Goal: Information Seeking & Learning: Learn about a topic

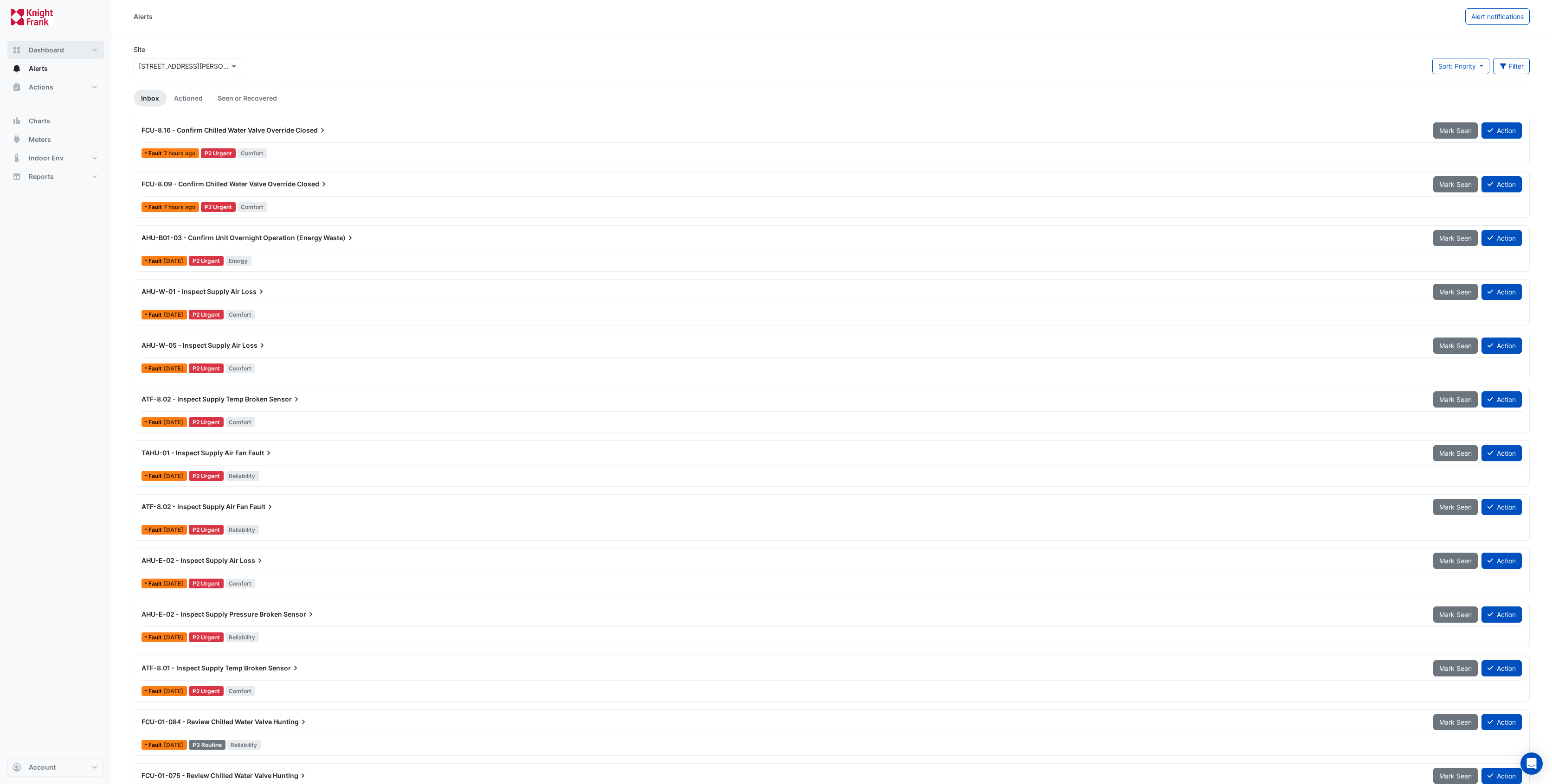
click at [32, 48] on span "Dashboard" at bounding box center [47, 50] width 35 height 9
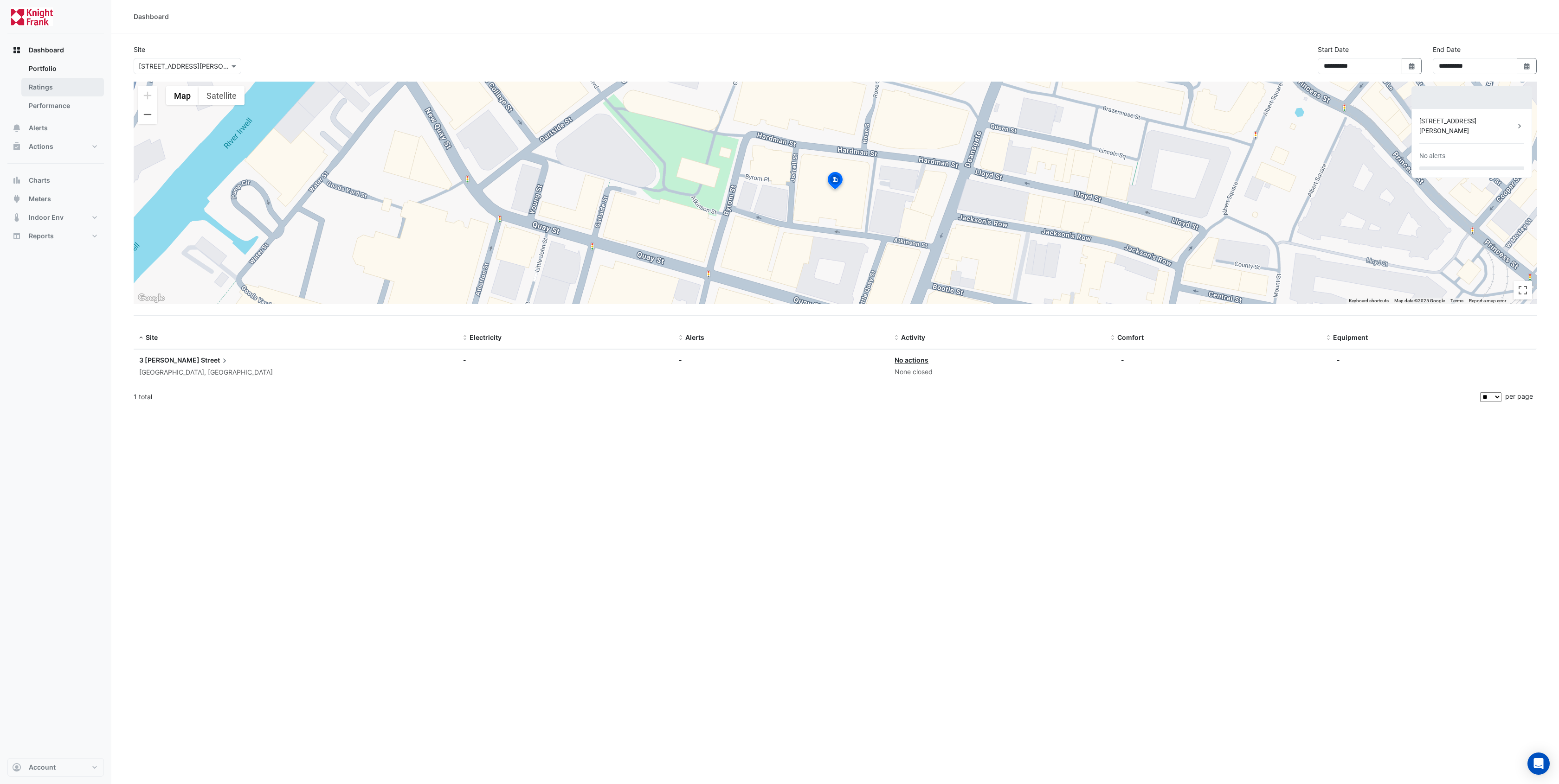
click at [51, 86] on link "Ratings" at bounding box center [62, 87] width 82 height 19
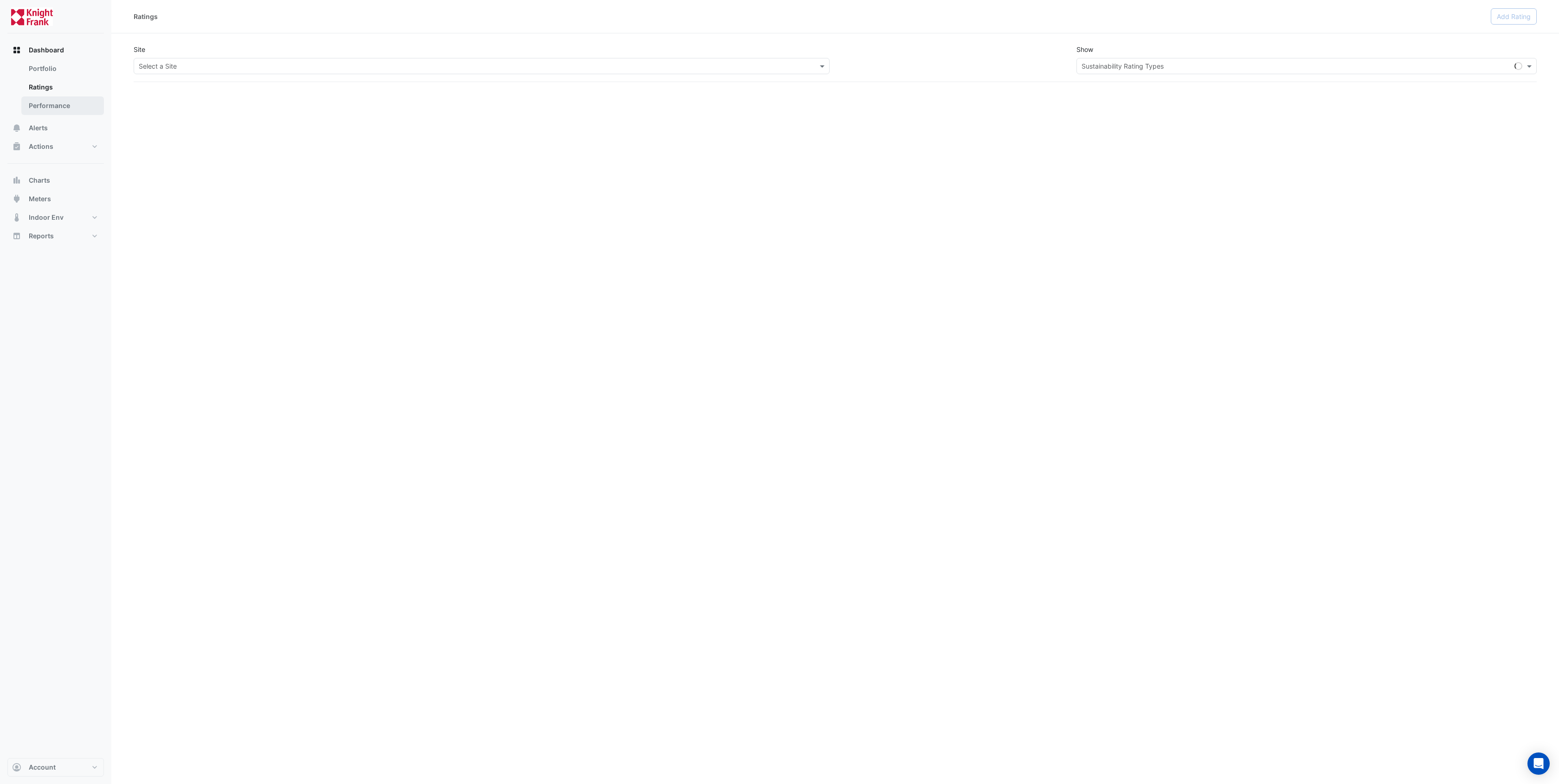
click at [54, 102] on link "Performance" at bounding box center [62, 105] width 82 height 19
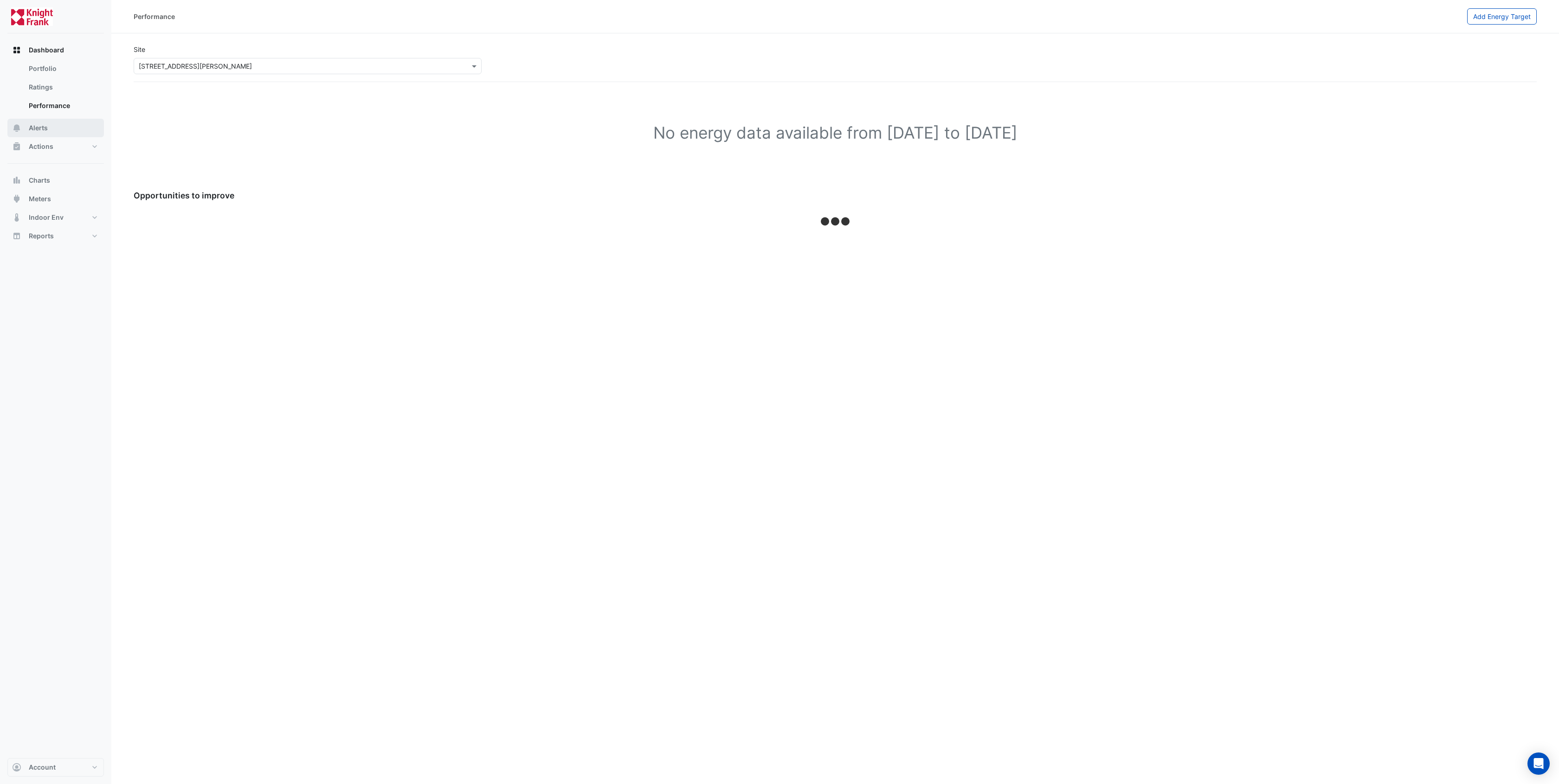
click at [39, 123] on span "Alerts" at bounding box center [38, 128] width 19 height 9
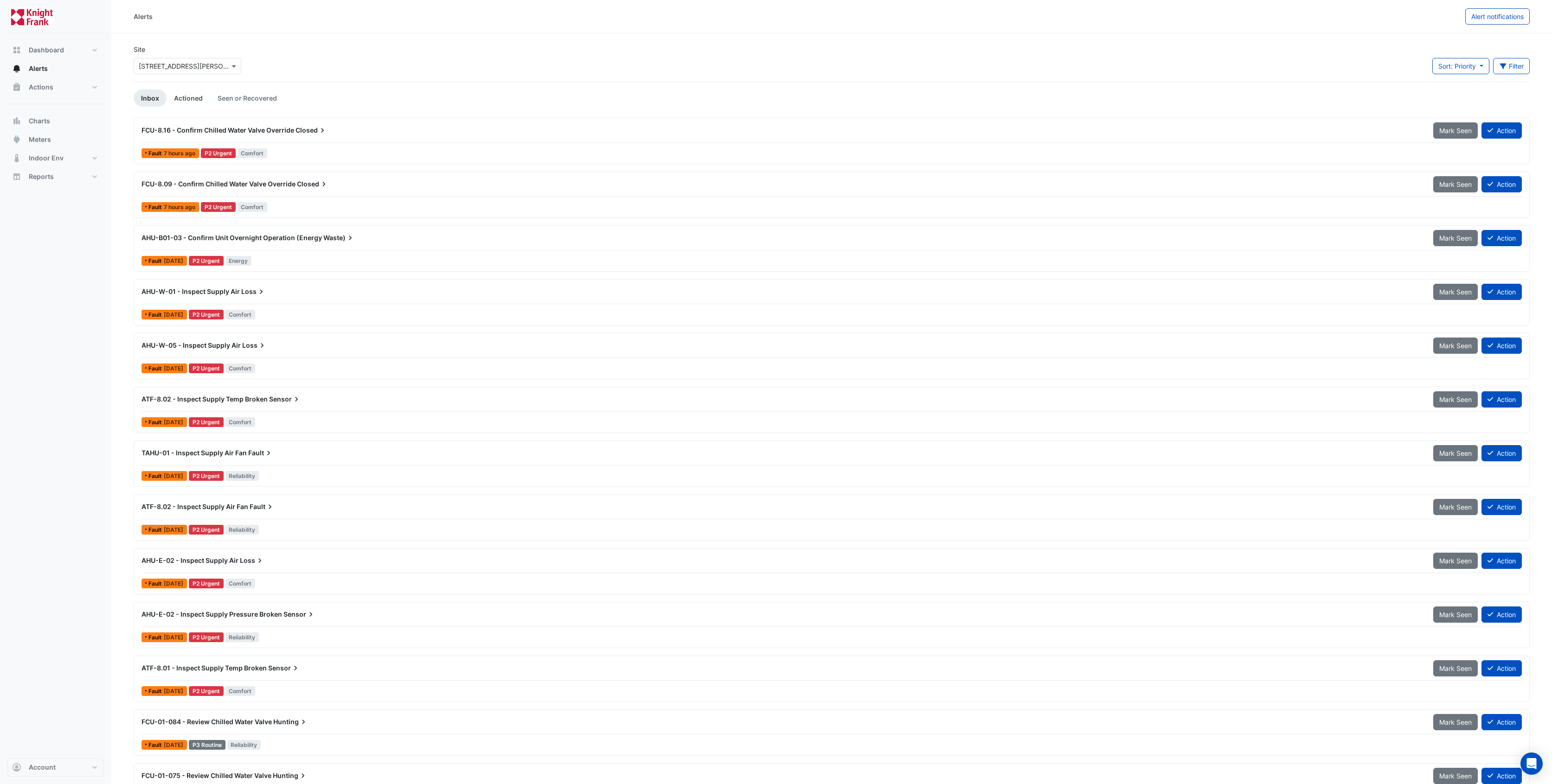
click at [200, 100] on link "Actioned" at bounding box center [188, 98] width 44 height 17
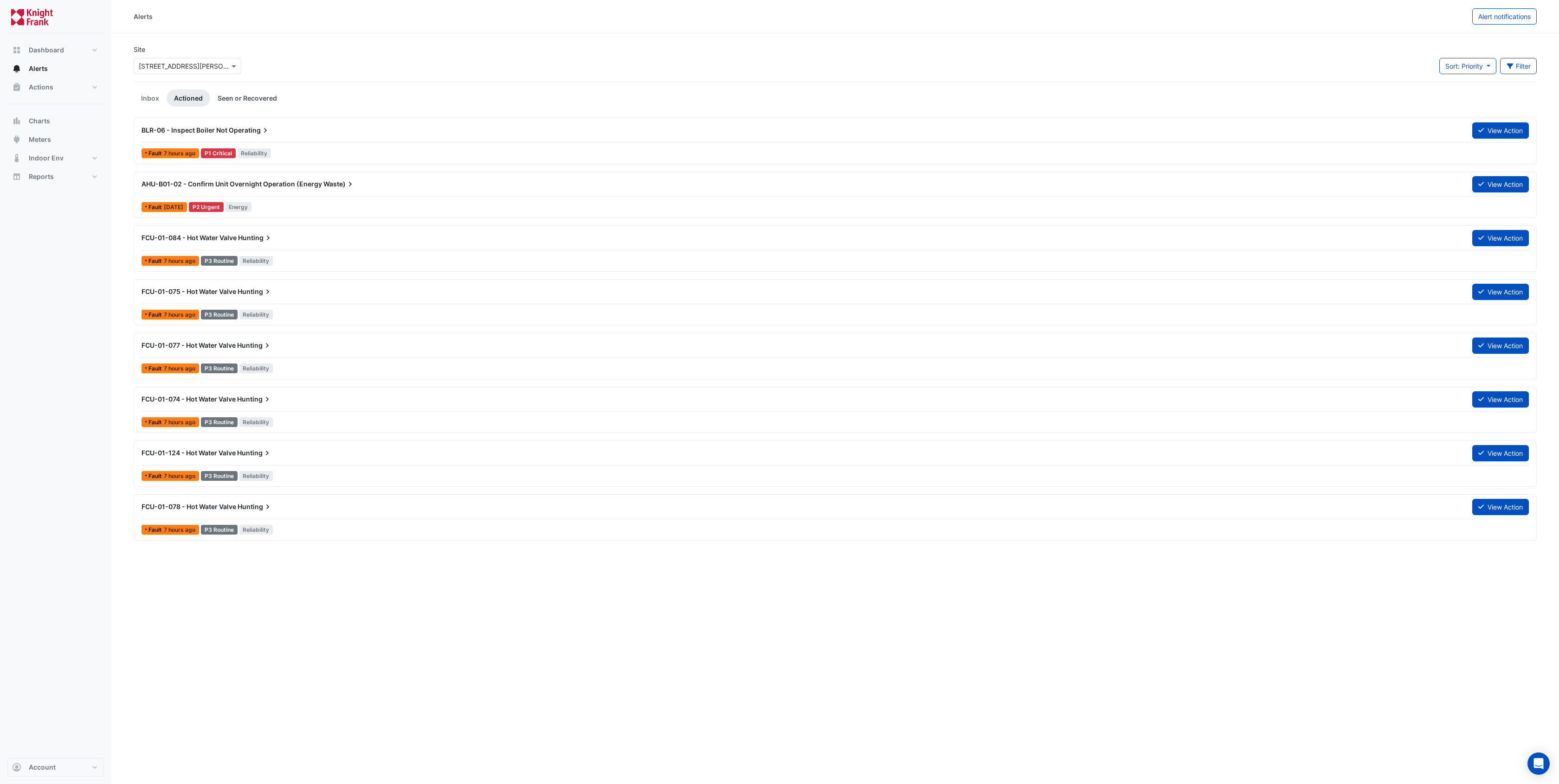
click at [245, 94] on link "Seen or Recovered" at bounding box center [247, 98] width 74 height 17
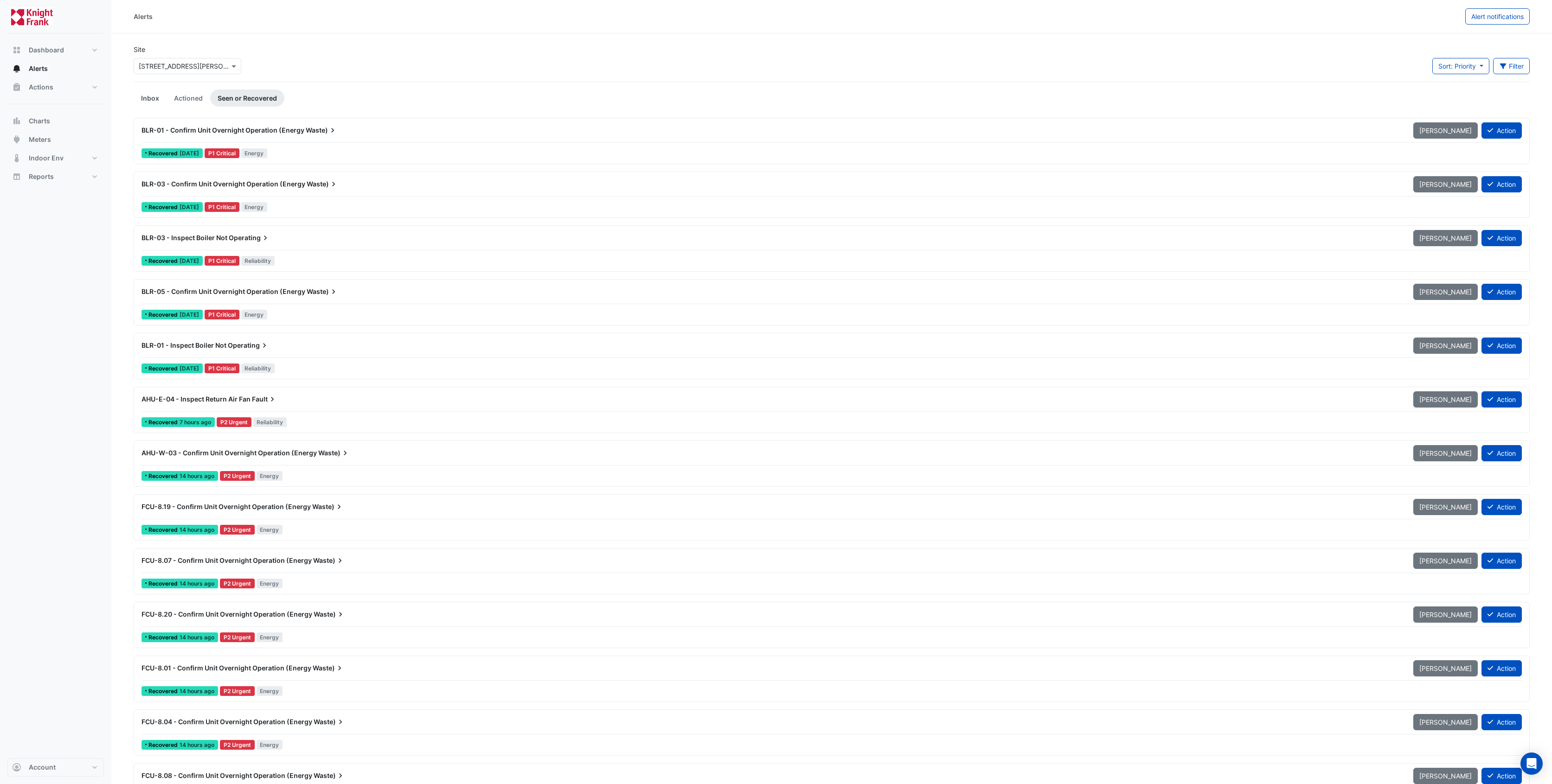
click at [151, 93] on link "Inbox" at bounding box center [150, 98] width 33 height 17
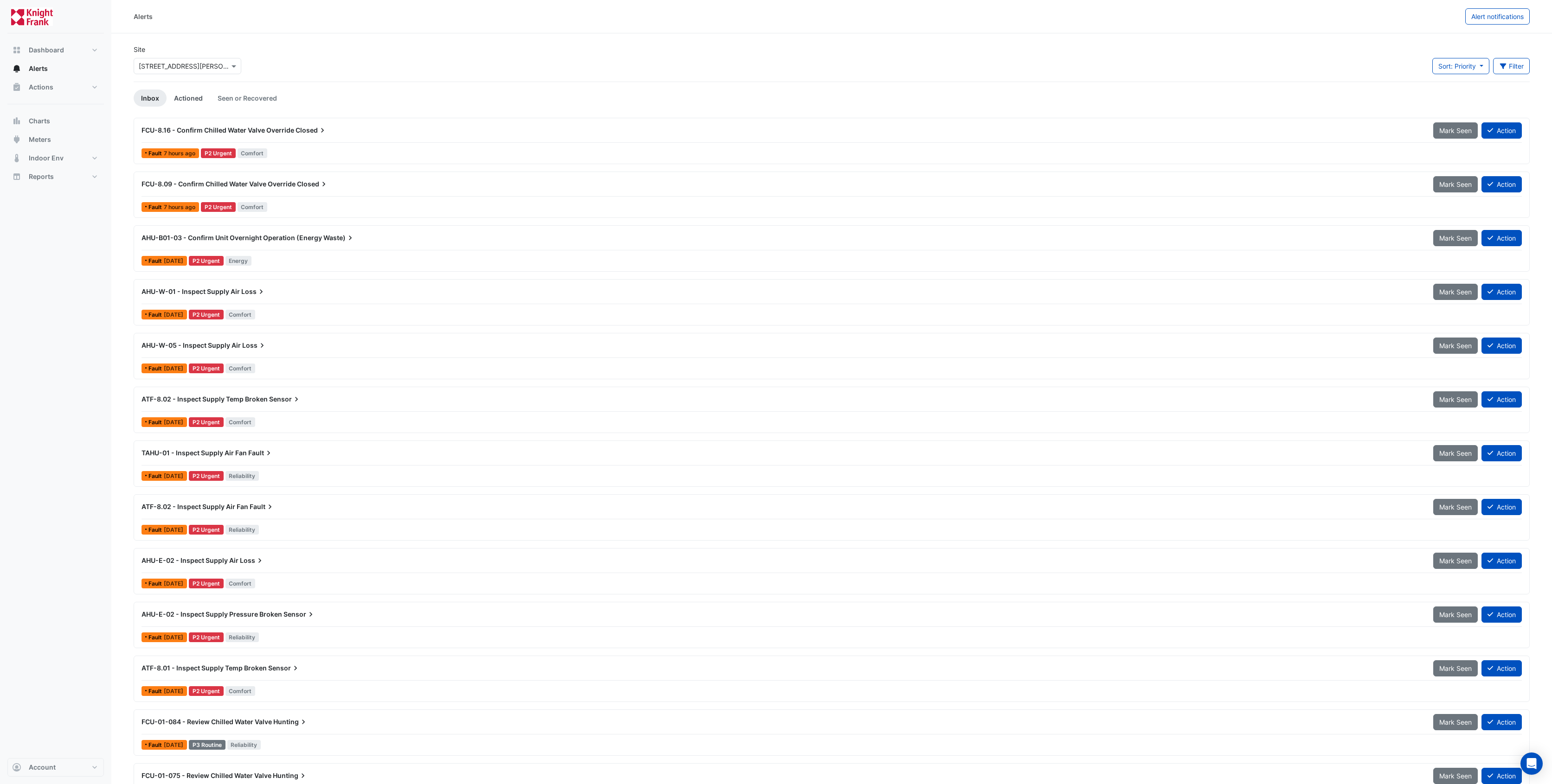
click at [196, 98] on link "Actioned" at bounding box center [188, 98] width 44 height 17
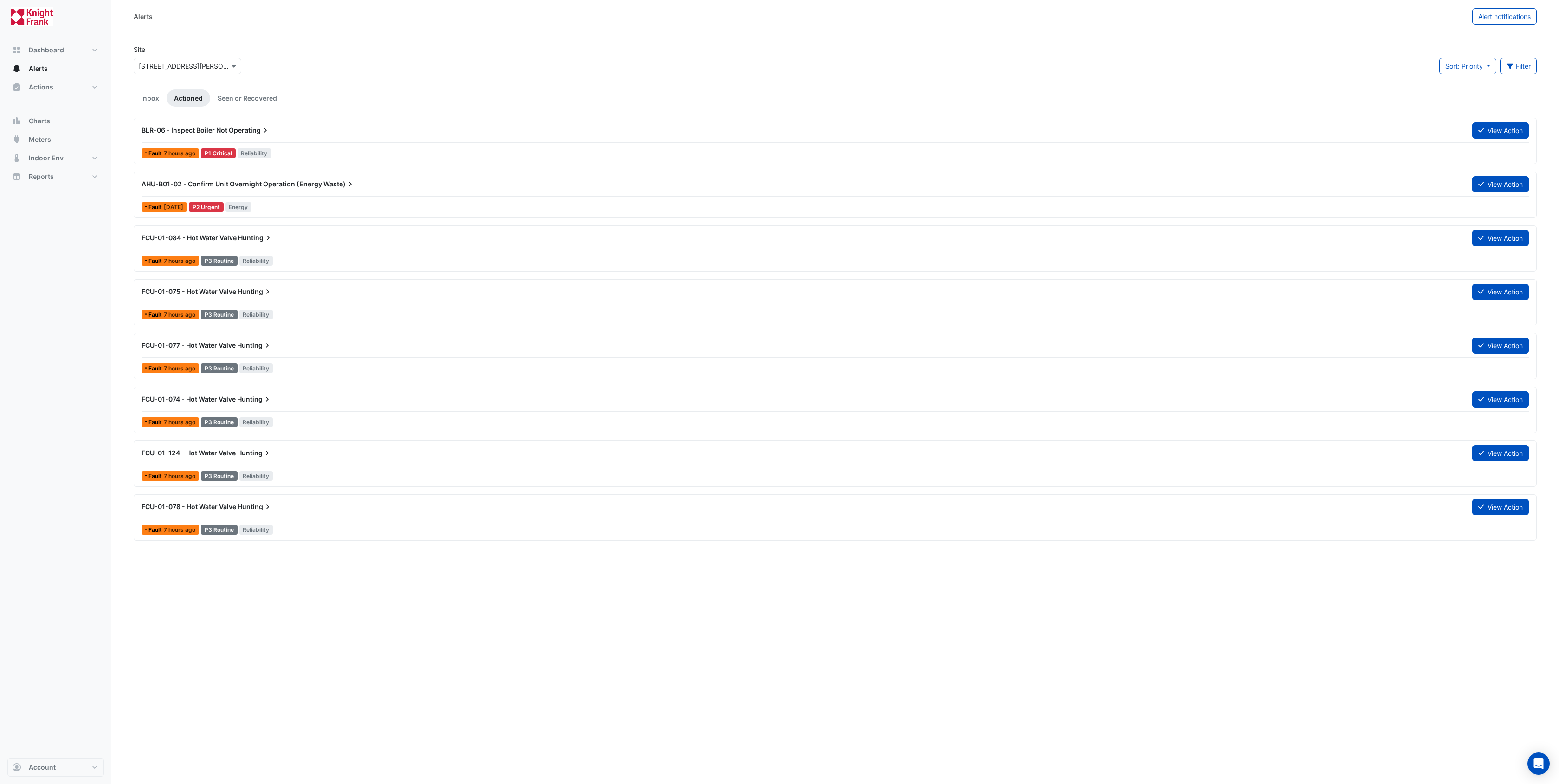
click at [226, 342] on span "FCU-01-077 - Hot Water Valve" at bounding box center [189, 345] width 94 height 8
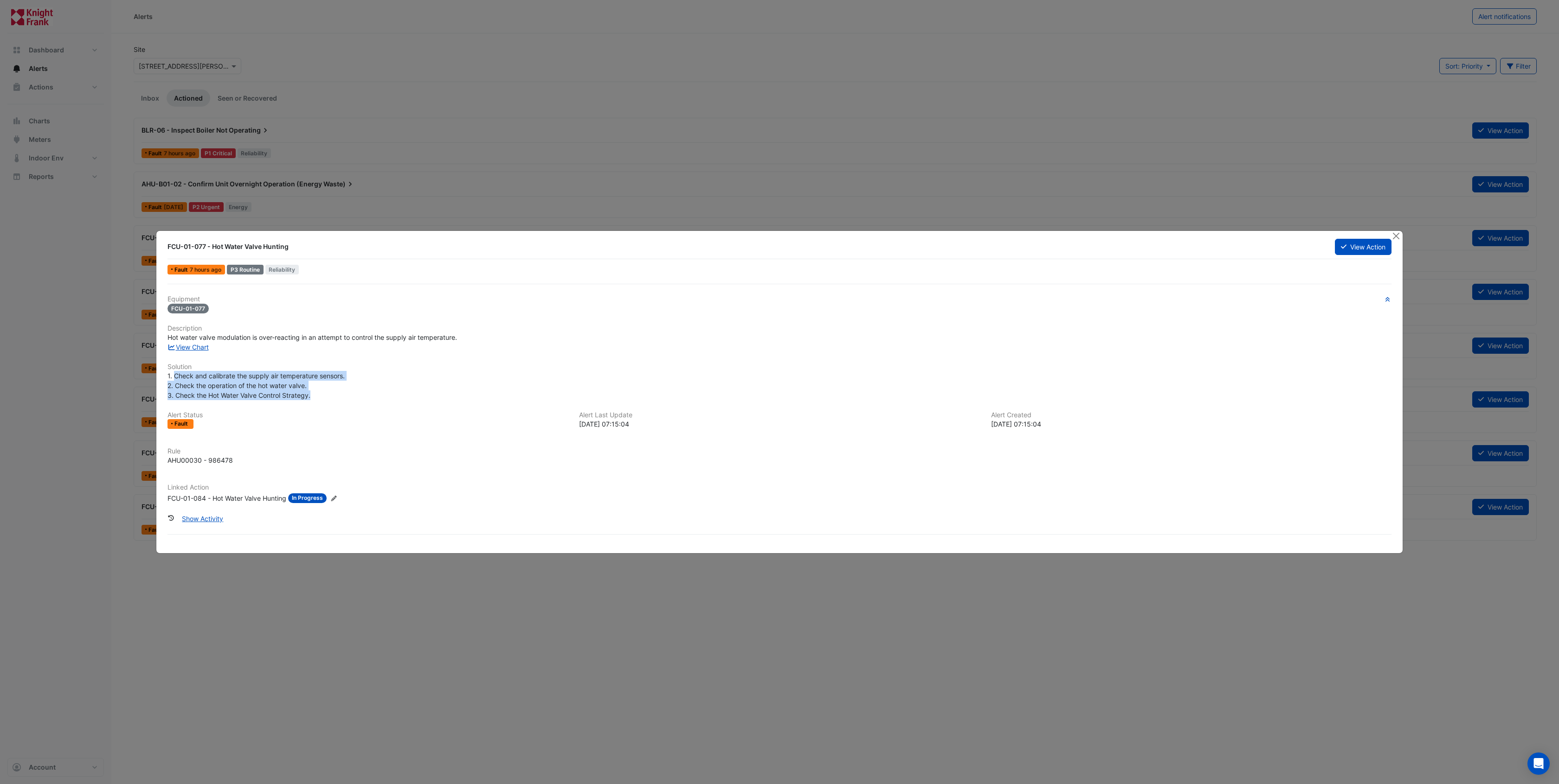
drag, startPoint x: 174, startPoint y: 376, endPoint x: 375, endPoint y: 396, distance: 202.0
click at [375, 396] on div "1. Check and calibrate the supply air temperature sensors. 2. Check the operati…" at bounding box center [780, 385] width 1224 height 29
click at [364, 405] on div "Equipment FCU-01-077 Description Hot water valve modulation is over-reacting in…" at bounding box center [780, 403] width 1224 height 215
click at [196, 348] on link "View Chart" at bounding box center [188, 347] width 41 height 8
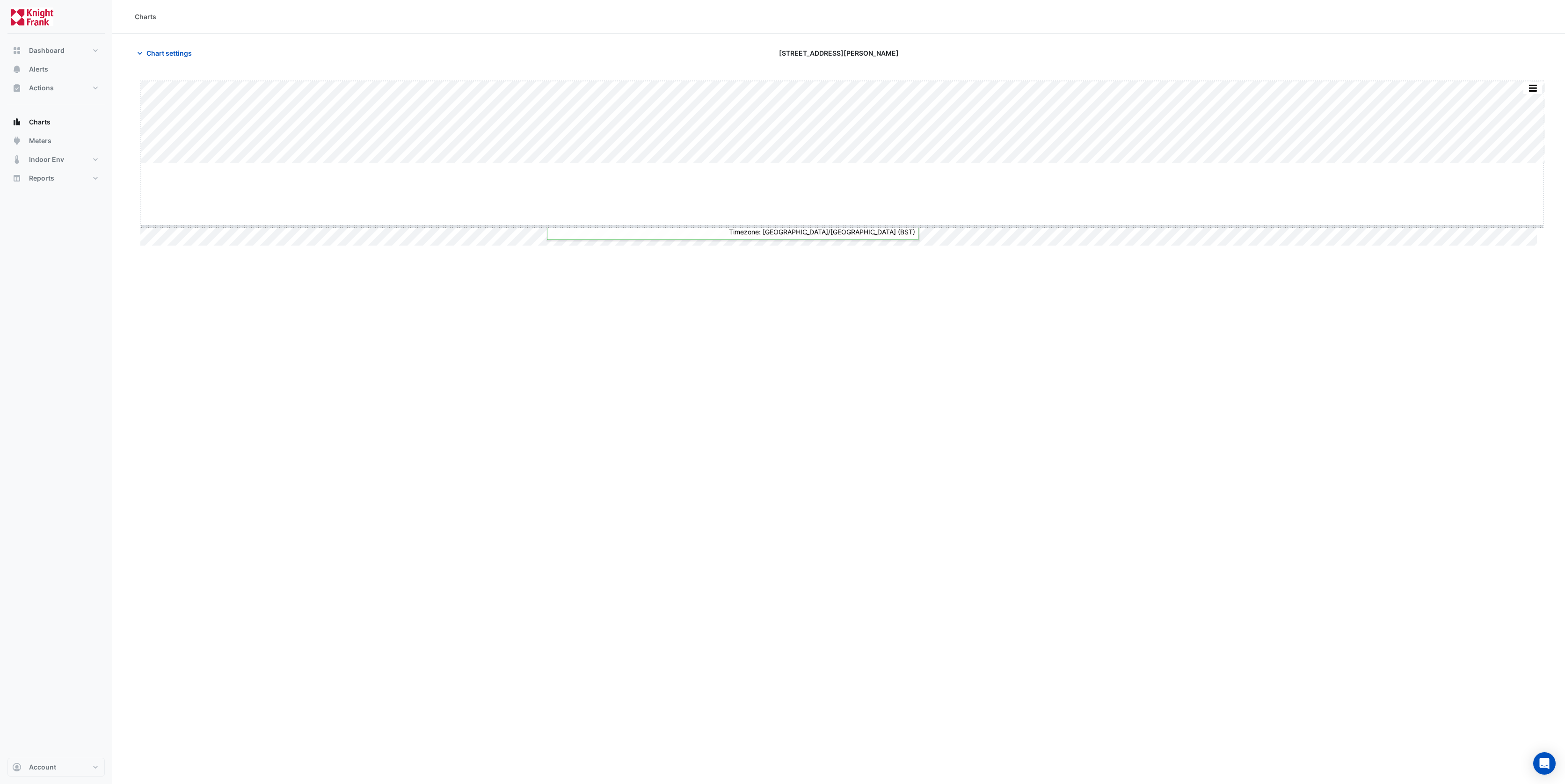
drag, startPoint x: 847, startPoint y: 164, endPoint x: 845, endPoint y: 221, distance: 57.0
click at [168, 51] on span "Chart settings" at bounding box center [169, 53] width 45 height 10
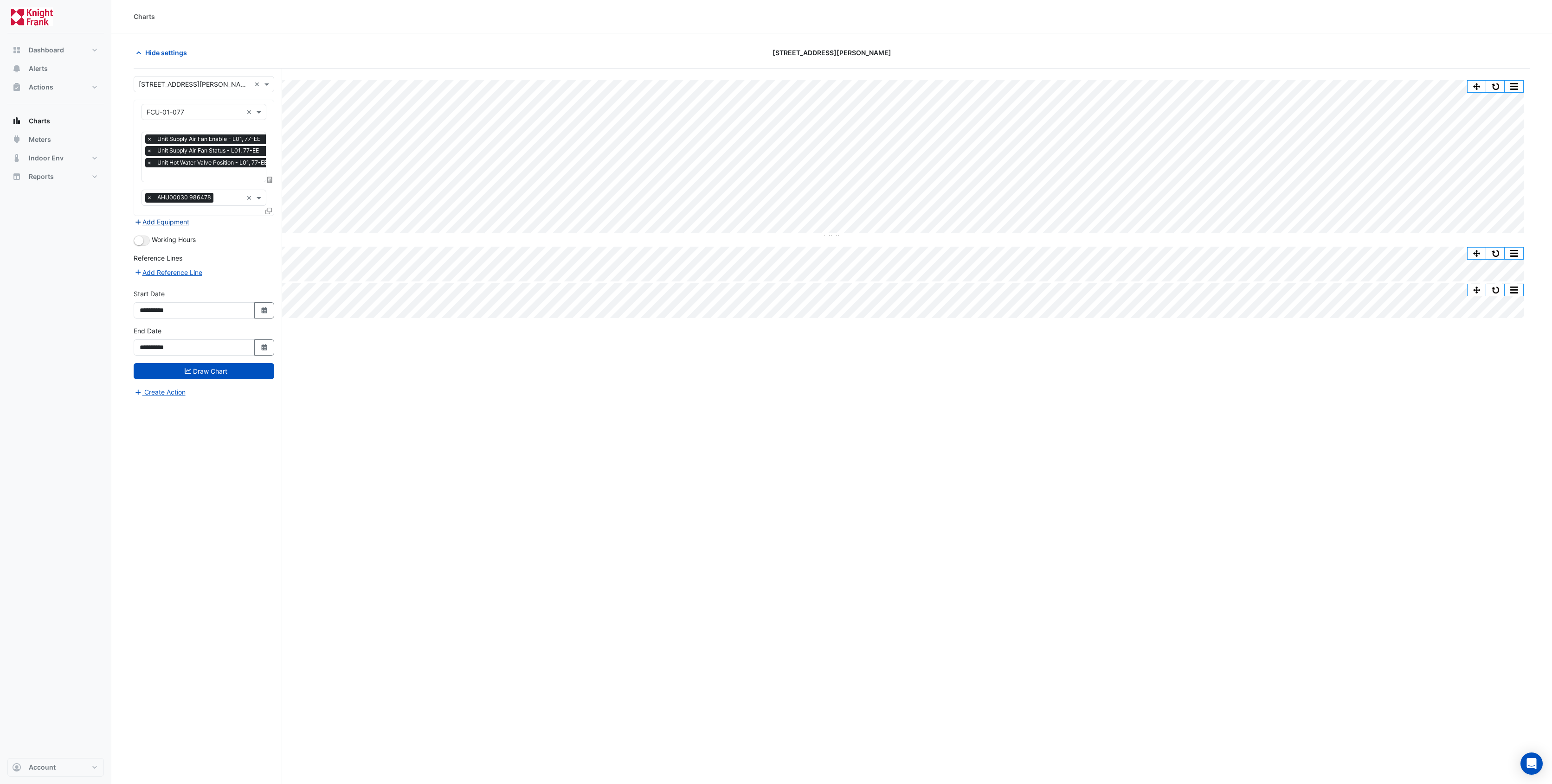
click at [169, 218] on button "Add Equipment" at bounding box center [162, 222] width 56 height 11
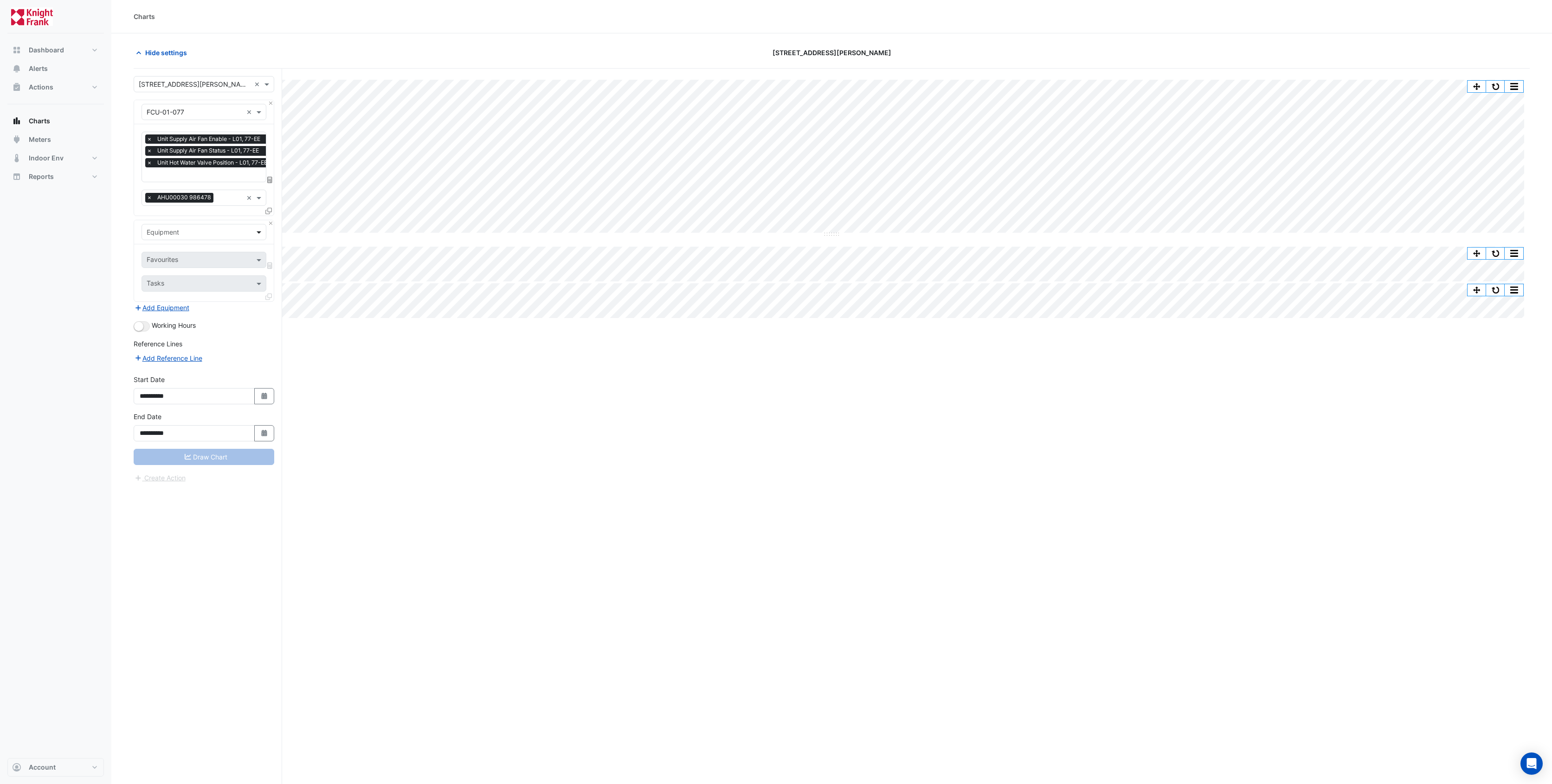
click at [256, 230] on span at bounding box center [260, 232] width 12 height 10
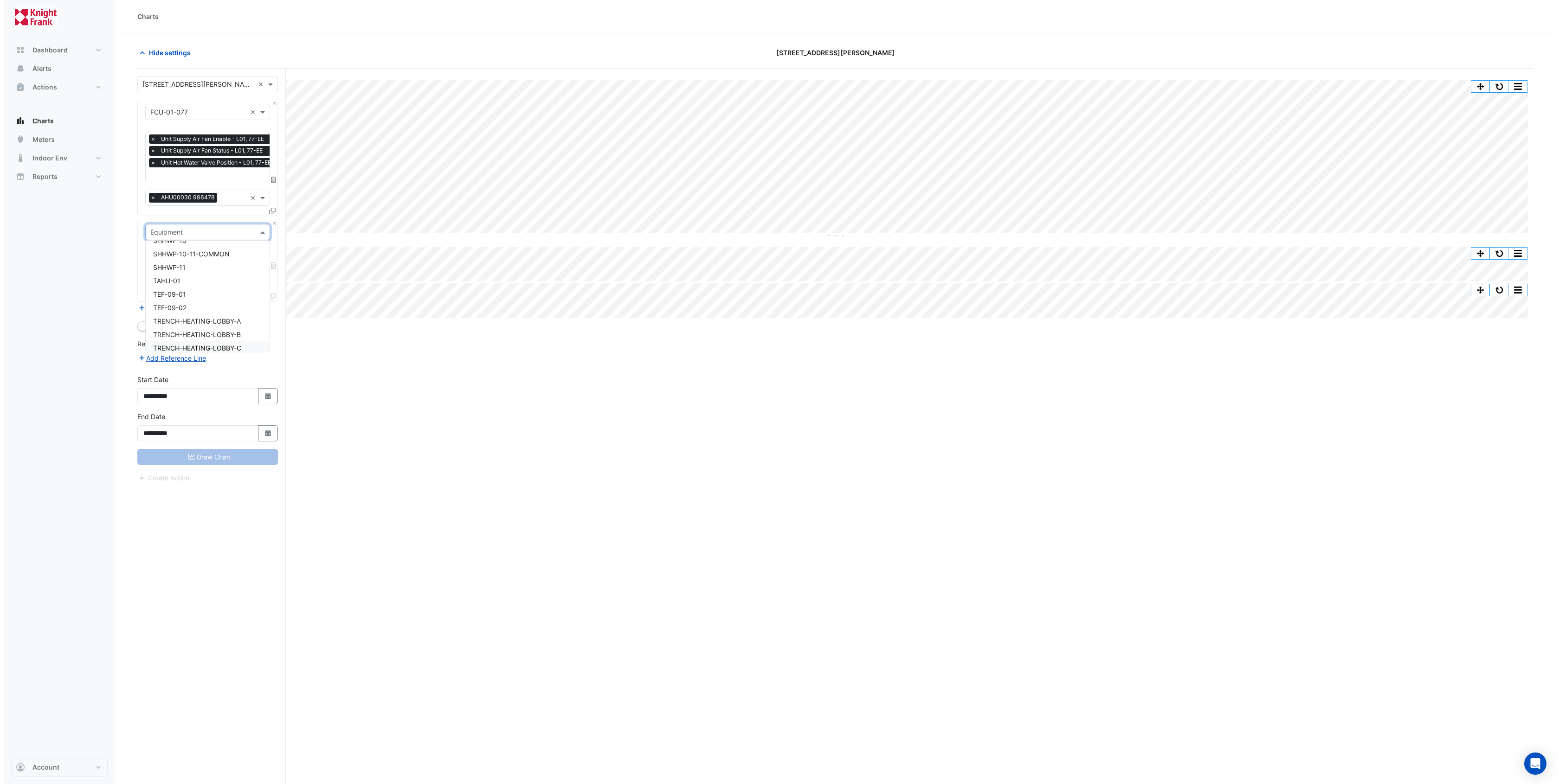
scroll to position [1872, 0]
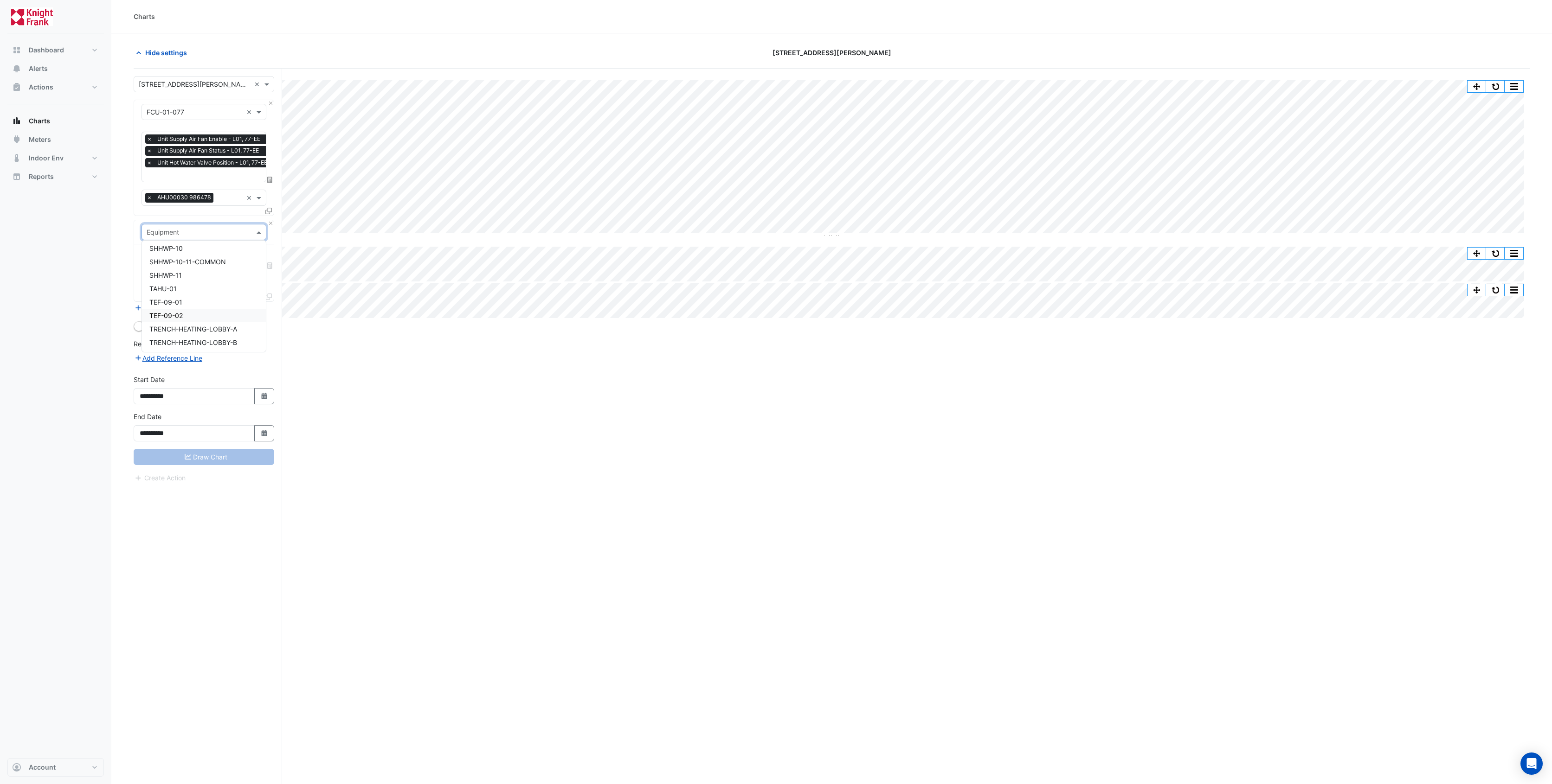
click at [481, 399] on div "Split All Split None Print Save as JPEG Save as PNG Pivot Data Table Export CSV…" at bounding box center [832, 443] width 1396 height 751
click at [39, 71] on span "Alerts" at bounding box center [38, 68] width 19 height 9
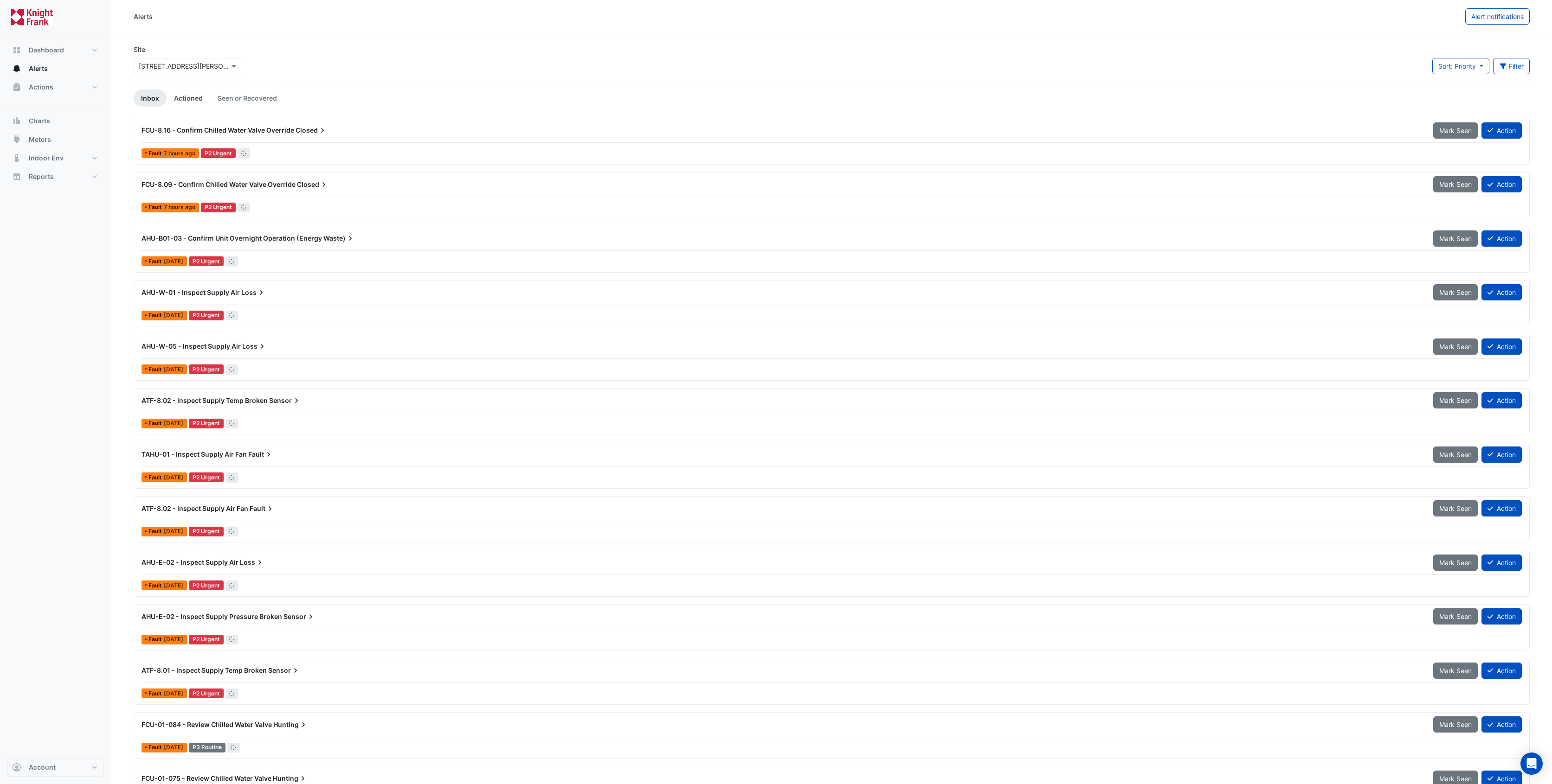
click at [188, 94] on link "Actioned" at bounding box center [188, 98] width 44 height 17
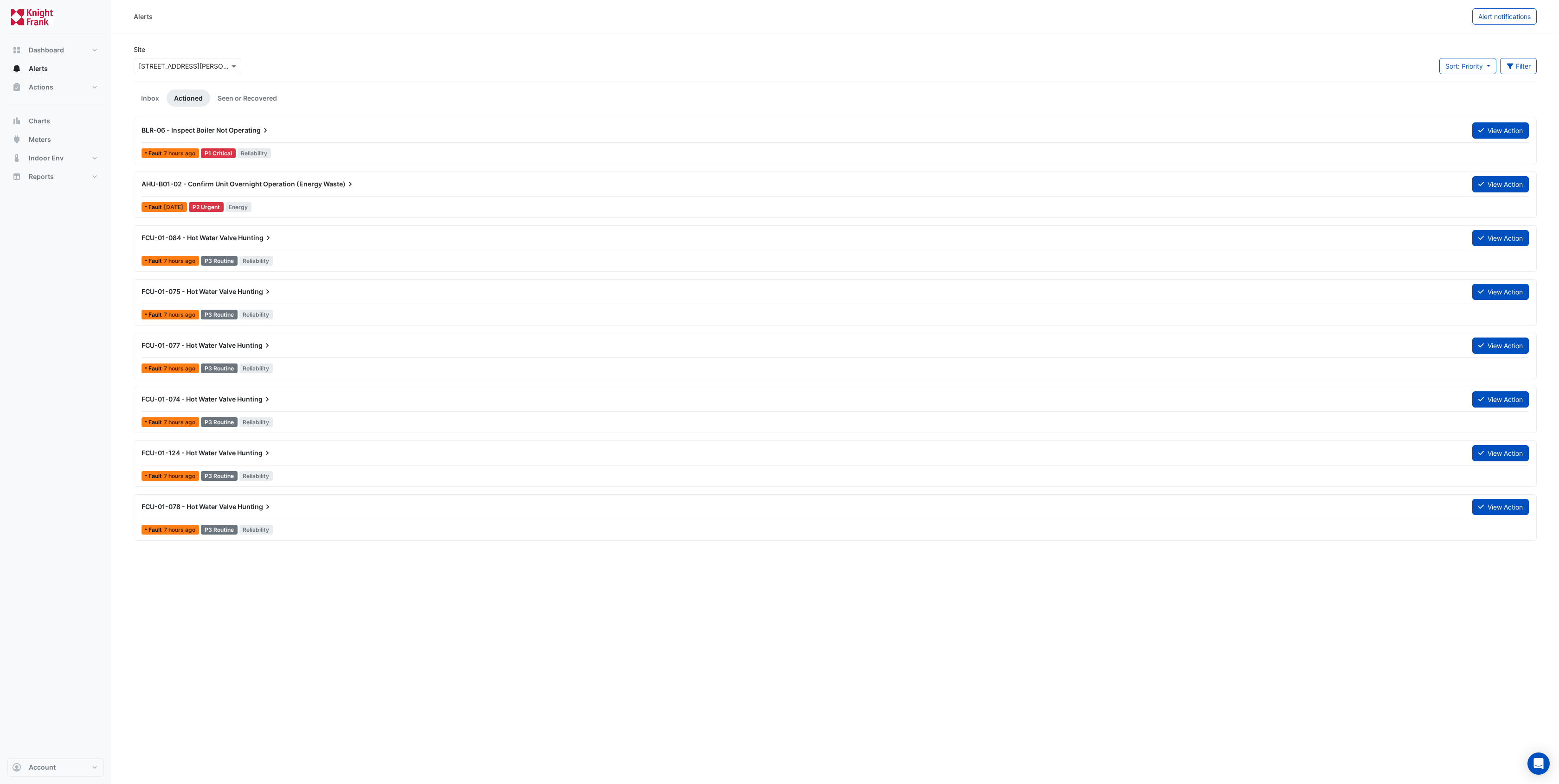
click at [234, 128] on span "Operating" at bounding box center [249, 130] width 41 height 9
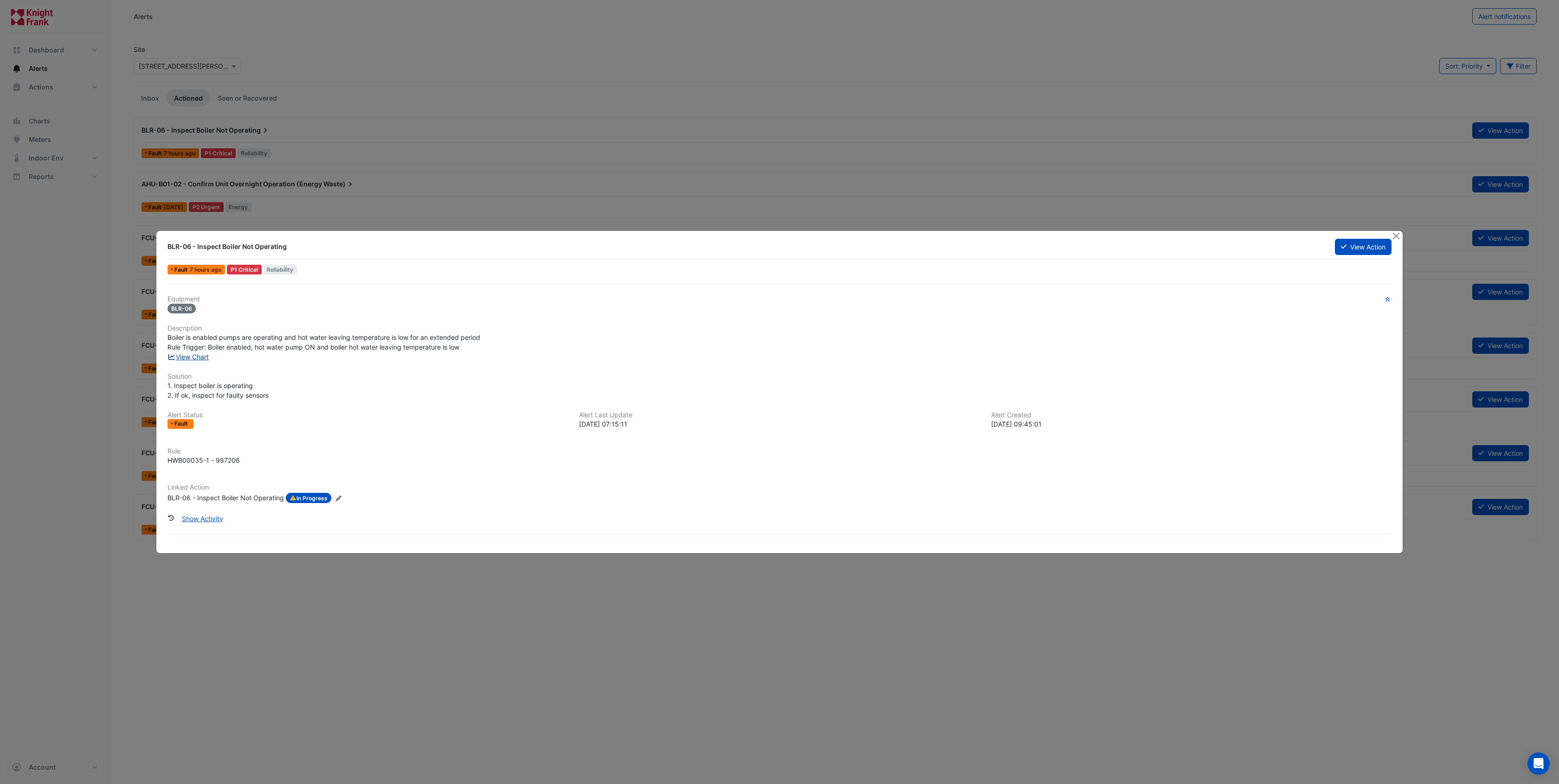
click at [188, 354] on link "View Chart" at bounding box center [188, 356] width 41 height 8
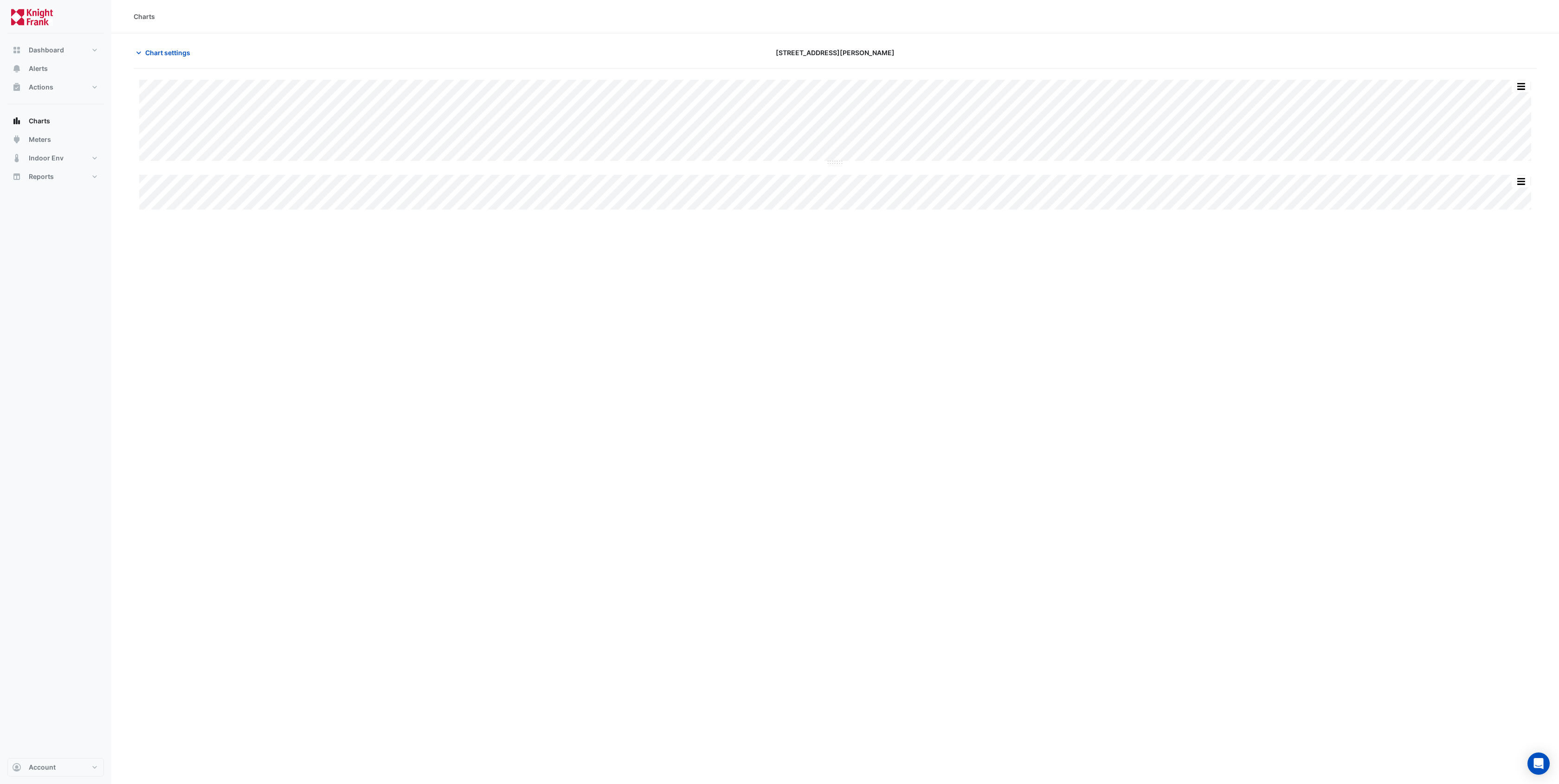
type input "**********"
click at [159, 54] on span "Chart settings" at bounding box center [168, 53] width 45 height 10
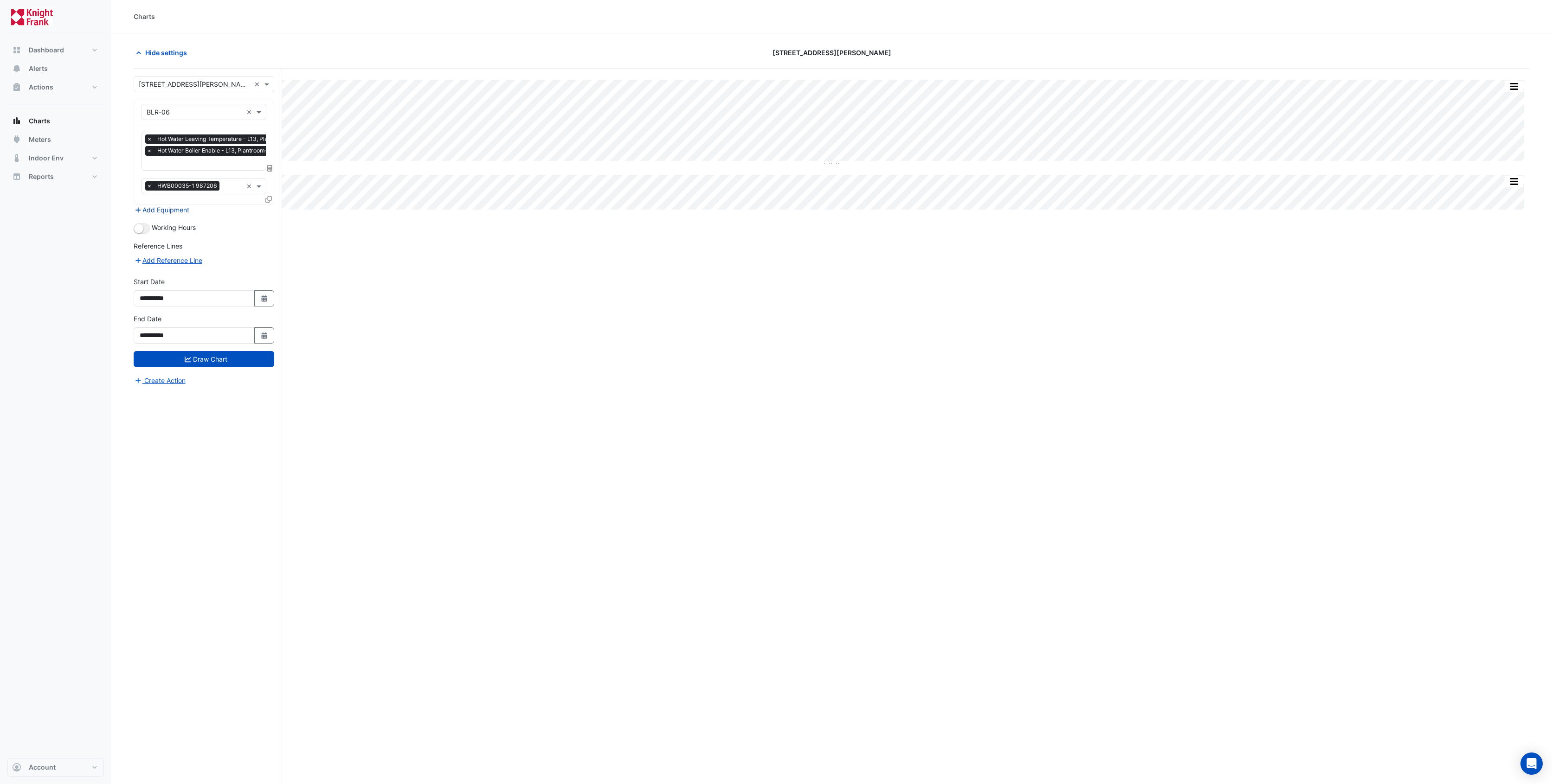
click at [175, 208] on button "Add Equipment" at bounding box center [162, 210] width 56 height 11
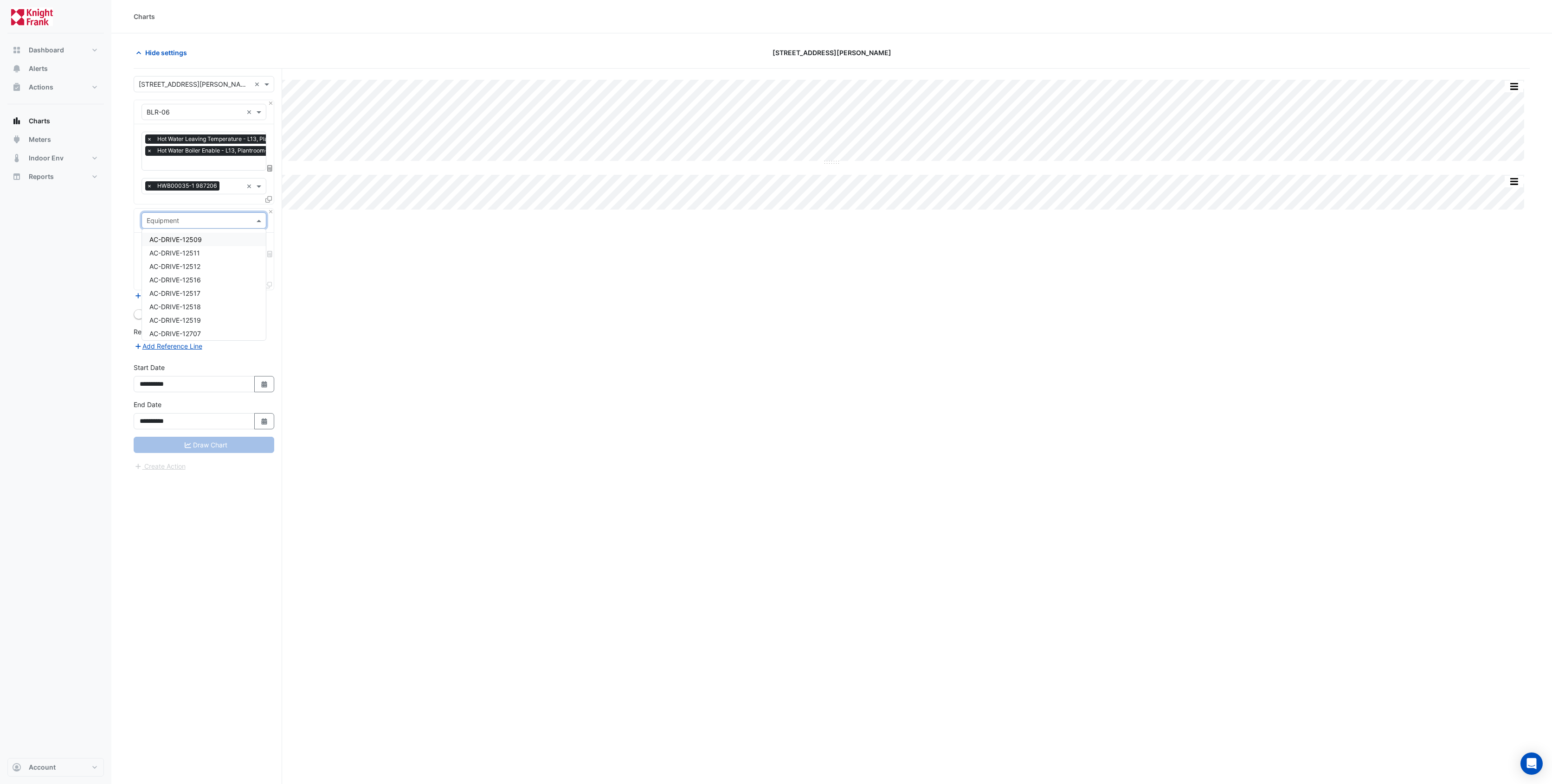
click at [203, 227] on div "Equipment" at bounding box center [204, 220] width 125 height 16
type input "***"
click at [194, 255] on span "BLR-01-02-03-COMMON" at bounding box center [188, 253] width 78 height 8
click at [258, 246] on span at bounding box center [260, 248] width 12 height 10
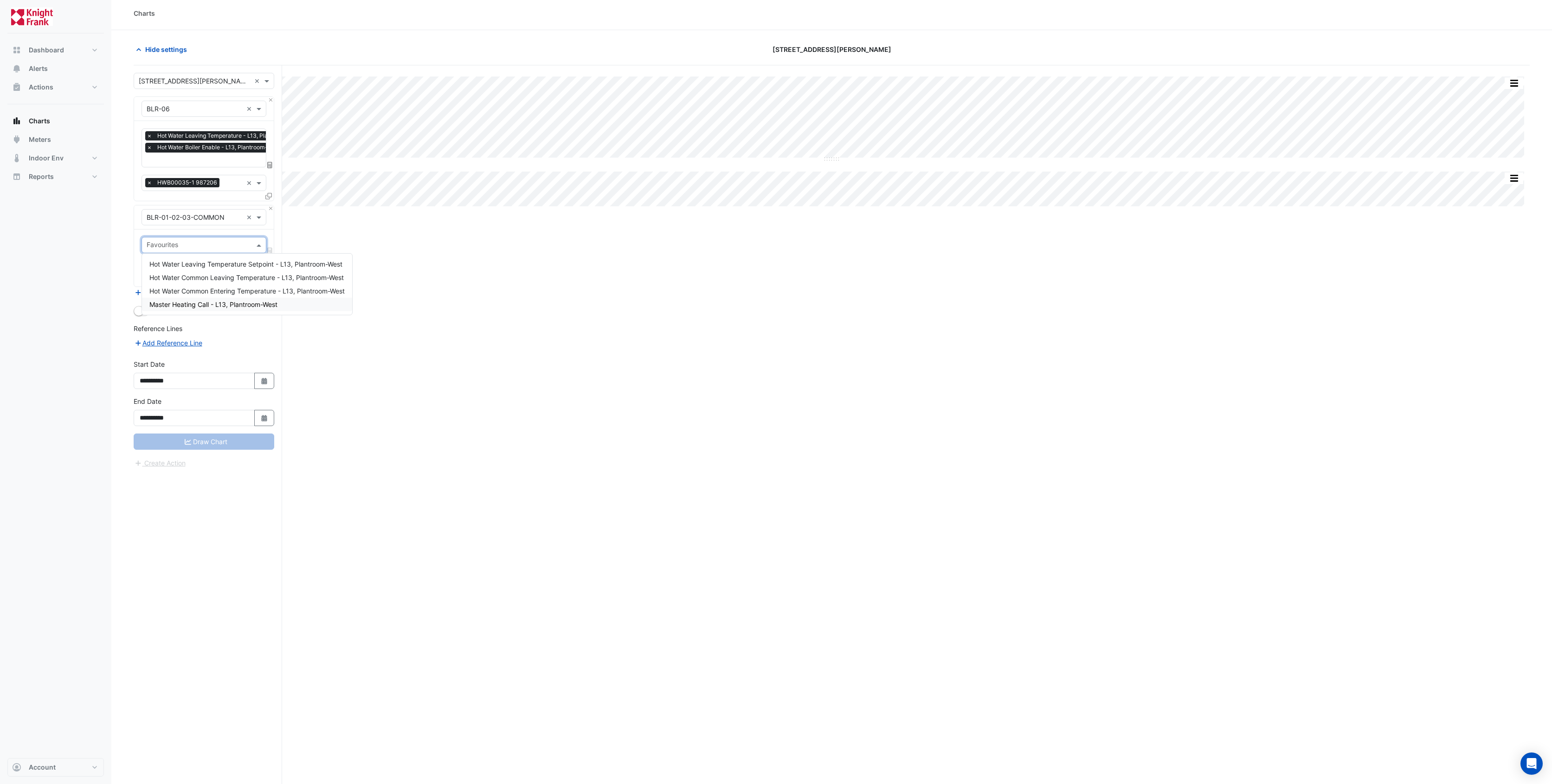
scroll to position [4, 0]
click at [246, 279] on span "Hot Water Common Leaving Temperature - L13, Plantroom-West" at bounding box center [246, 277] width 194 height 8
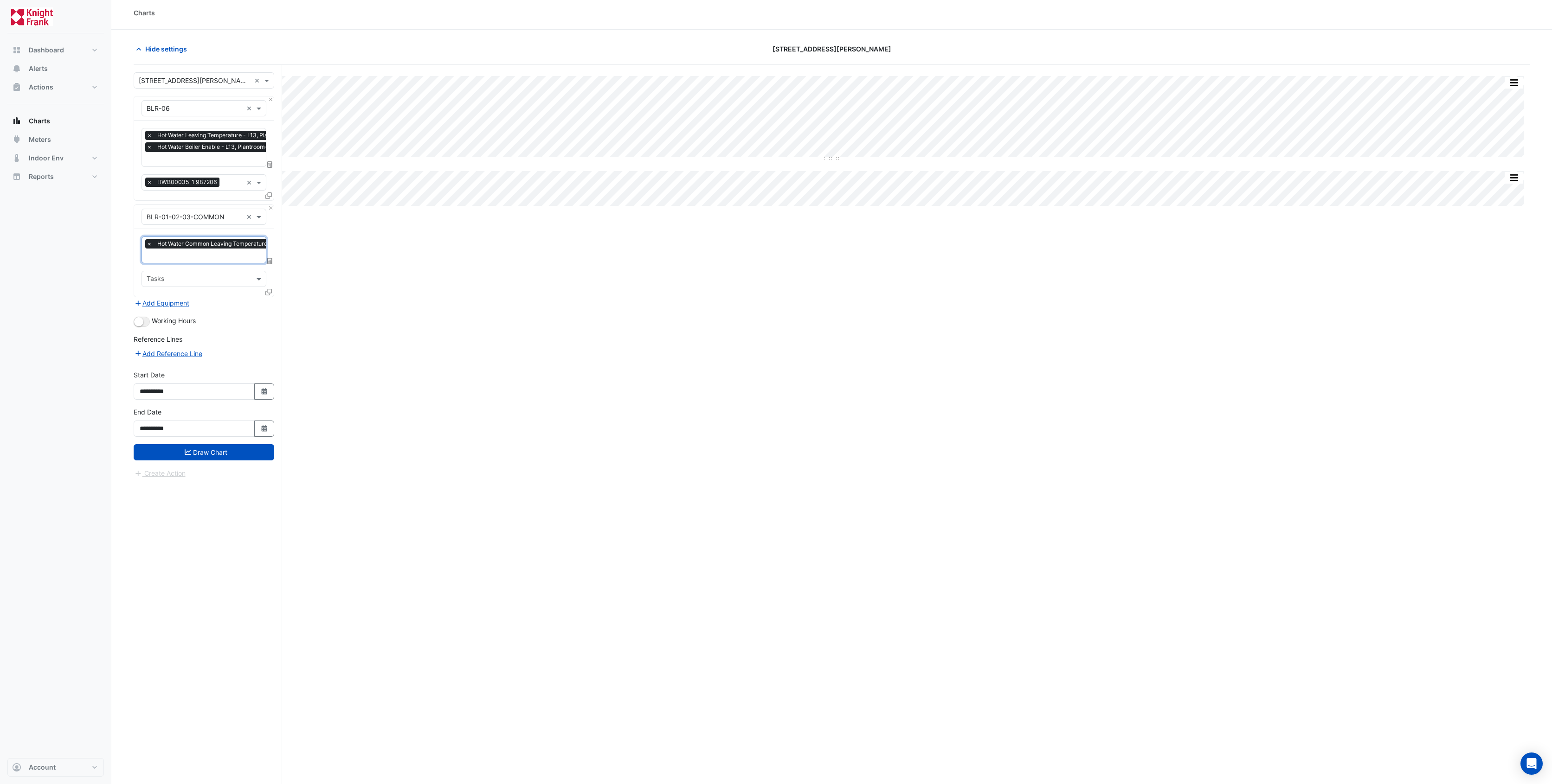
click at [234, 255] on input "text" at bounding box center [239, 256] width 186 height 10
click at [245, 275] on span "Hot Water Leaving Temperature Setpoint - L13, Plantroom-West" at bounding box center [246, 273] width 193 height 8
click at [199, 465] on button "Draw Chart" at bounding box center [204, 464] width 140 height 16
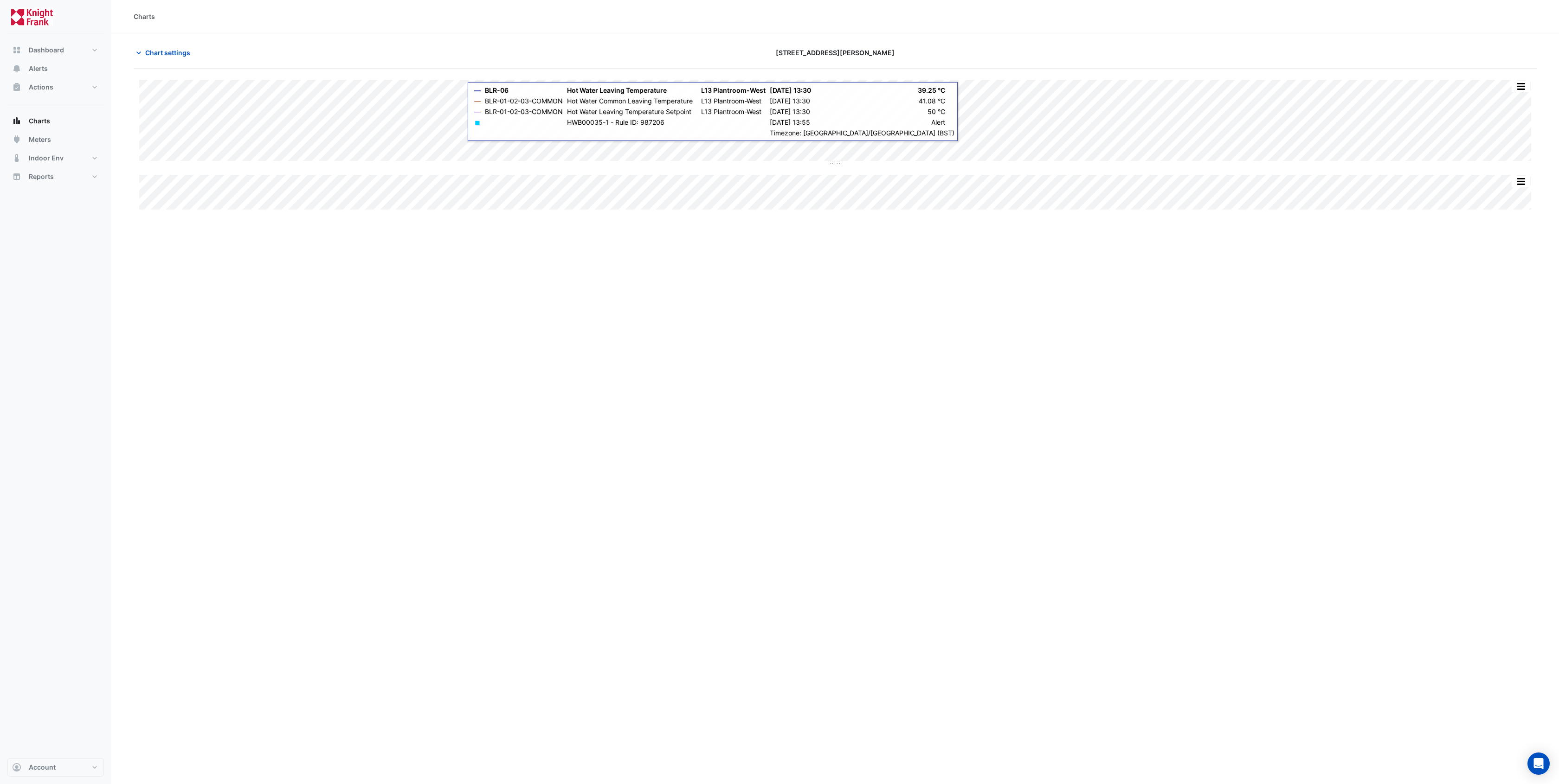
click at [1534, 81] on div "Split by Equip Split All Split None Print Save as JPEG Save as PNG Pivot Data T…" at bounding box center [835, 145] width 1403 height 130
click at [1526, 85] on button "button" at bounding box center [1521, 86] width 19 height 11
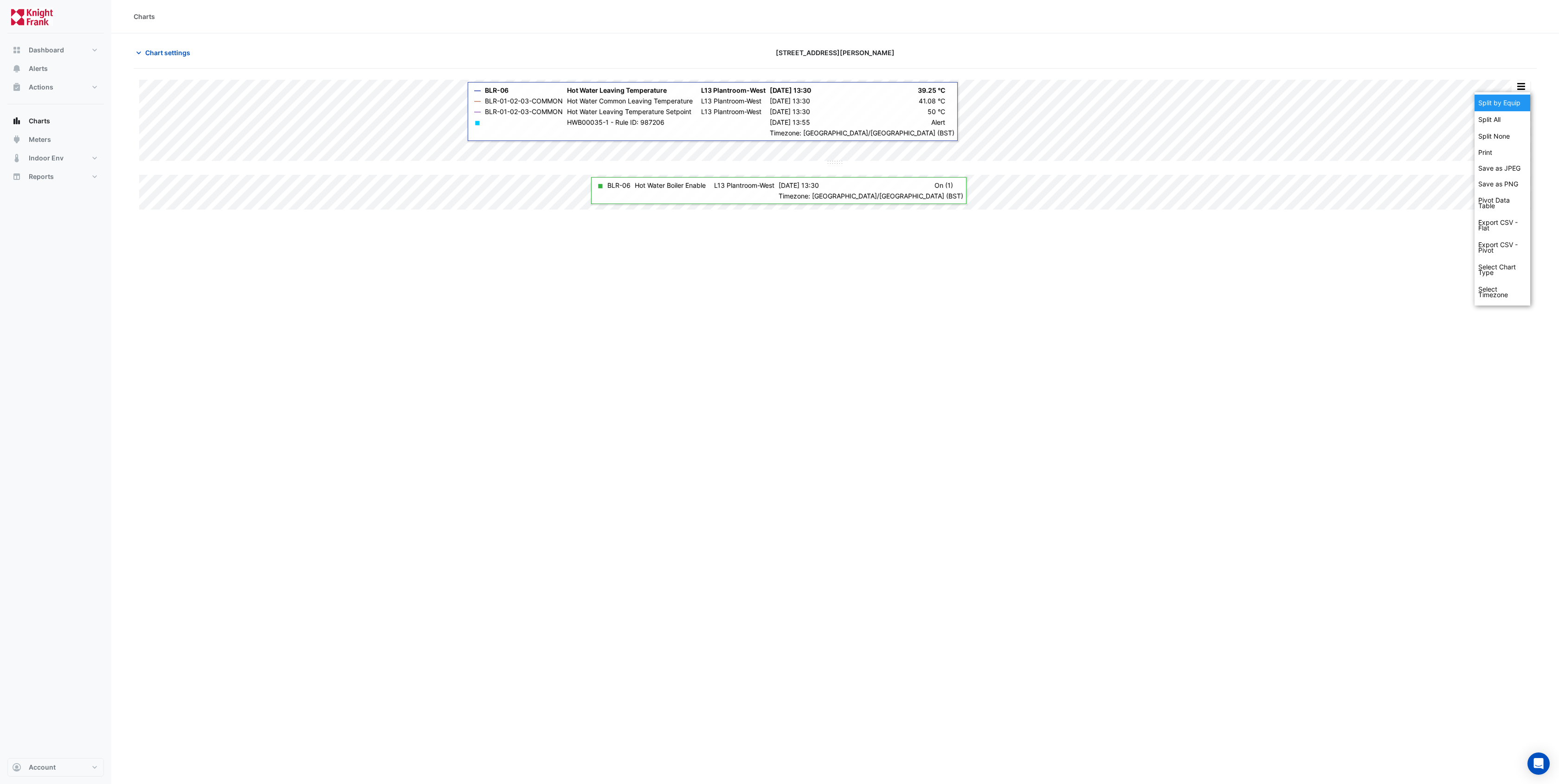
click at [1509, 103] on div "Split by Equip" at bounding box center [1502, 103] width 56 height 17
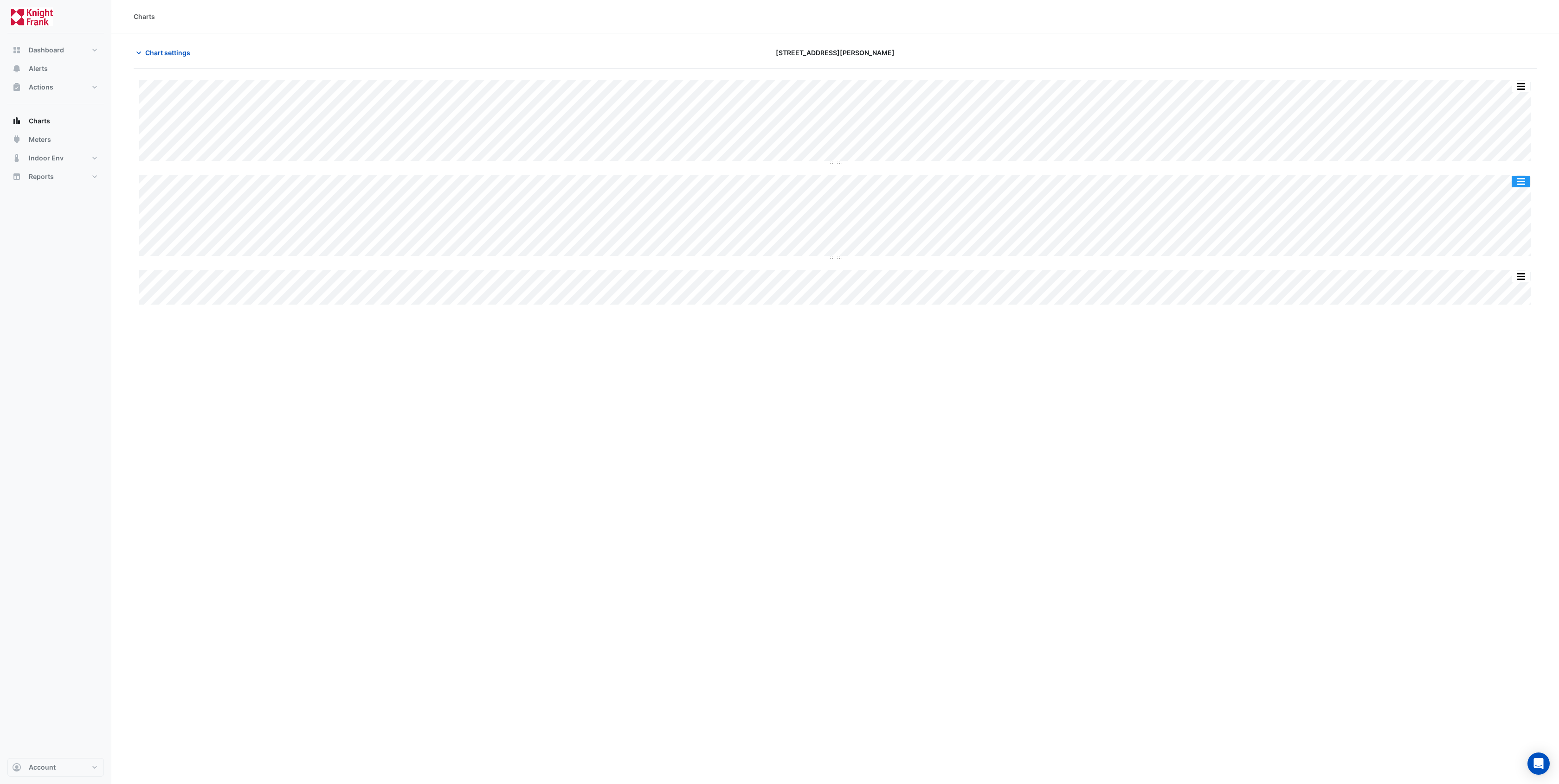
click at [1526, 183] on button "button" at bounding box center [1521, 181] width 19 height 11
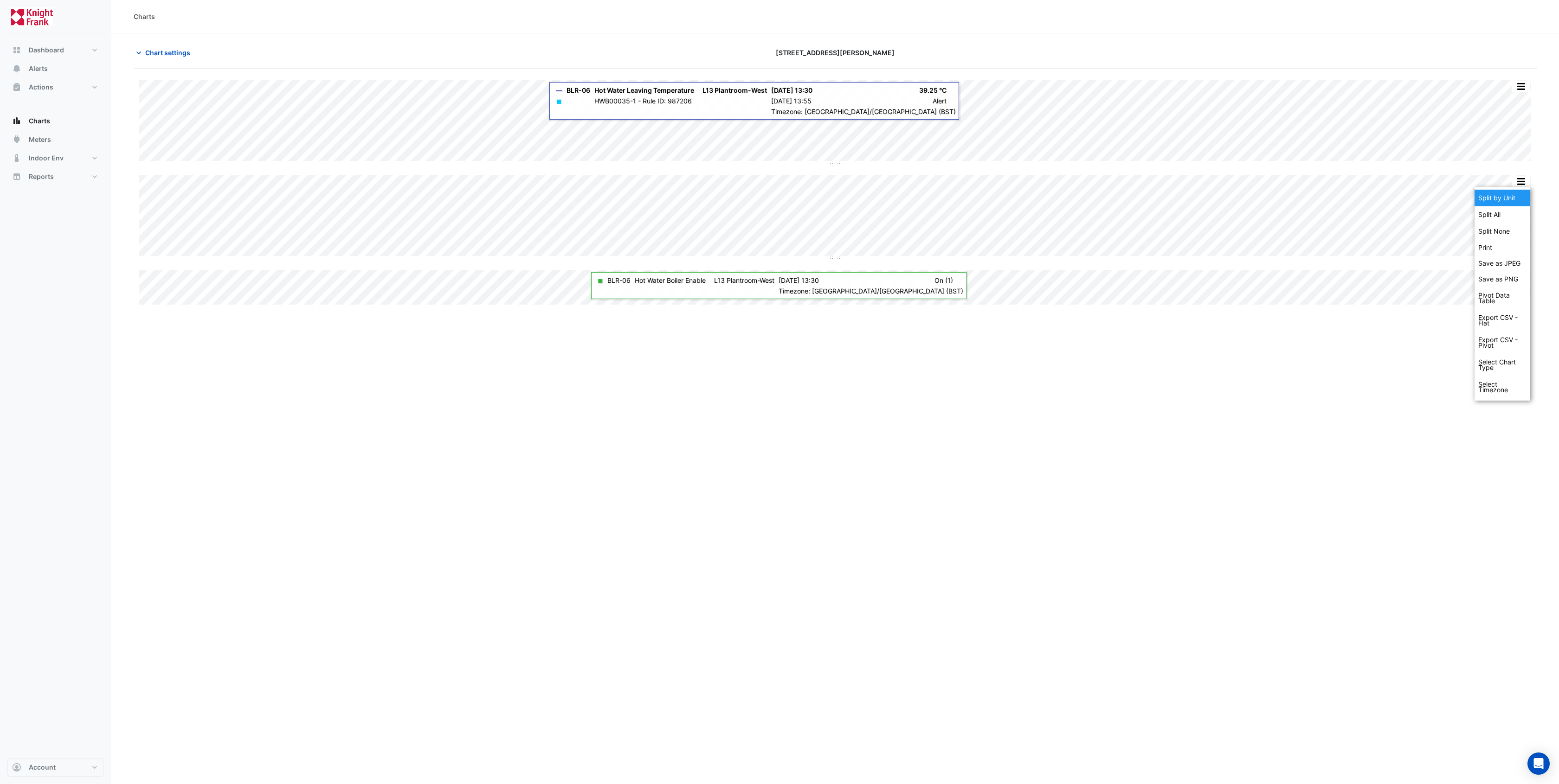
click at [1512, 201] on div "Split by Unit" at bounding box center [1502, 198] width 56 height 17
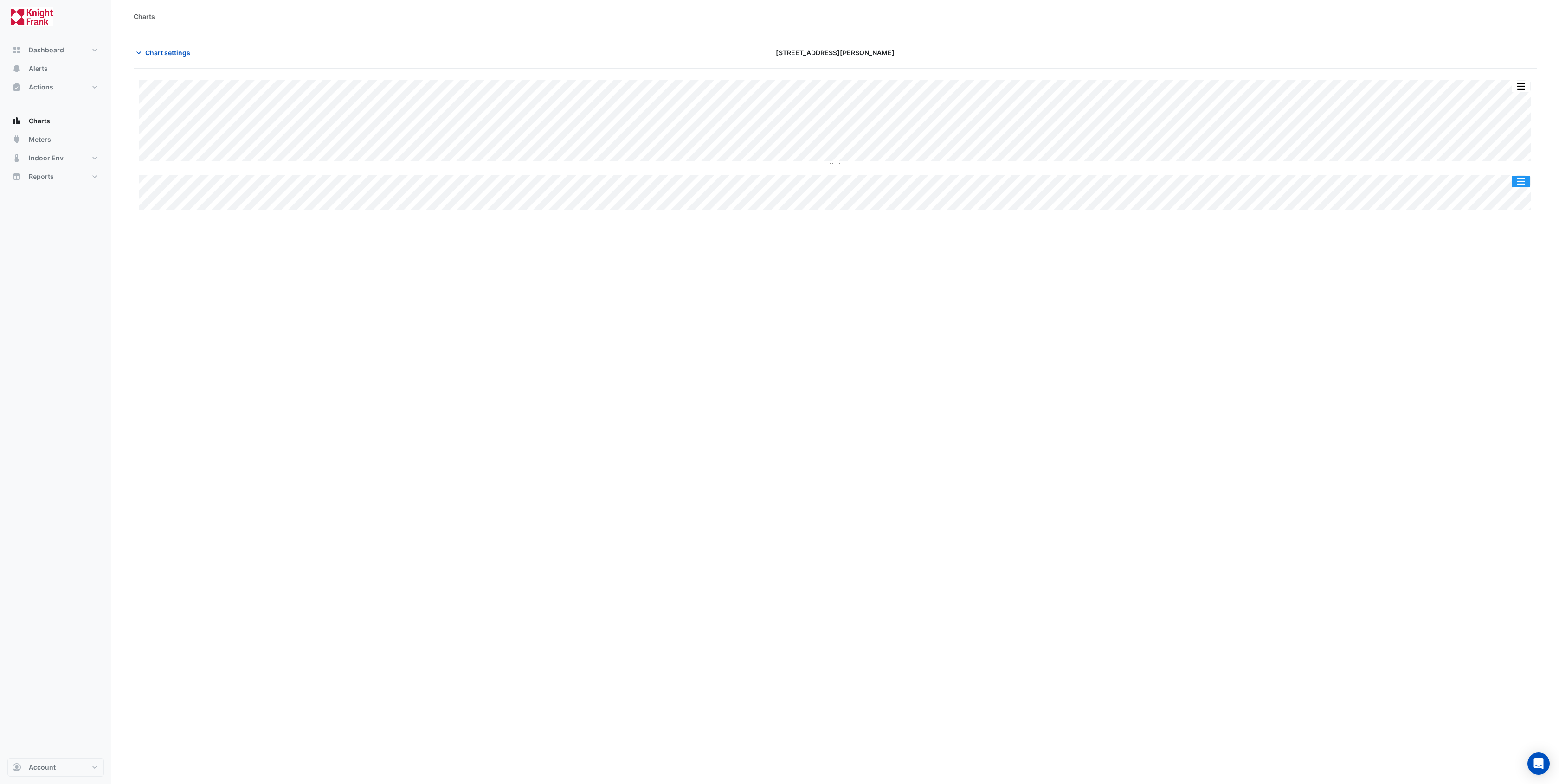
click at [1520, 185] on button "button" at bounding box center [1521, 181] width 19 height 11
click at [1510, 200] on div "Split by Equip" at bounding box center [1502, 198] width 56 height 17
click at [175, 54] on span "Chart settings" at bounding box center [168, 53] width 45 height 10
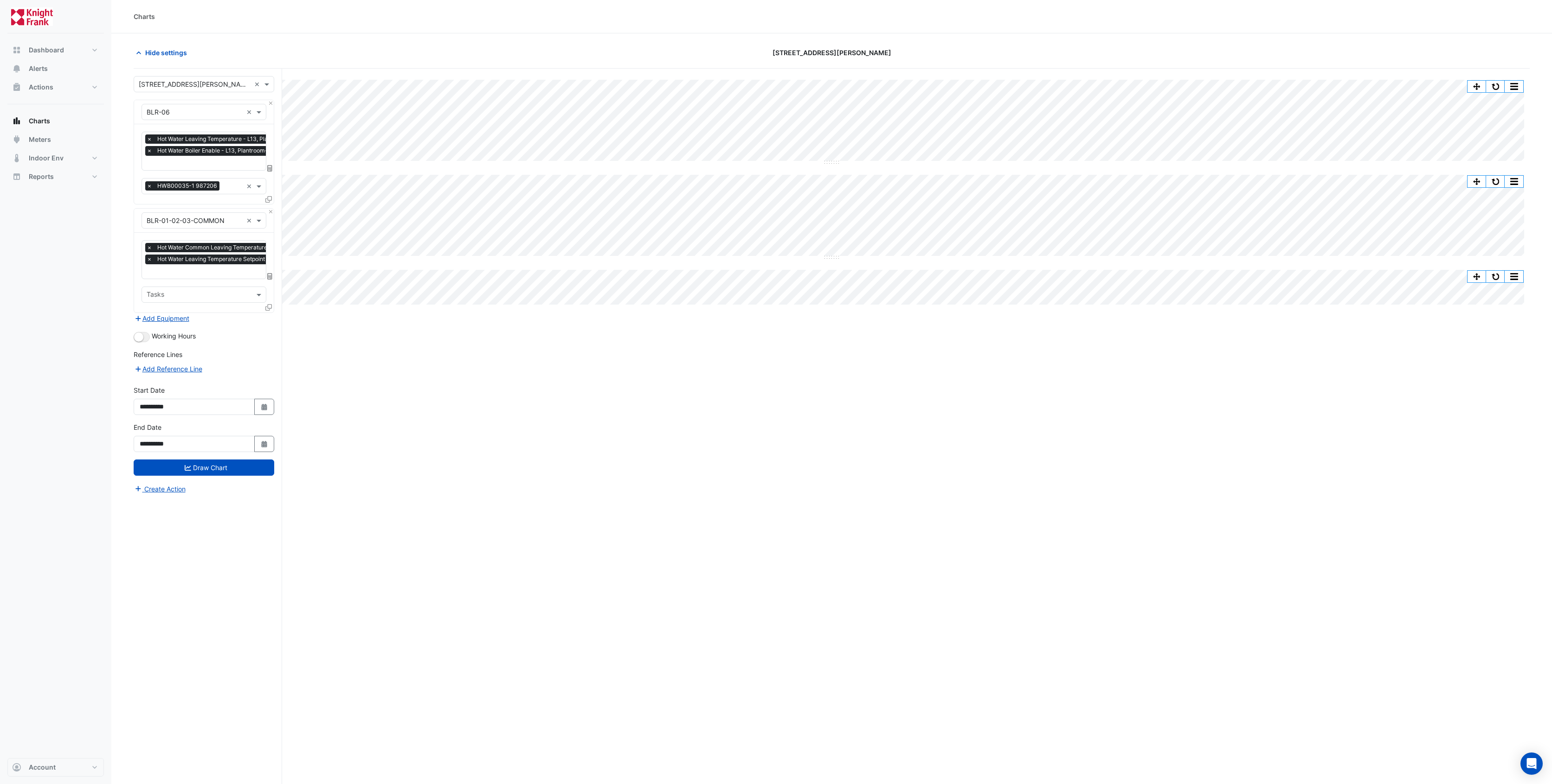
click at [193, 271] on input "text" at bounding box center [239, 272] width 186 height 10
click at [329, 352] on div "Split by Unit Split All Split None Print Save as JPEG Save as PNG Pivot Data Ta…" at bounding box center [832, 443] width 1396 height 751
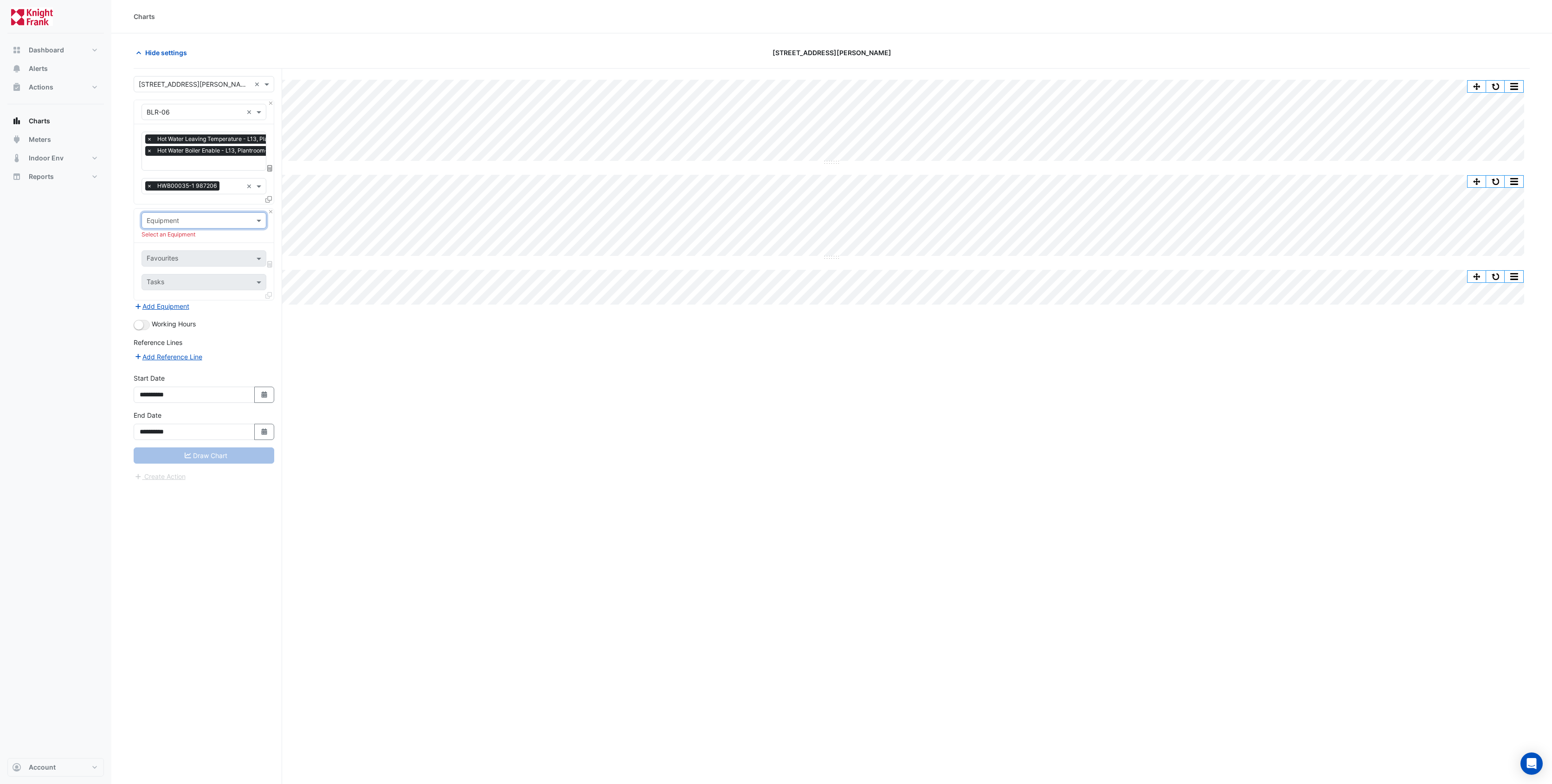
scroll to position [0, 0]
click at [254, 221] on div at bounding box center [204, 221] width 124 height 11
click at [194, 299] on div "FCU-01-020" at bounding box center [204, 300] width 124 height 13
click at [263, 246] on span at bounding box center [260, 248] width 12 height 10
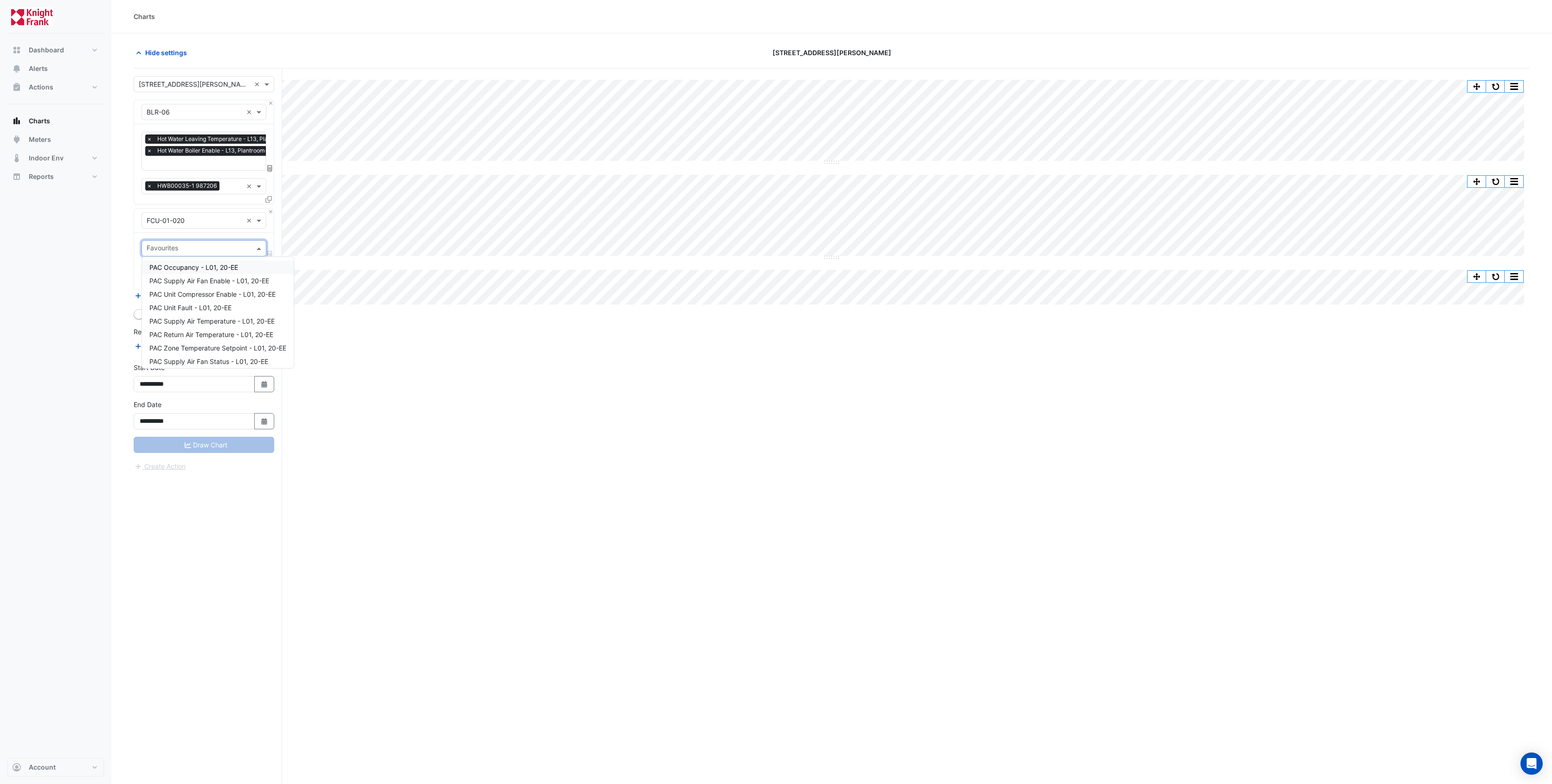
click at [240, 229] on div "Equipment × FCU-01-020 ×" at bounding box center [204, 221] width 140 height 24
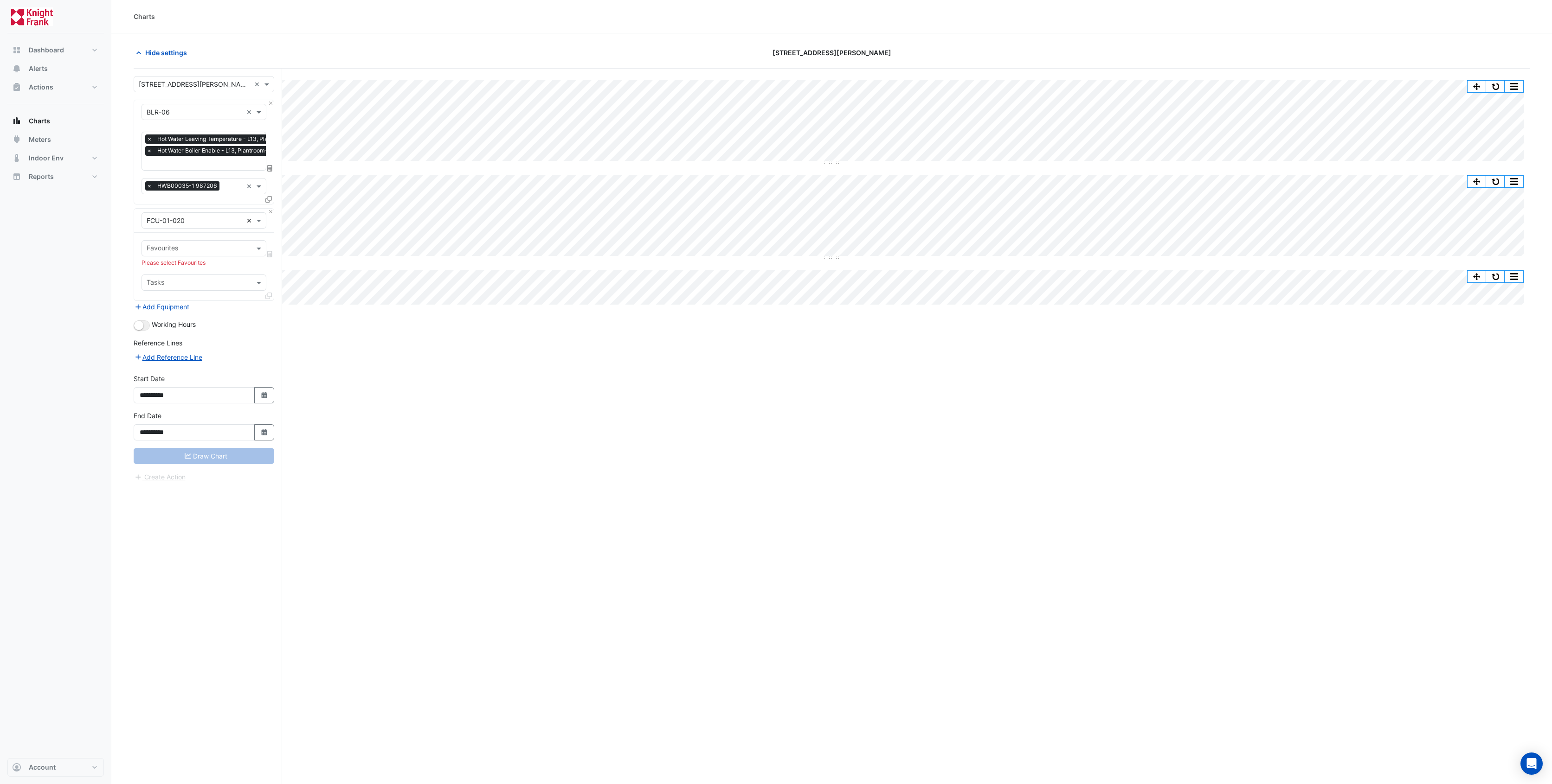
click at [245, 220] on div at bounding box center [204, 221] width 124 height 11
click at [199, 247] on div "FCU-01-068" at bounding box center [204, 249] width 124 height 13
click at [257, 246] on span at bounding box center [260, 248] width 12 height 10
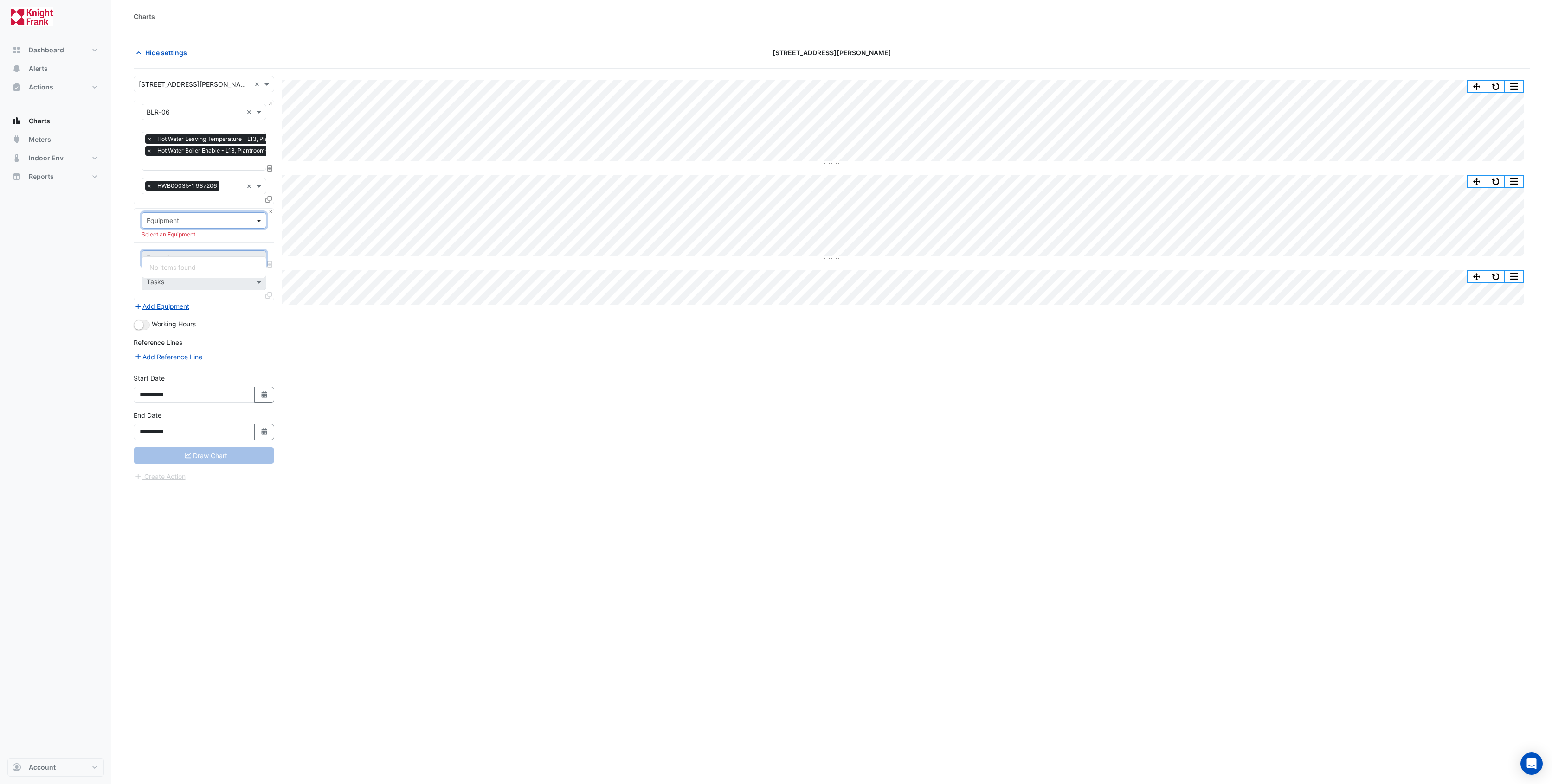
click at [258, 218] on span at bounding box center [260, 220] width 12 height 10
click at [196, 275] on div "FCU-8.04" at bounding box center [204, 275] width 124 height 13
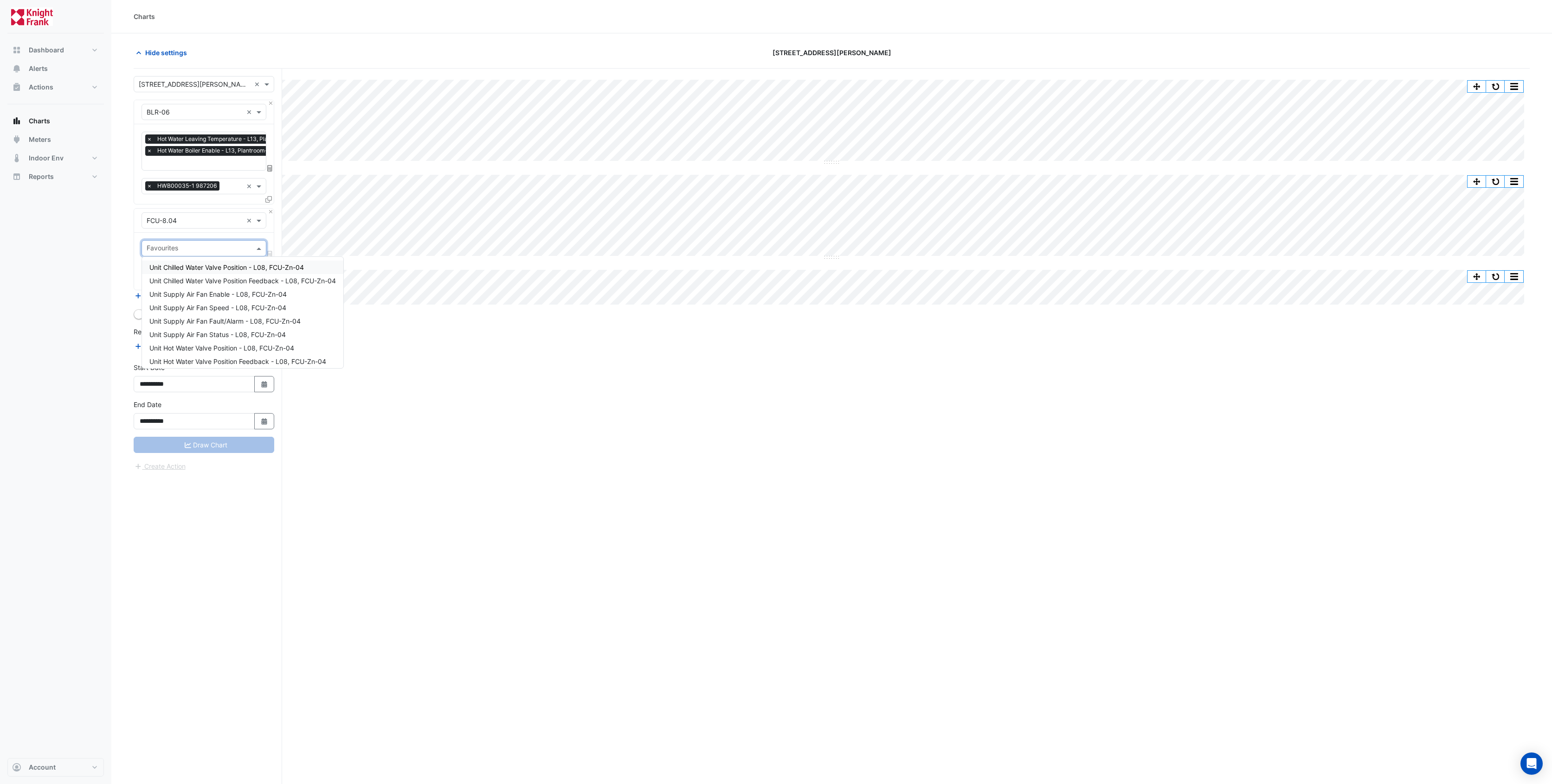
click at [259, 249] on span at bounding box center [260, 248] width 12 height 10
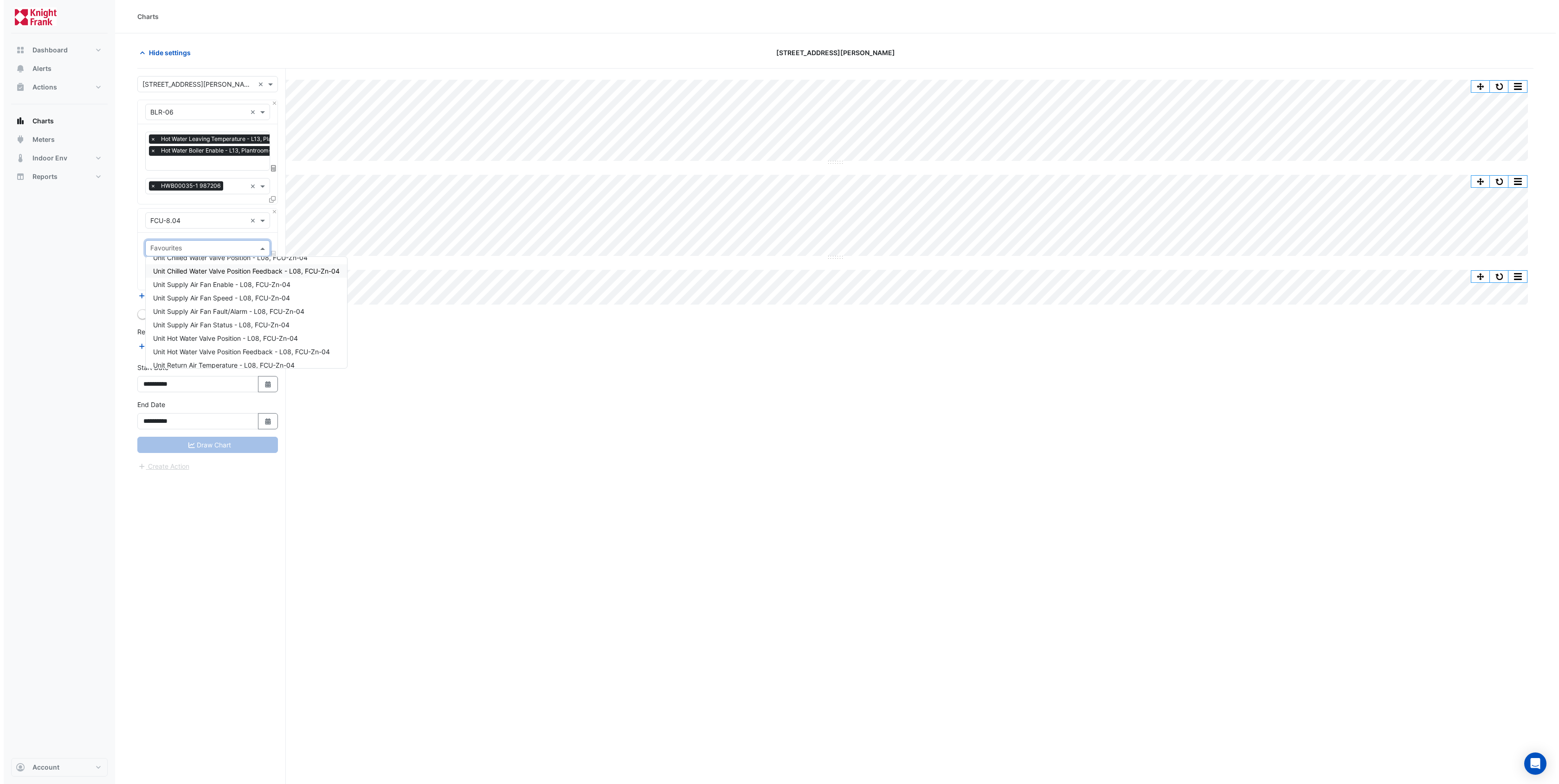
scroll to position [11, 0]
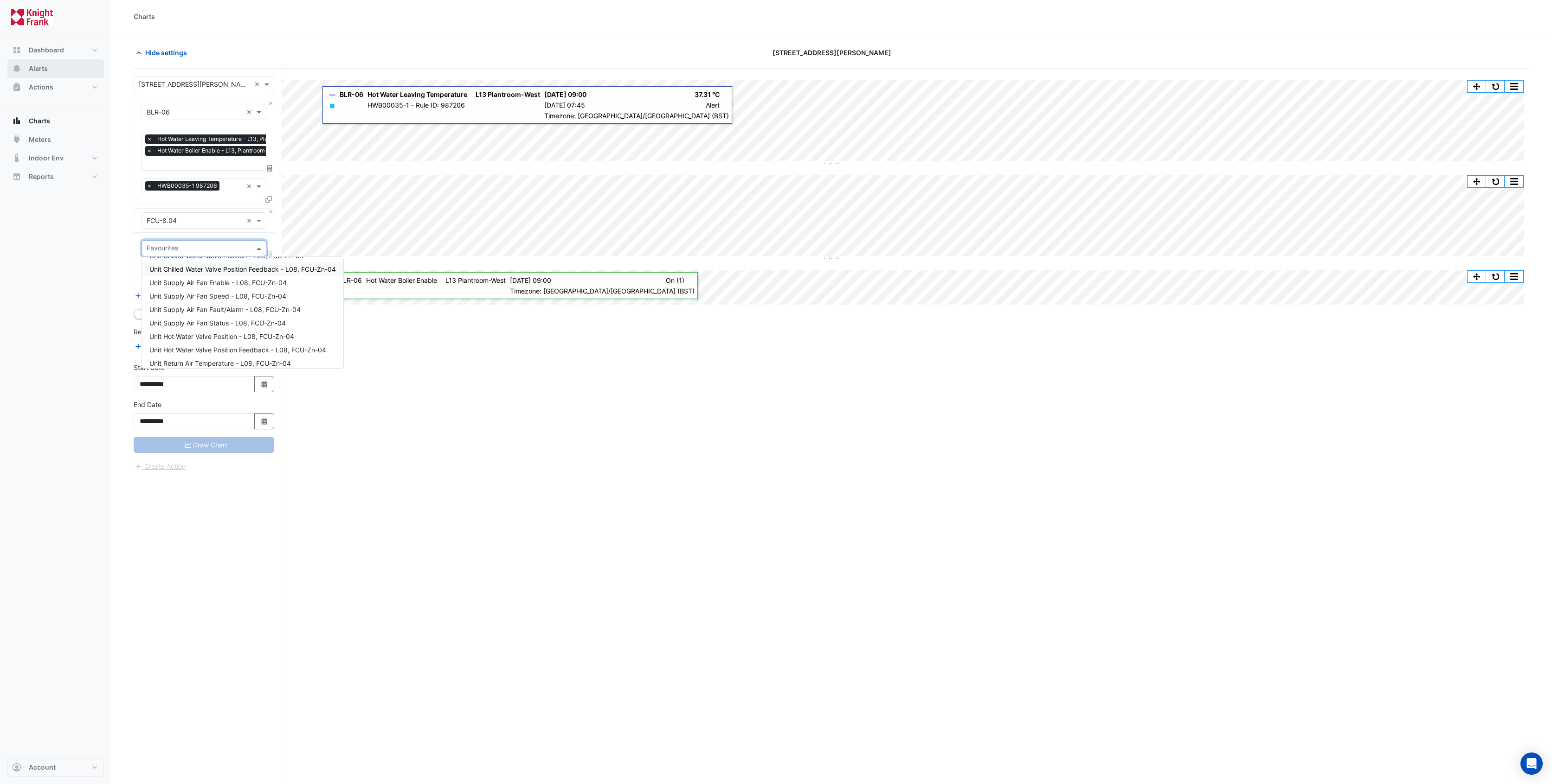
click at [56, 61] on button "Alerts" at bounding box center [55, 68] width 96 height 19
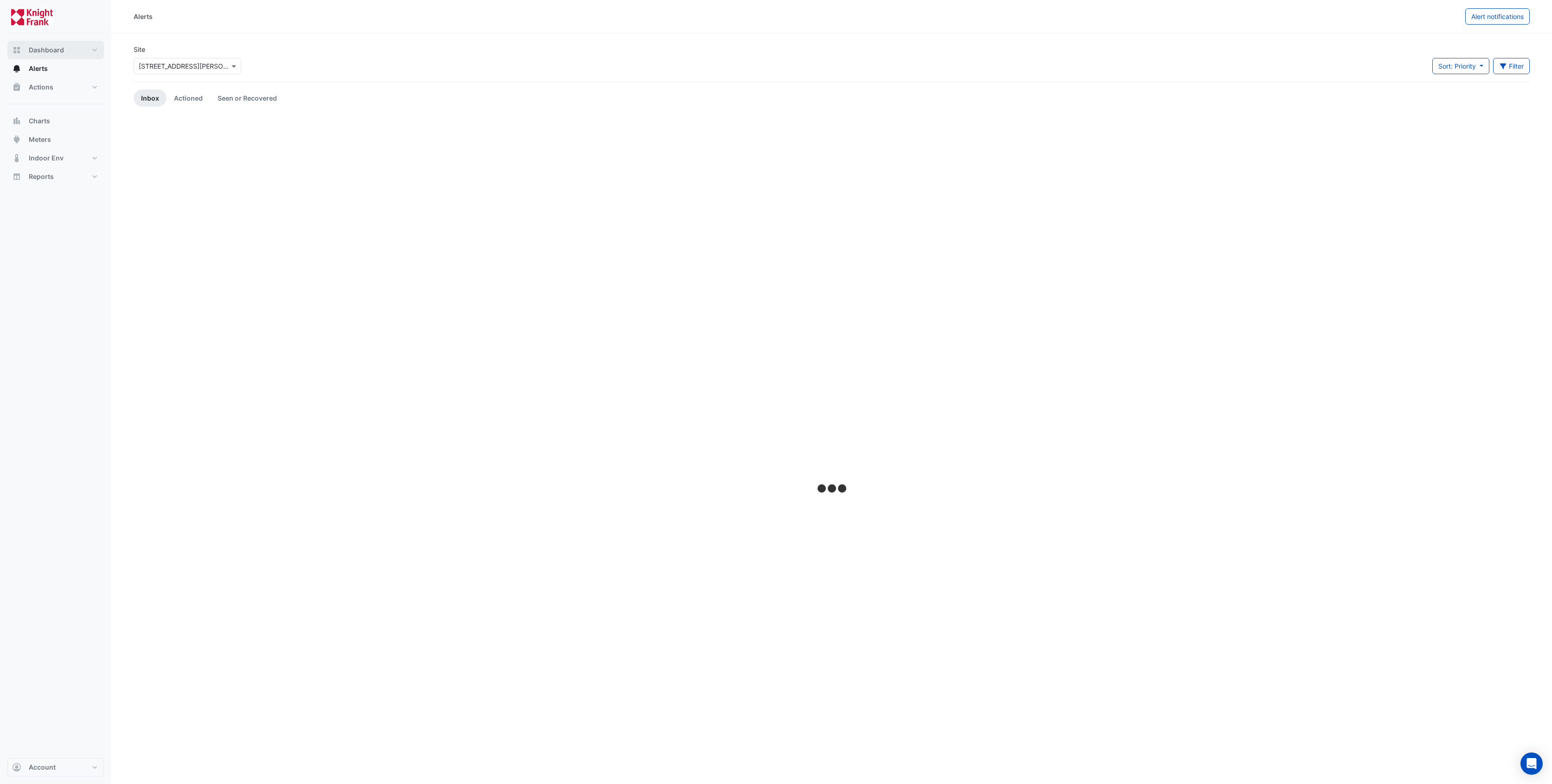
click at [58, 47] on span "Dashboard" at bounding box center [47, 50] width 35 height 9
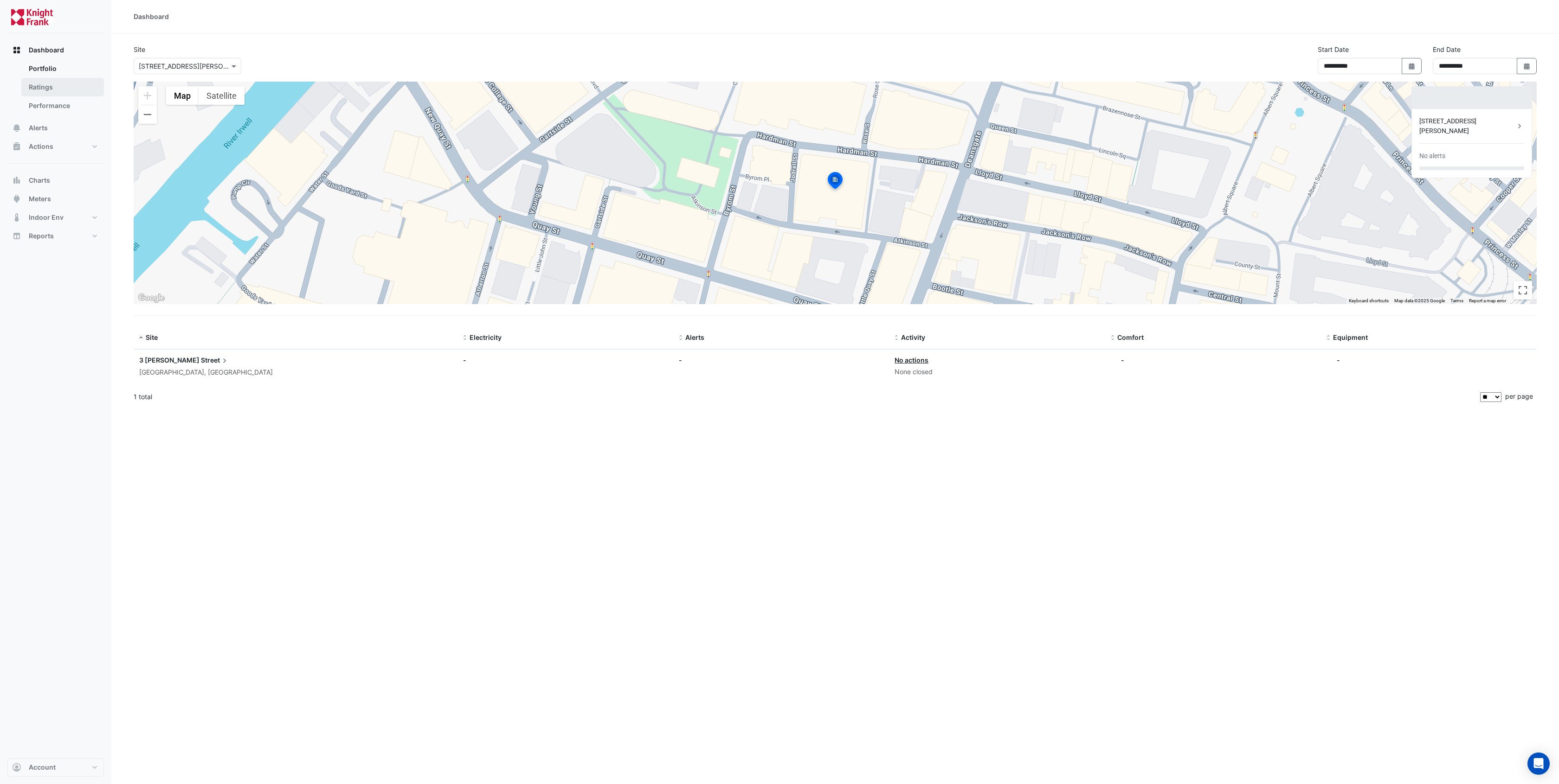
click at [61, 87] on link "Ratings" at bounding box center [62, 87] width 82 height 19
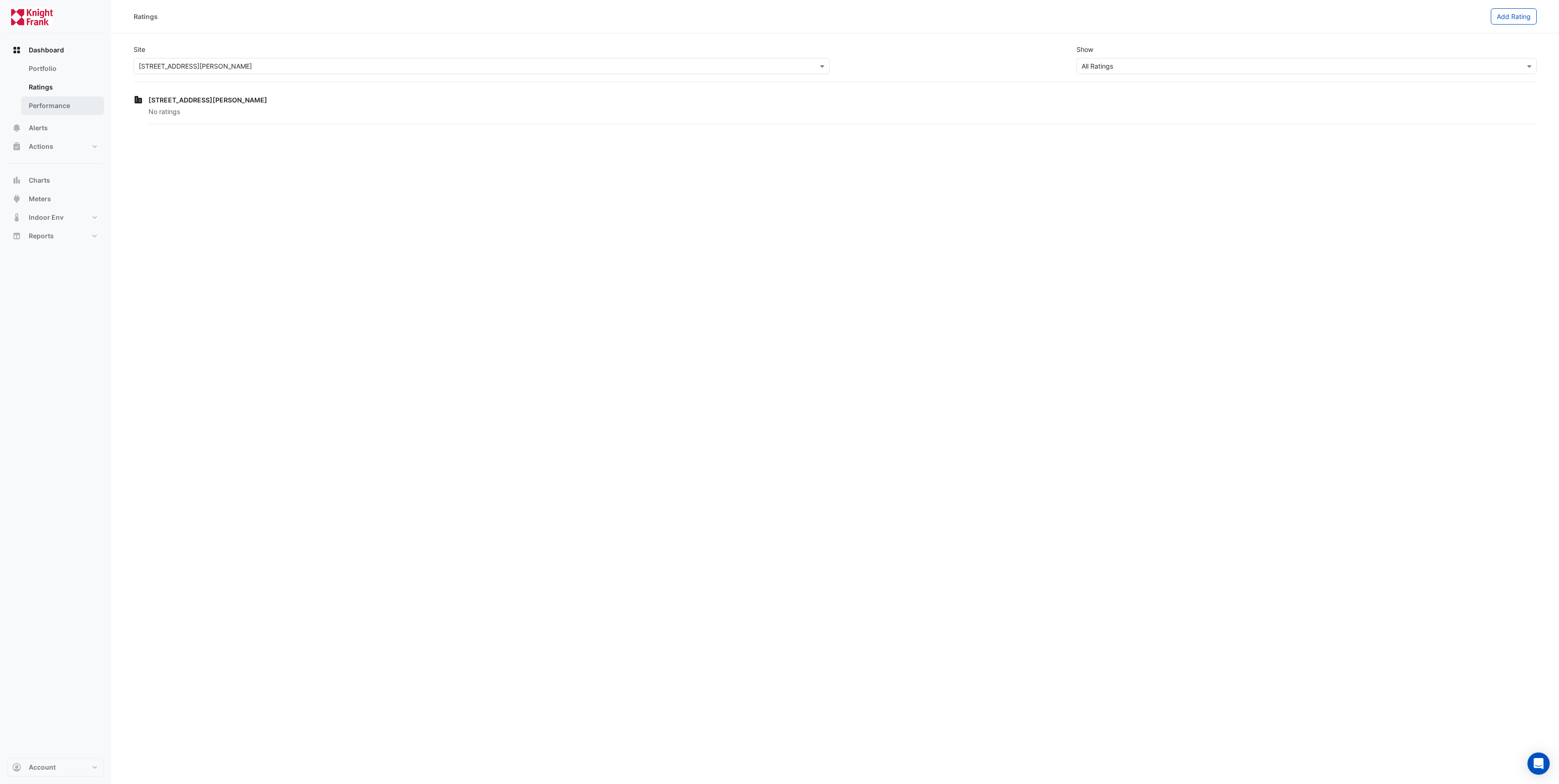
click at [62, 103] on link "Performance" at bounding box center [62, 105] width 82 height 19
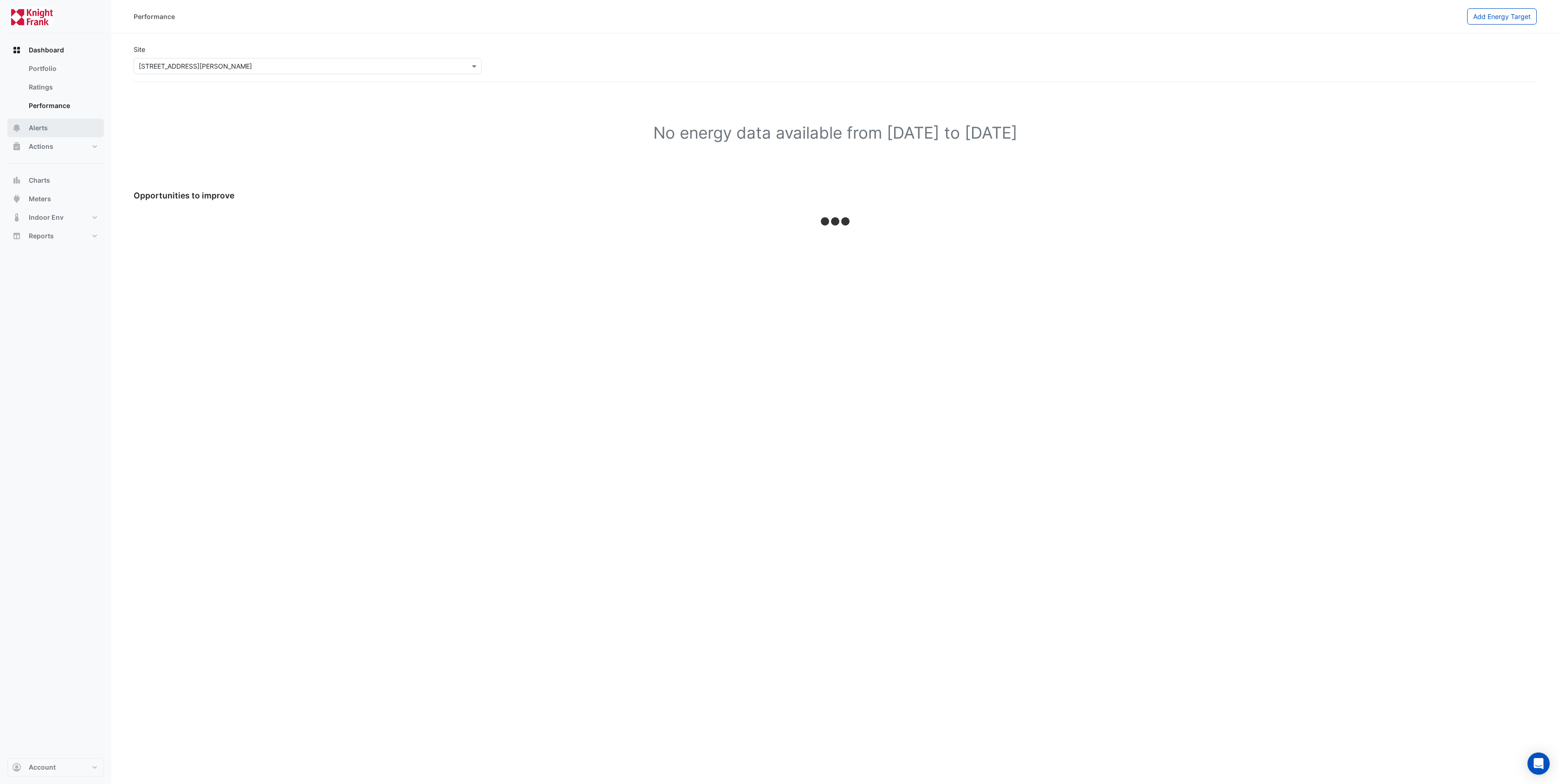
click at [64, 128] on button "Alerts" at bounding box center [55, 128] width 96 height 19
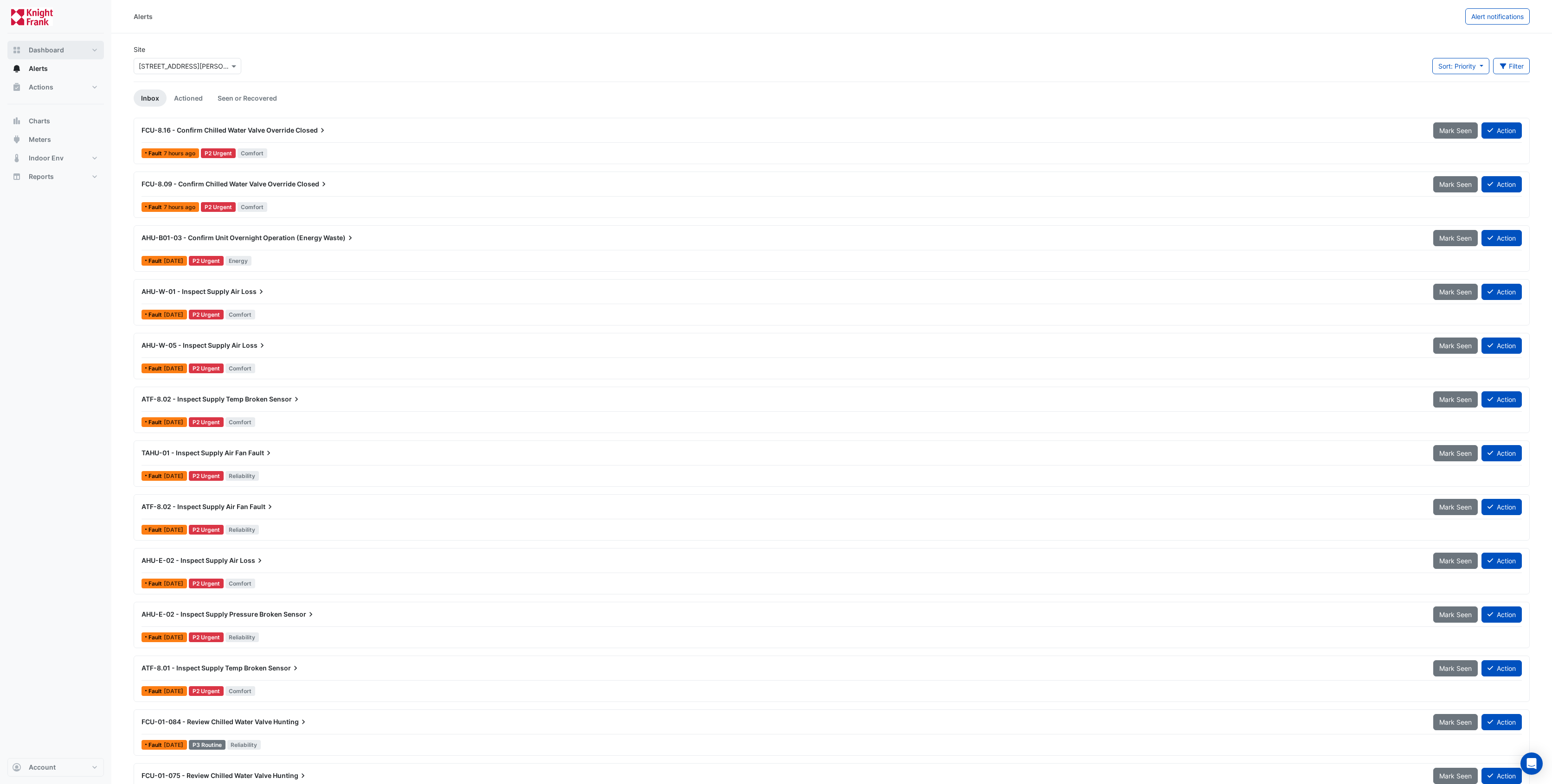
click at [51, 45] on span "Dashboard" at bounding box center [47, 50] width 35 height 9
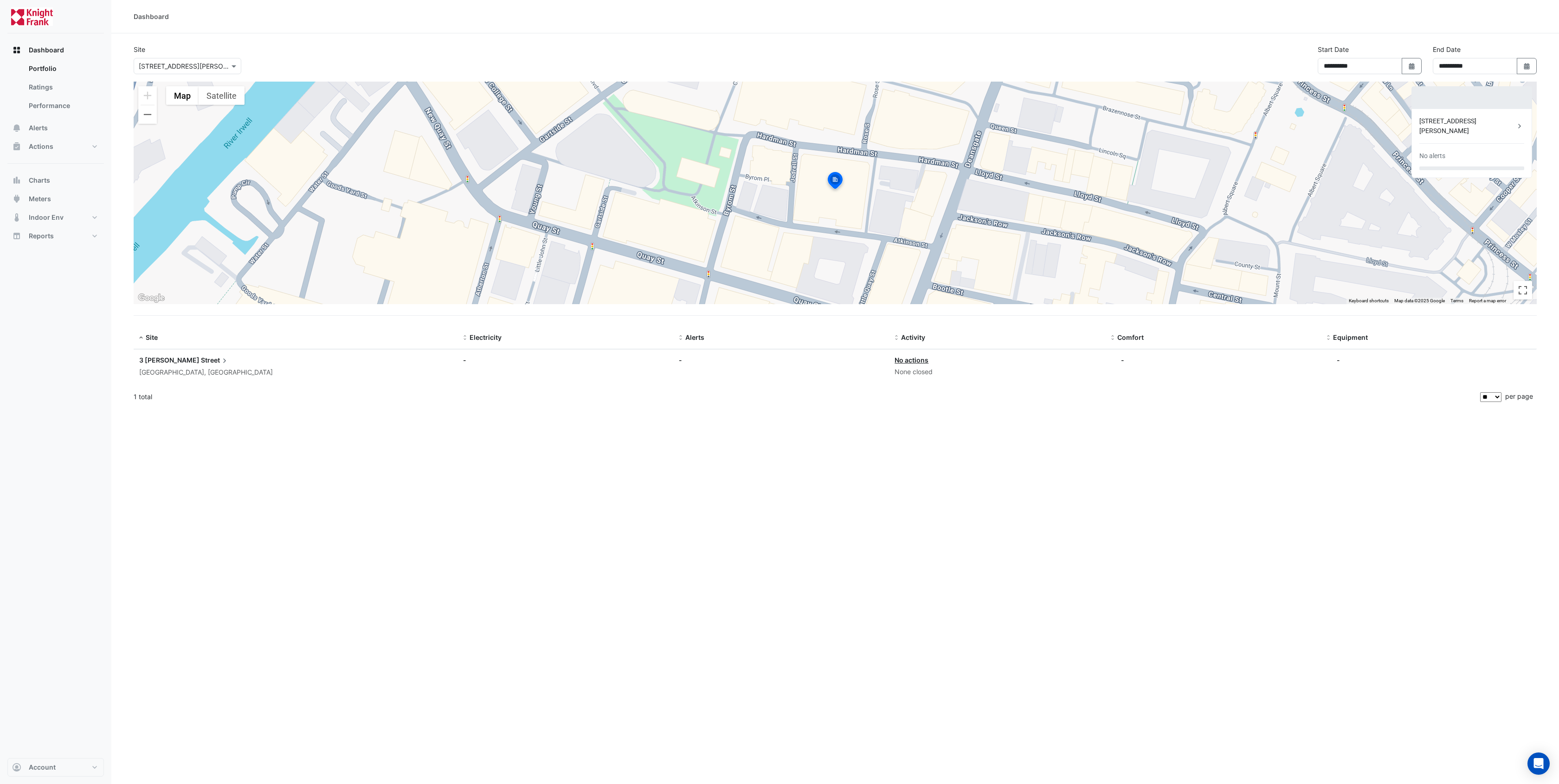
click at [201, 363] on span "Street" at bounding box center [215, 360] width 28 height 10
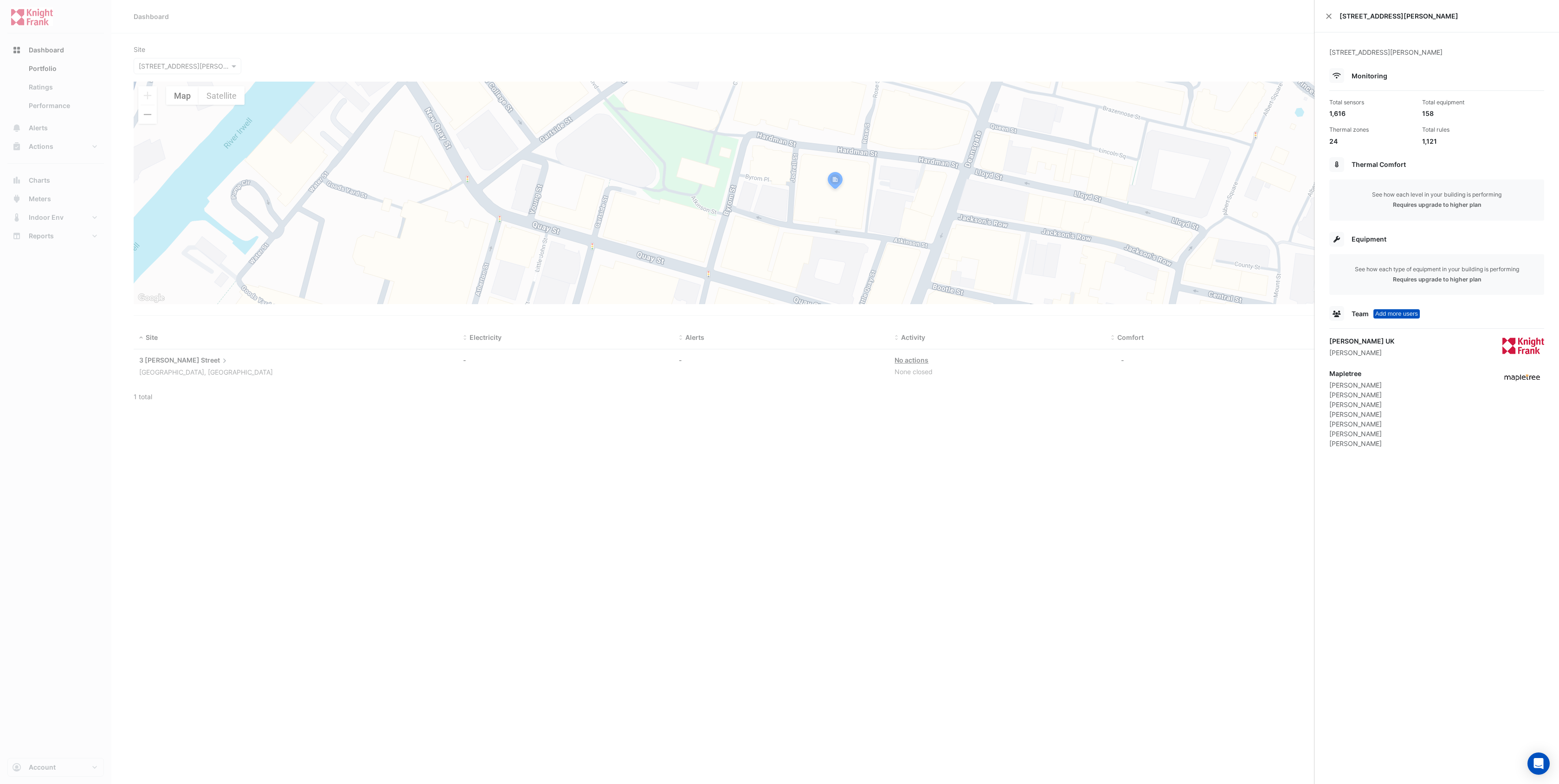
click at [47, 125] on ngb-offcanvas-backdrop at bounding box center [780, 392] width 1559 height 784
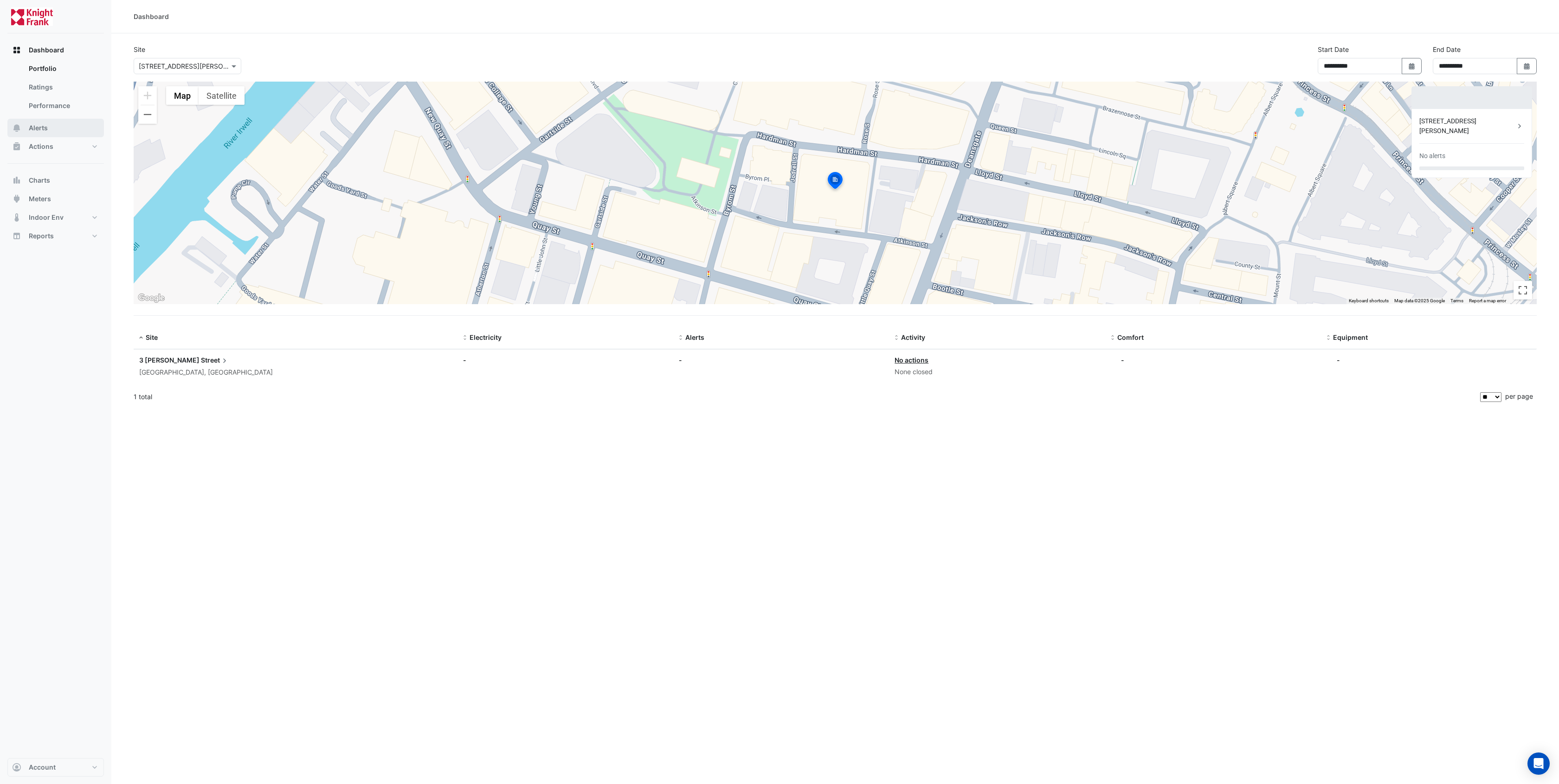
click at [44, 128] on span "Alerts" at bounding box center [38, 128] width 19 height 9
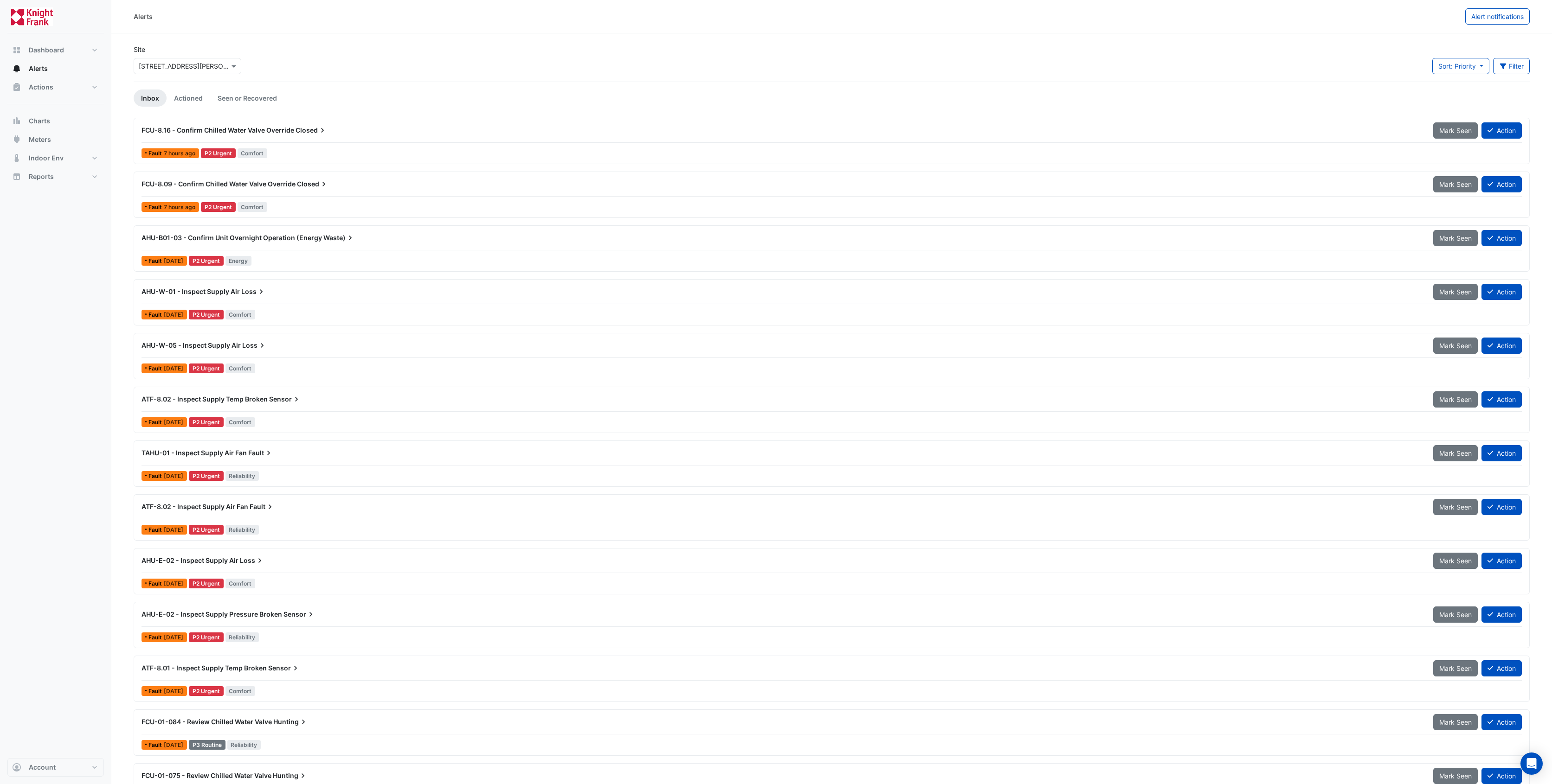
click at [273, 128] on span "FCU-8.16 - Confirm Chilled Water Valve Override" at bounding box center [218, 130] width 153 height 8
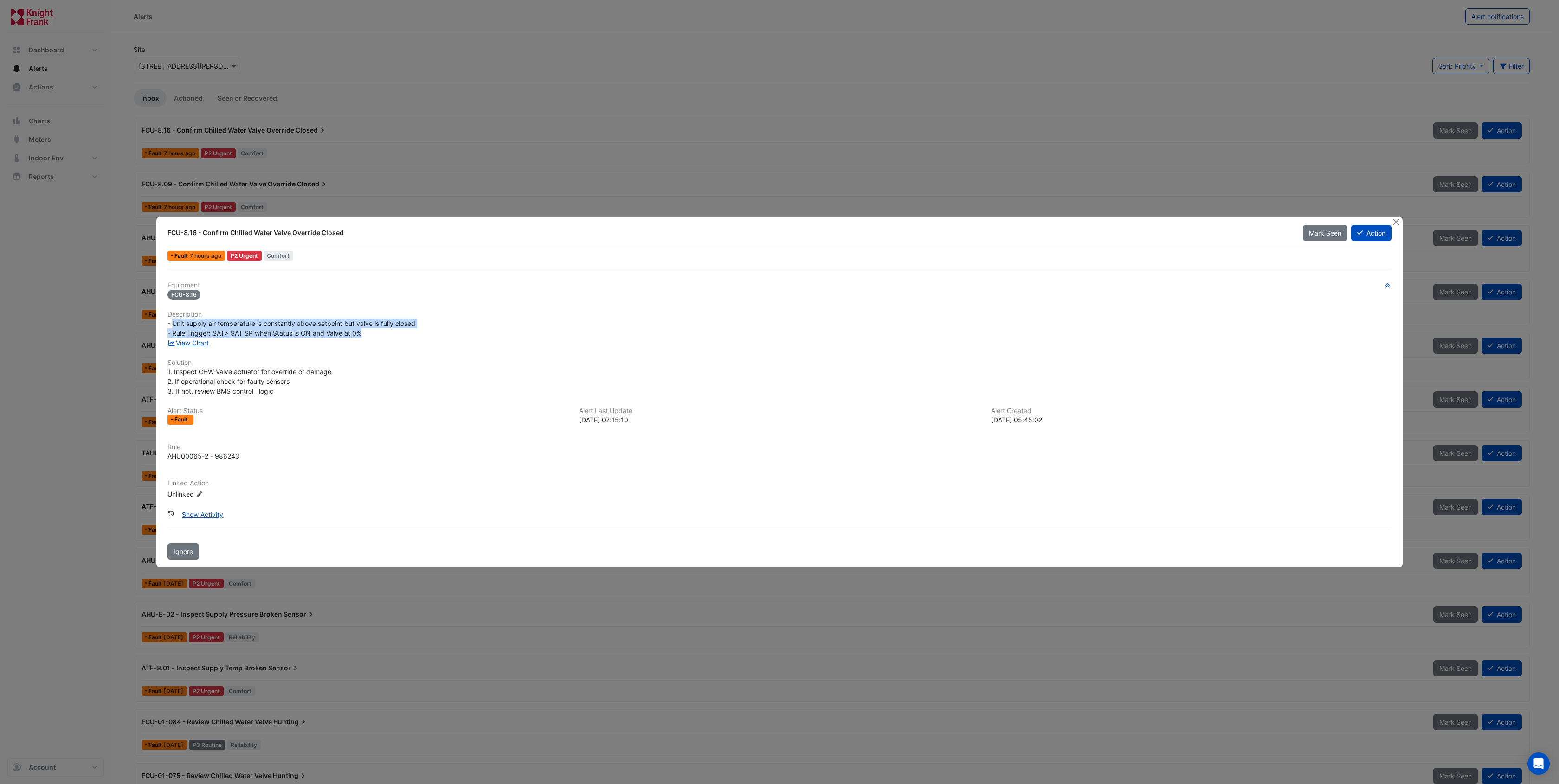
drag, startPoint x: 174, startPoint y: 322, endPoint x: 360, endPoint y: 333, distance: 186.3
click at [360, 333] on span "- Unit supply air temperature is constantly above setpoint but valve is fully c…" at bounding box center [291, 328] width 248 height 18
click at [397, 341] on div "View Chart" at bounding box center [780, 343] width 1235 height 10
drag, startPoint x: 174, startPoint y: 371, endPoint x: 325, endPoint y: 397, distance: 153.2
click at [325, 397] on div "Equipment FCU-8.16 Description - Unit supply air temperature is constantly abov…" at bounding box center [780, 394] width 1224 height 225
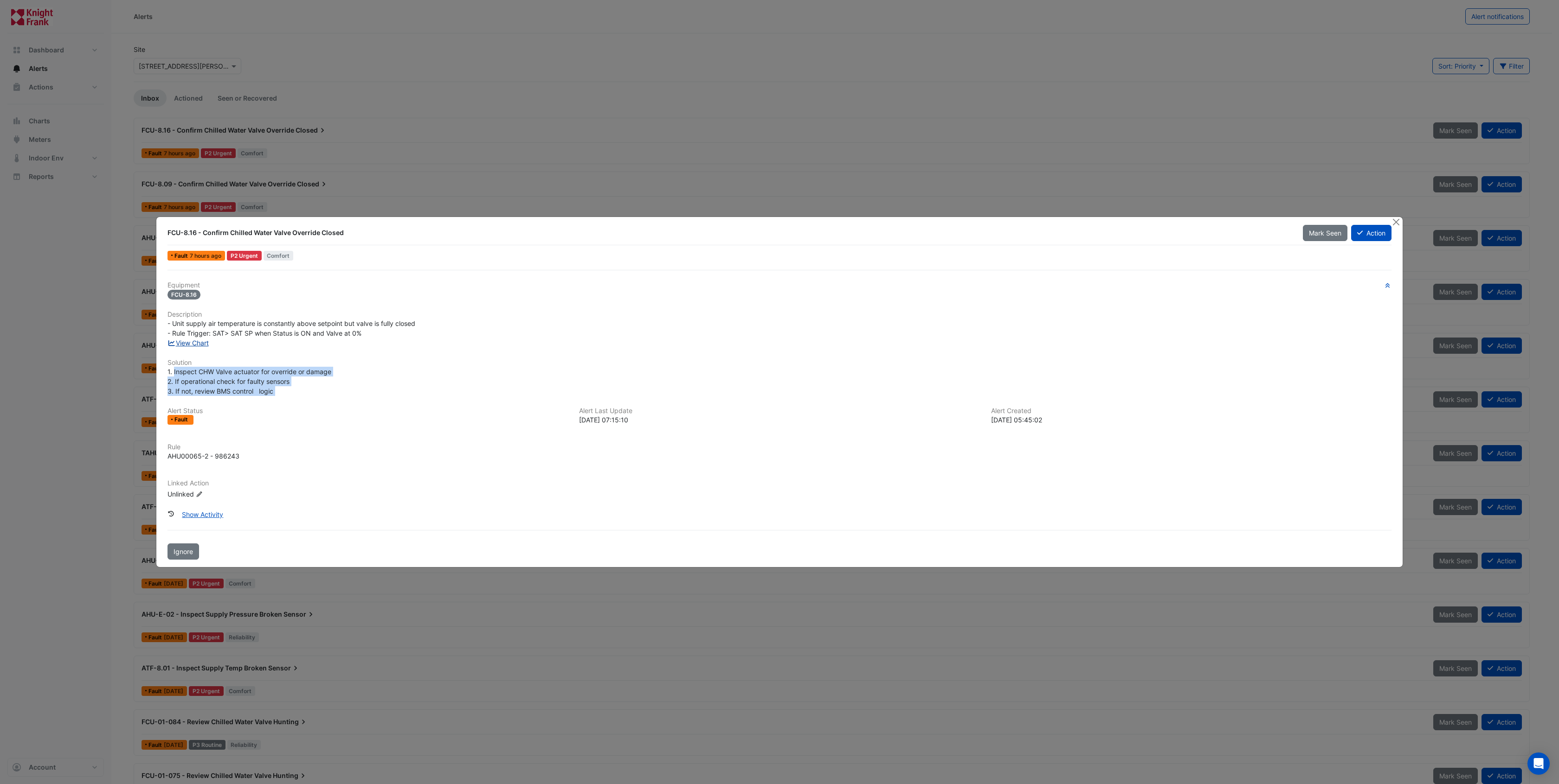
click at [197, 342] on link "View Chart" at bounding box center [188, 342] width 41 height 8
click at [306, 414] on h6 "Alert Status" at bounding box center [368, 411] width 401 height 8
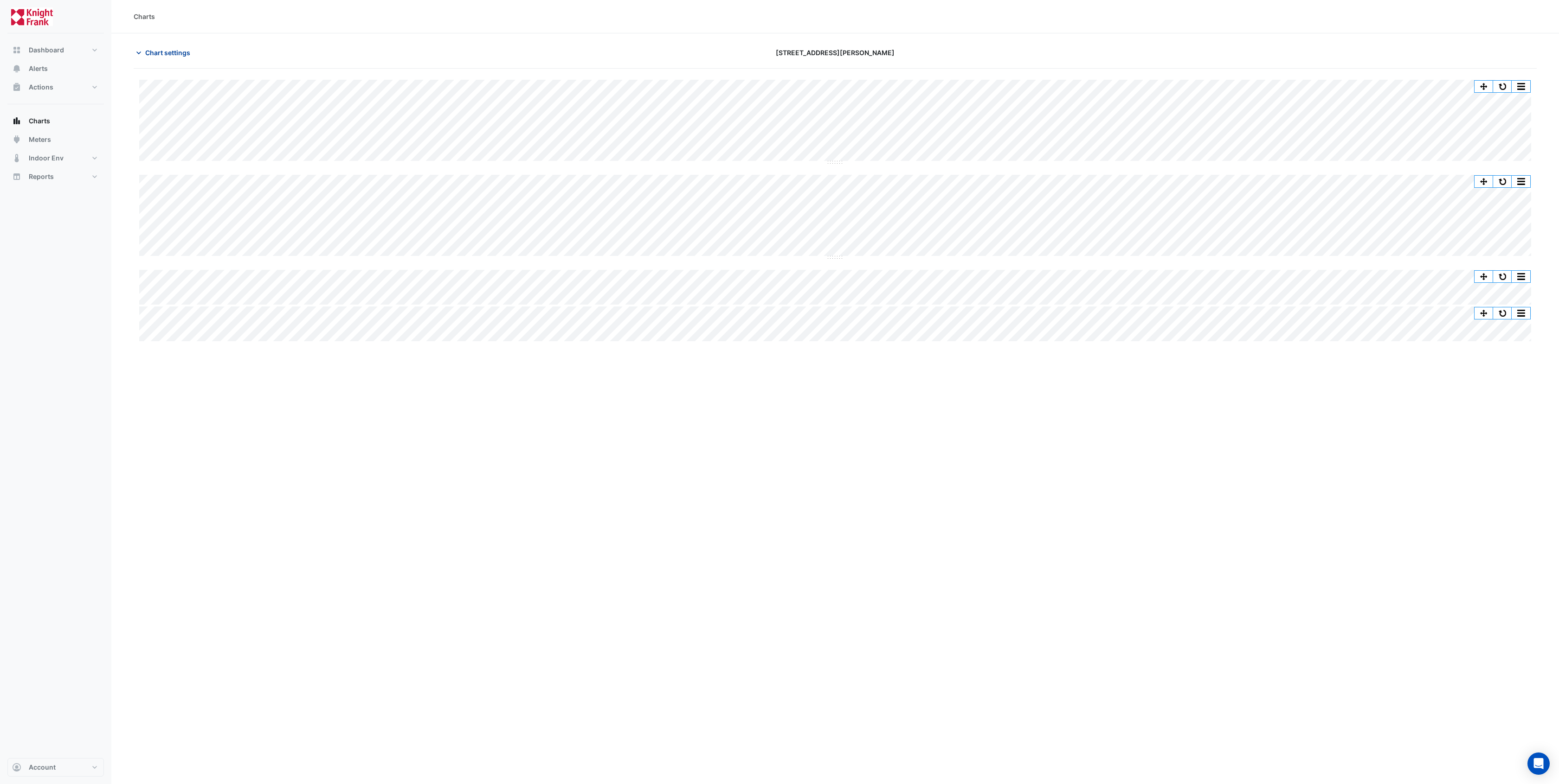
click at [174, 51] on span "Chart settings" at bounding box center [168, 53] width 45 height 10
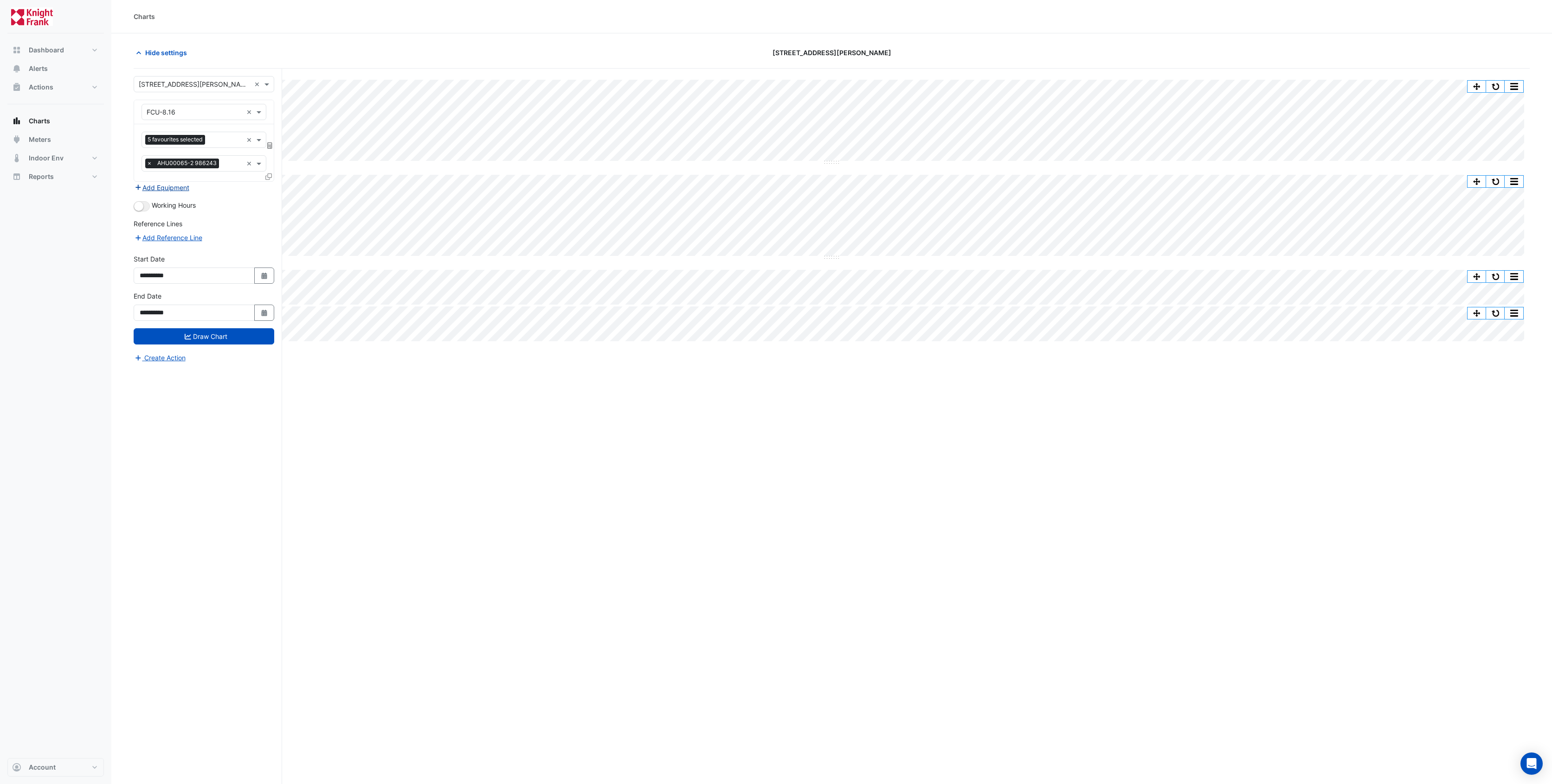
click at [179, 186] on button "Add Equipment" at bounding box center [162, 188] width 56 height 11
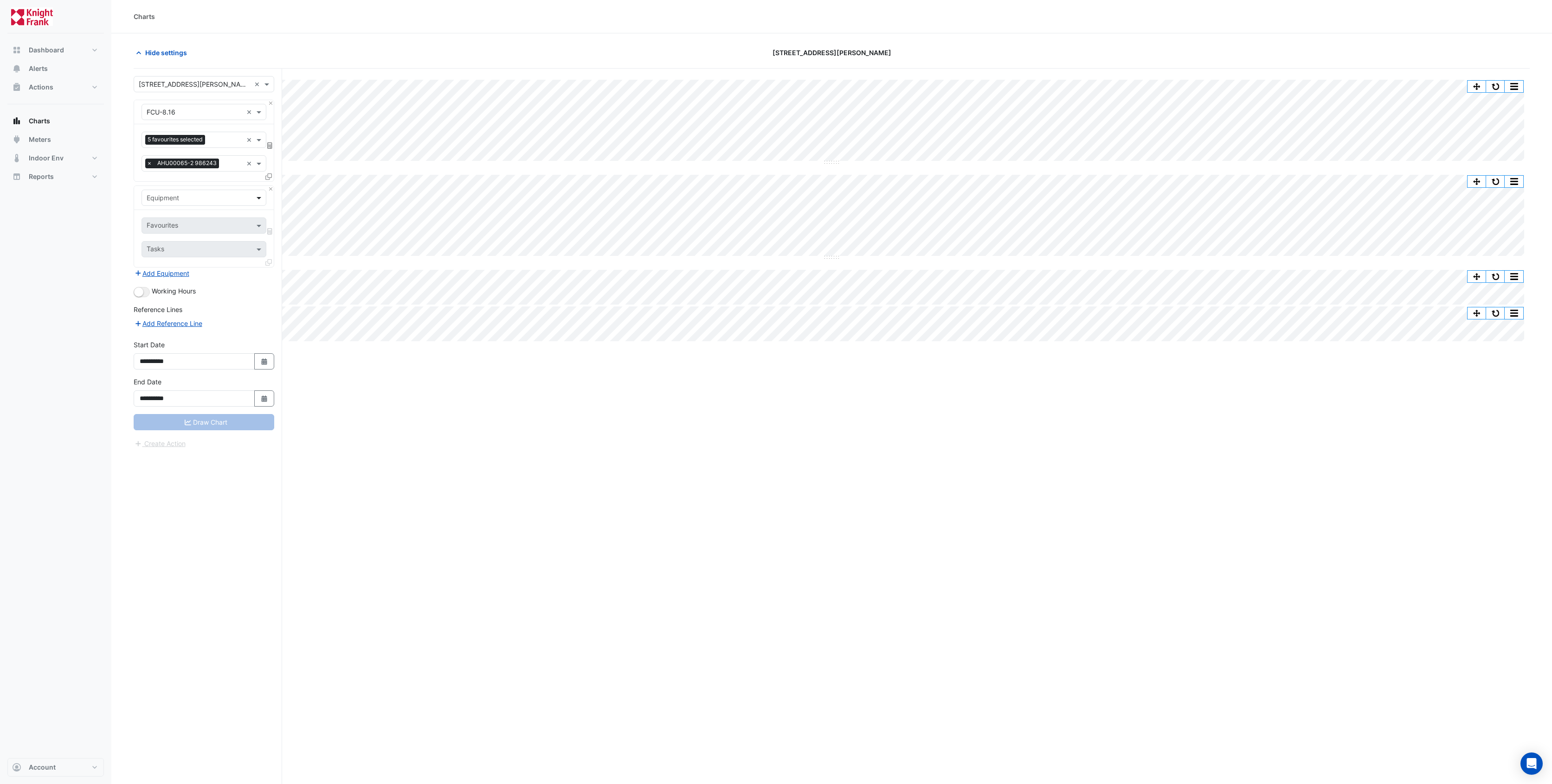
click at [255, 197] on span at bounding box center [260, 198] width 12 height 10
click at [398, 395] on div "Split All Split None Print Save as JPEG Save as PNG Pivot Data Table Export CSV…" at bounding box center [832, 443] width 1396 height 751
click at [1492, 85] on button "button" at bounding box center [1496, 86] width 19 height 11
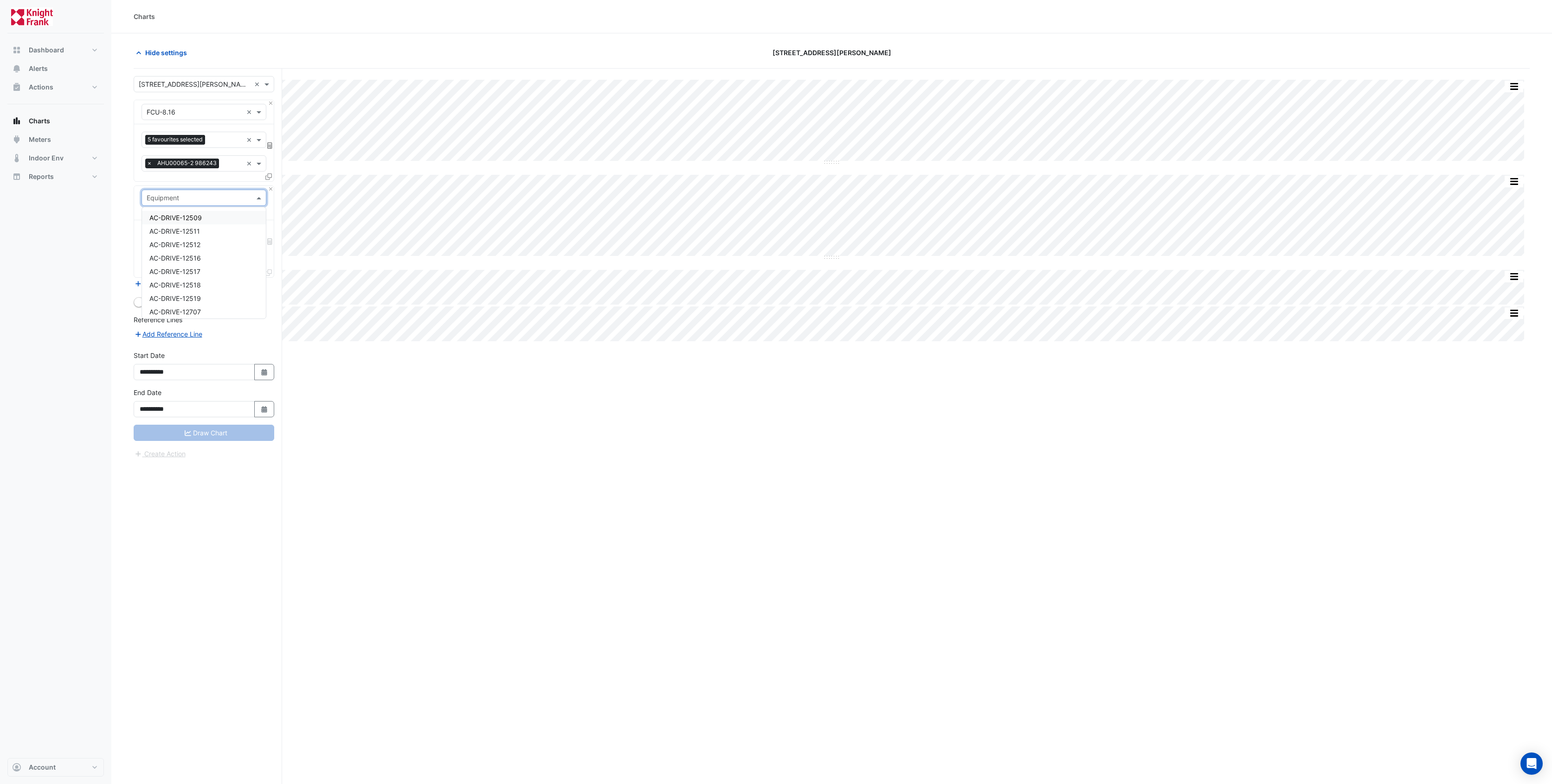
click at [258, 198] on span at bounding box center [260, 198] width 12 height 10
type input "***"
click at [196, 289] on div "FCU-8.15" at bounding box center [204, 292] width 124 height 13
click at [214, 229] on input "text" at bounding box center [199, 226] width 104 height 10
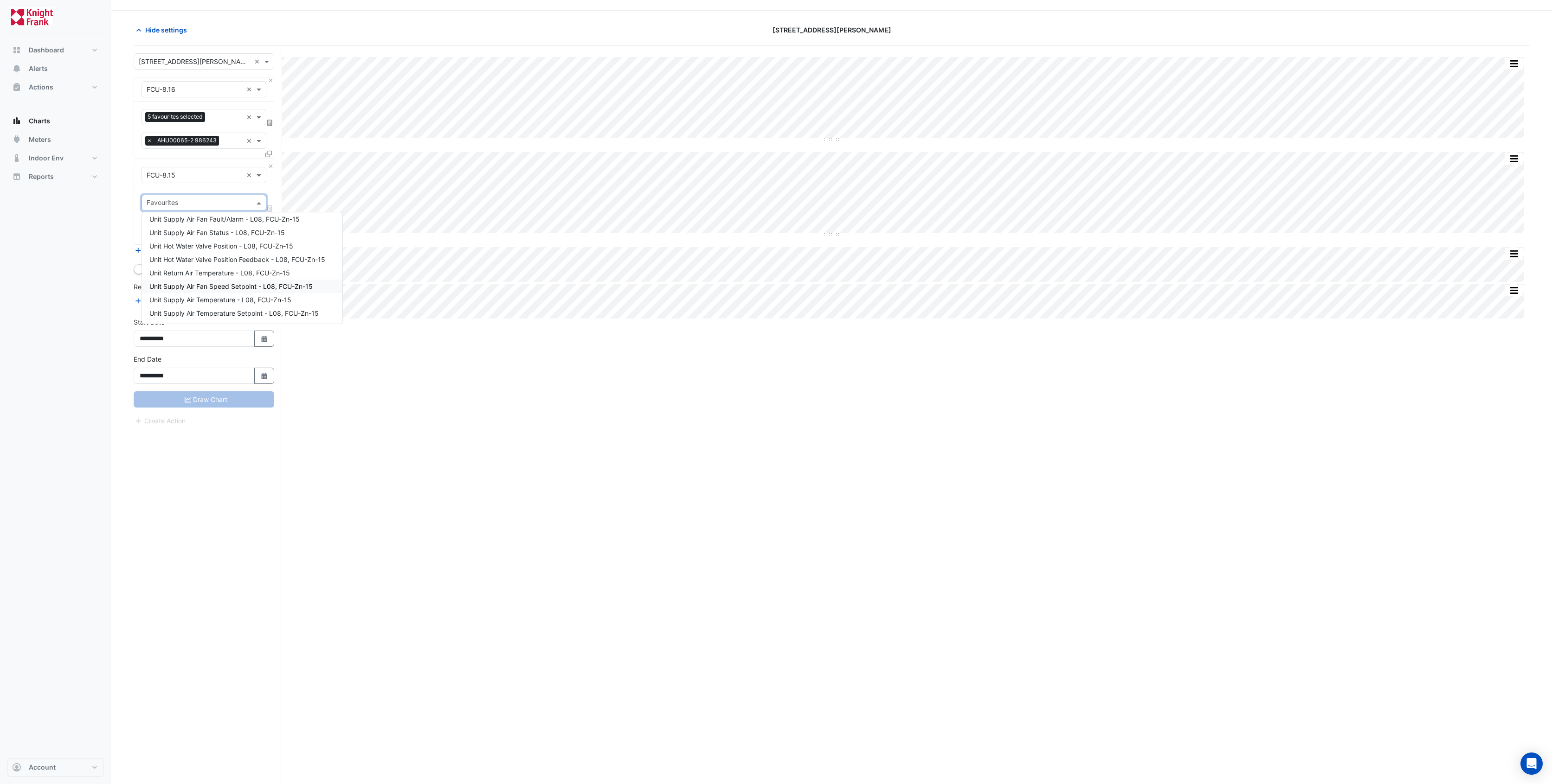
scroll to position [28, 0]
click at [305, 357] on div "Split All Split None Print Save as JPEG Save as PNG Pivot Data Table Export CSV…" at bounding box center [832, 416] width 1396 height 751
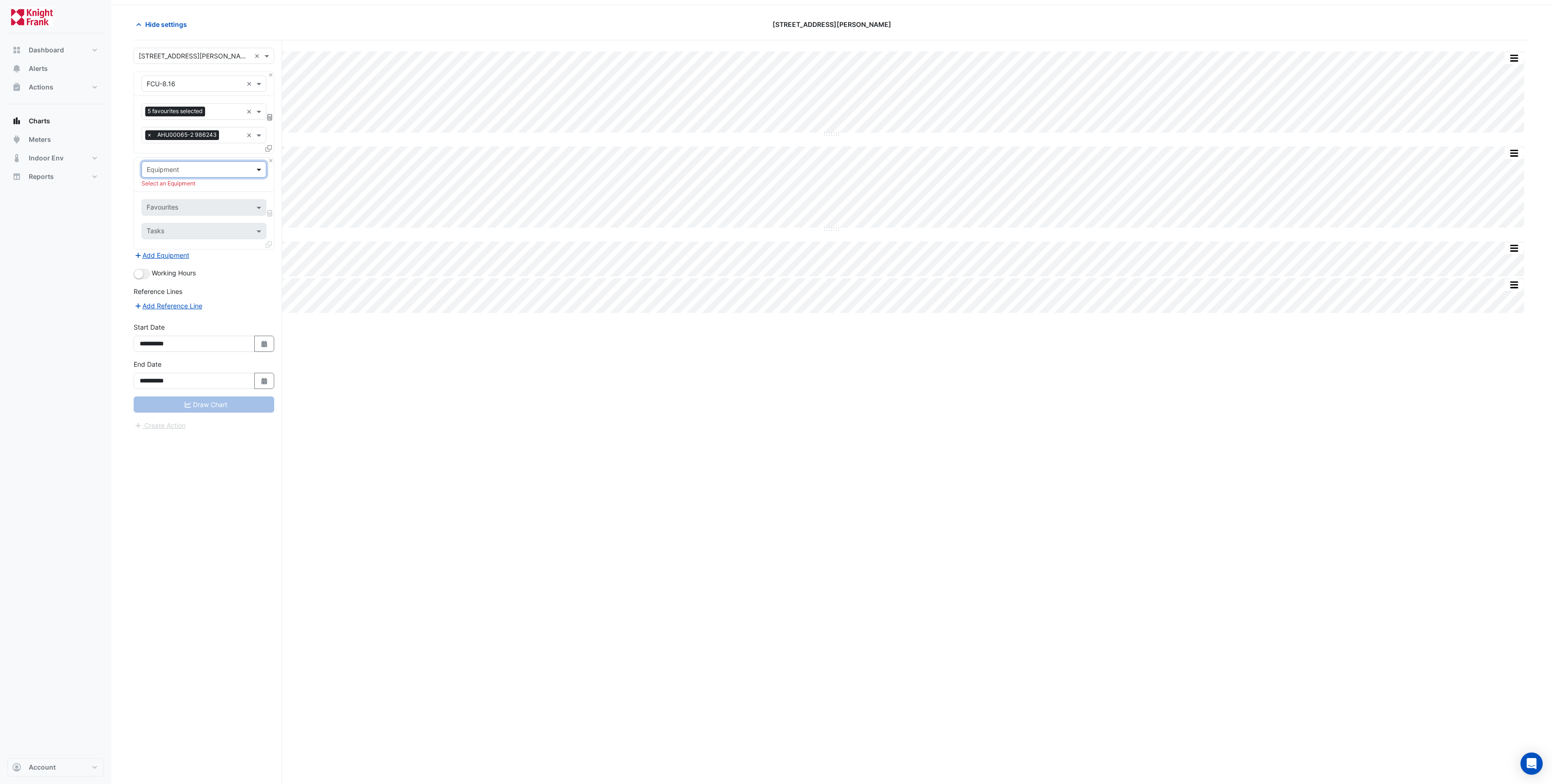
click at [257, 168] on span at bounding box center [260, 169] width 12 height 10
click at [210, 211] on div "VSD-AHU-B01-01" at bounding box center [204, 209] width 124 height 13
click at [261, 198] on span at bounding box center [260, 197] width 12 height 10
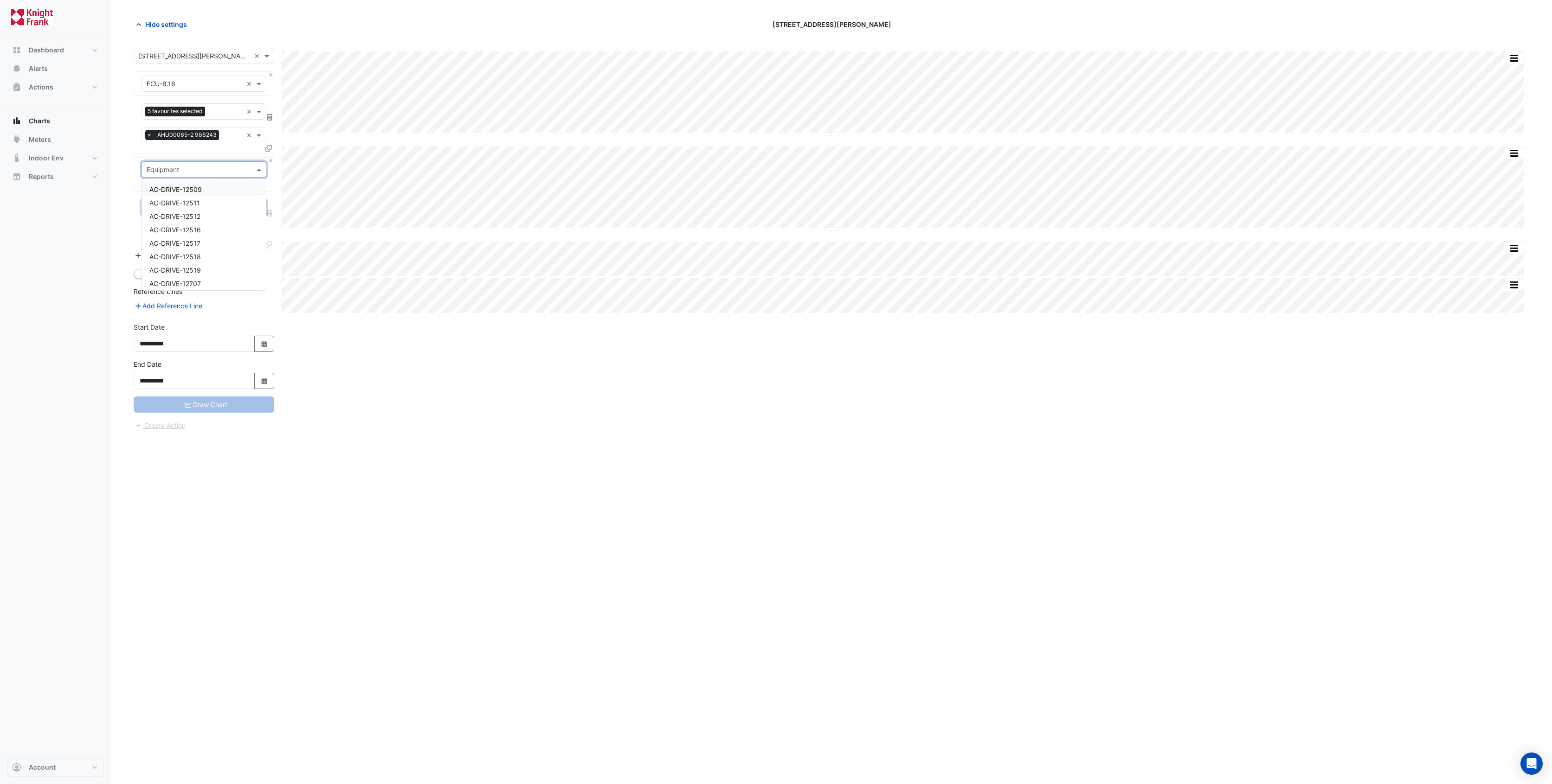
click at [264, 169] on span at bounding box center [260, 169] width 12 height 10
click at [44, 54] on span "Dashboard" at bounding box center [47, 50] width 35 height 9
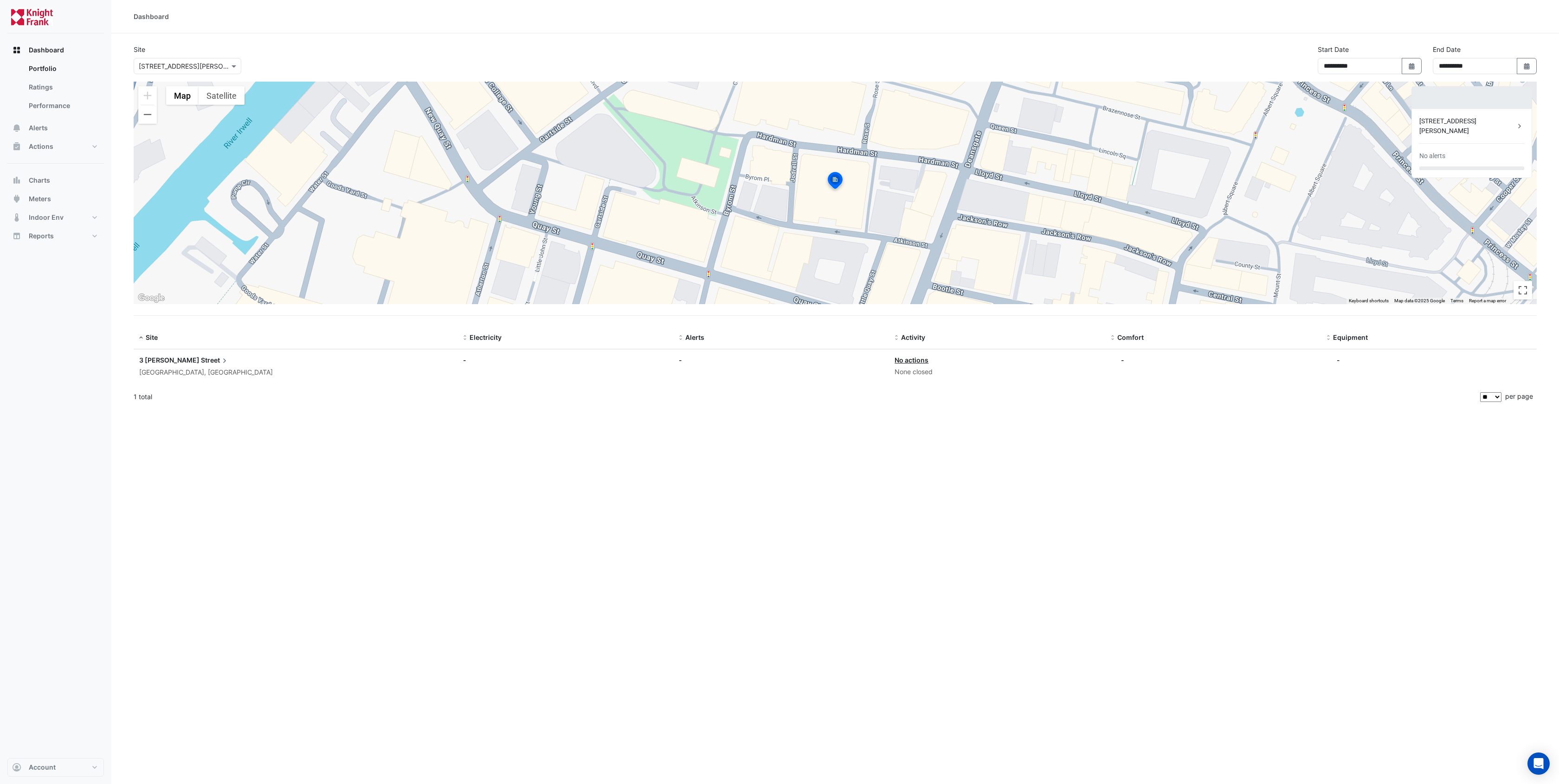
click at [168, 361] on span "3 [PERSON_NAME]" at bounding box center [169, 360] width 61 height 8
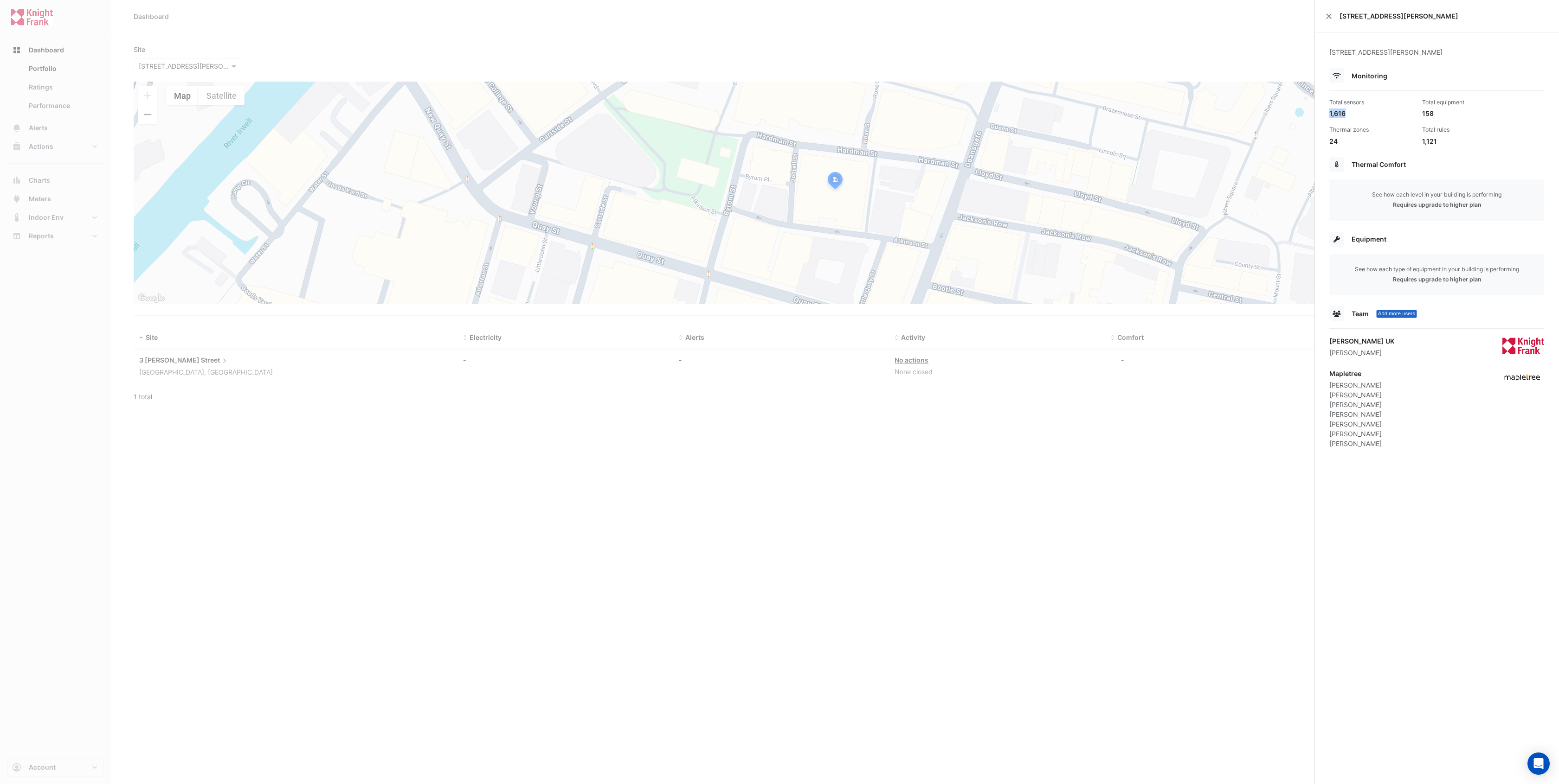
drag, startPoint x: 1331, startPoint y: 112, endPoint x: 1363, endPoint y: 113, distance: 32.0
click at [1363, 113] on div "1,616" at bounding box center [1371, 113] width 85 height 10
drag, startPoint x: 1439, startPoint y: 113, endPoint x: 1417, endPoint y: 113, distance: 22.0
click at [1417, 113] on div "Total sensors 1,616 Total equipment 158 Thermal zones 24 Total rules 1,121" at bounding box center [1436, 118] width 222 height 55
click at [1443, 121] on div "Total sensors 1,616 Total equipment 158 Thermal zones 24 Total rules 1,121" at bounding box center [1436, 118] width 222 height 55
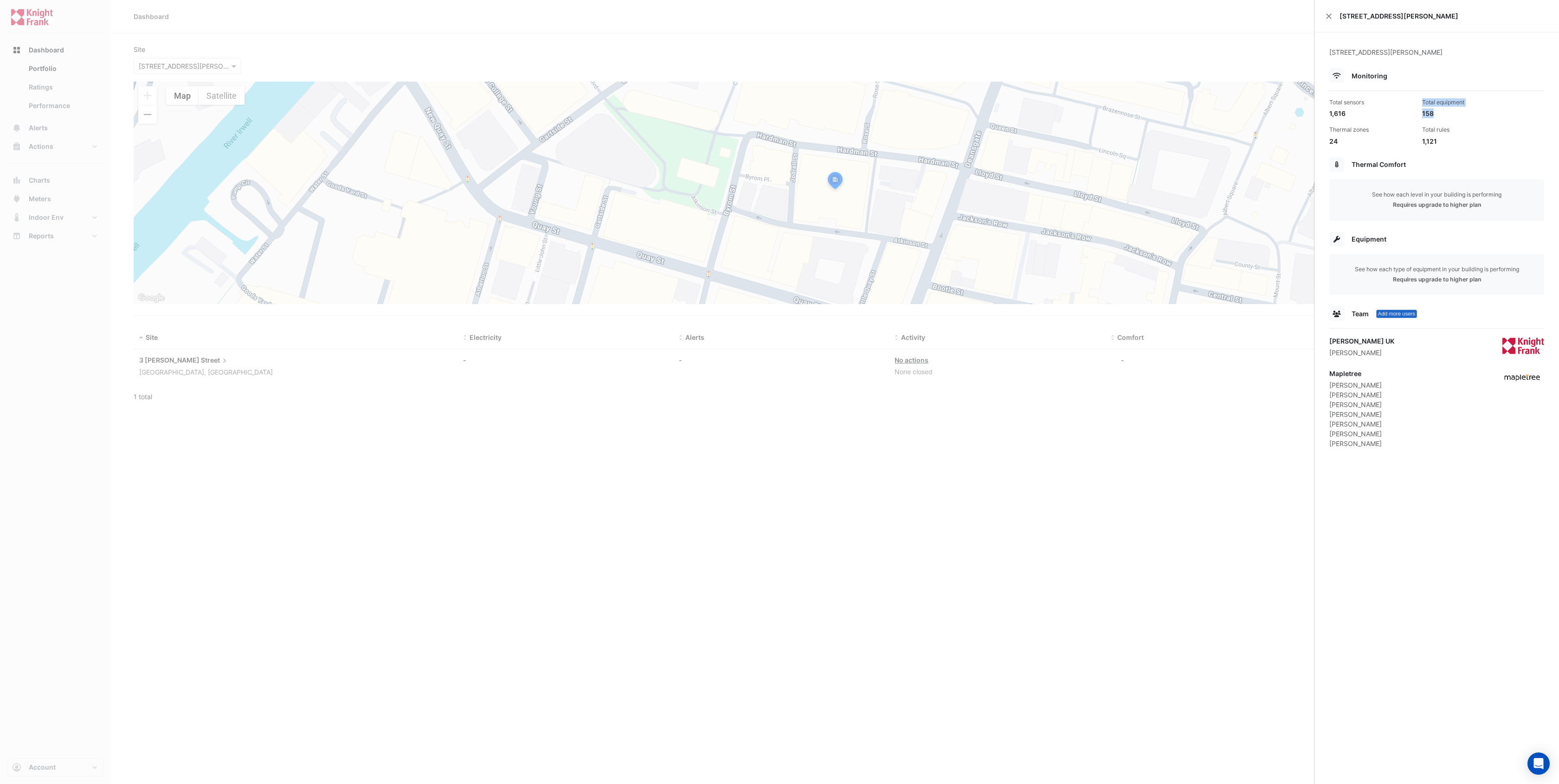
drag, startPoint x: 1433, startPoint y: 113, endPoint x: 1417, endPoint y: 115, distance: 16.1
click at [1417, 115] on div "Total sensors 1,616 Total equipment 158 Thermal zones 24 Total rules 1,121" at bounding box center [1436, 118] width 222 height 55
click at [1449, 133] on div "Total rules" at bounding box center [1465, 130] width 85 height 8
click at [48, 120] on ngb-offcanvas-backdrop at bounding box center [780, 392] width 1559 height 784
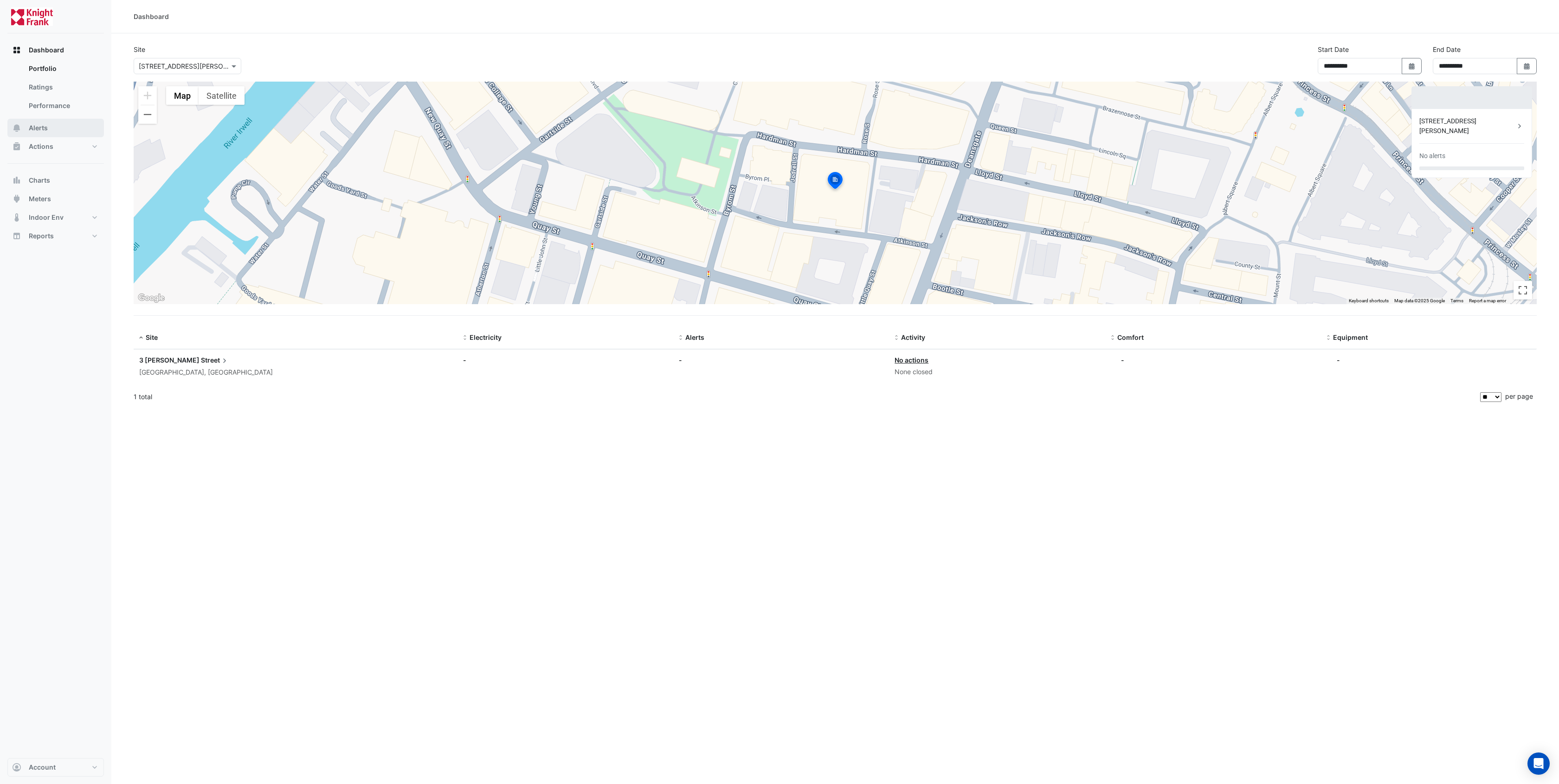
click at [44, 127] on span "Alerts" at bounding box center [38, 128] width 19 height 9
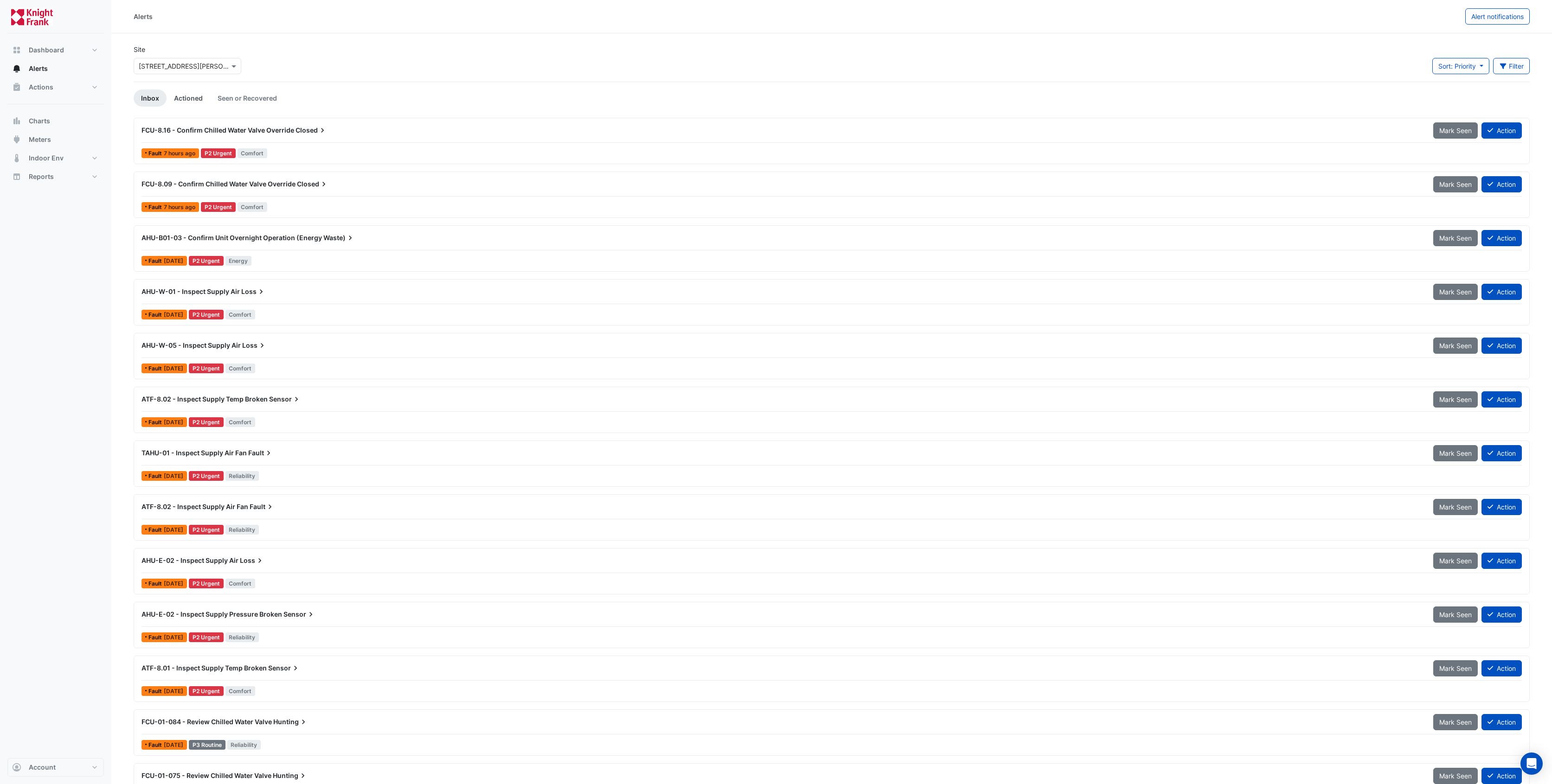
click at [174, 94] on link "Actioned" at bounding box center [188, 98] width 44 height 17
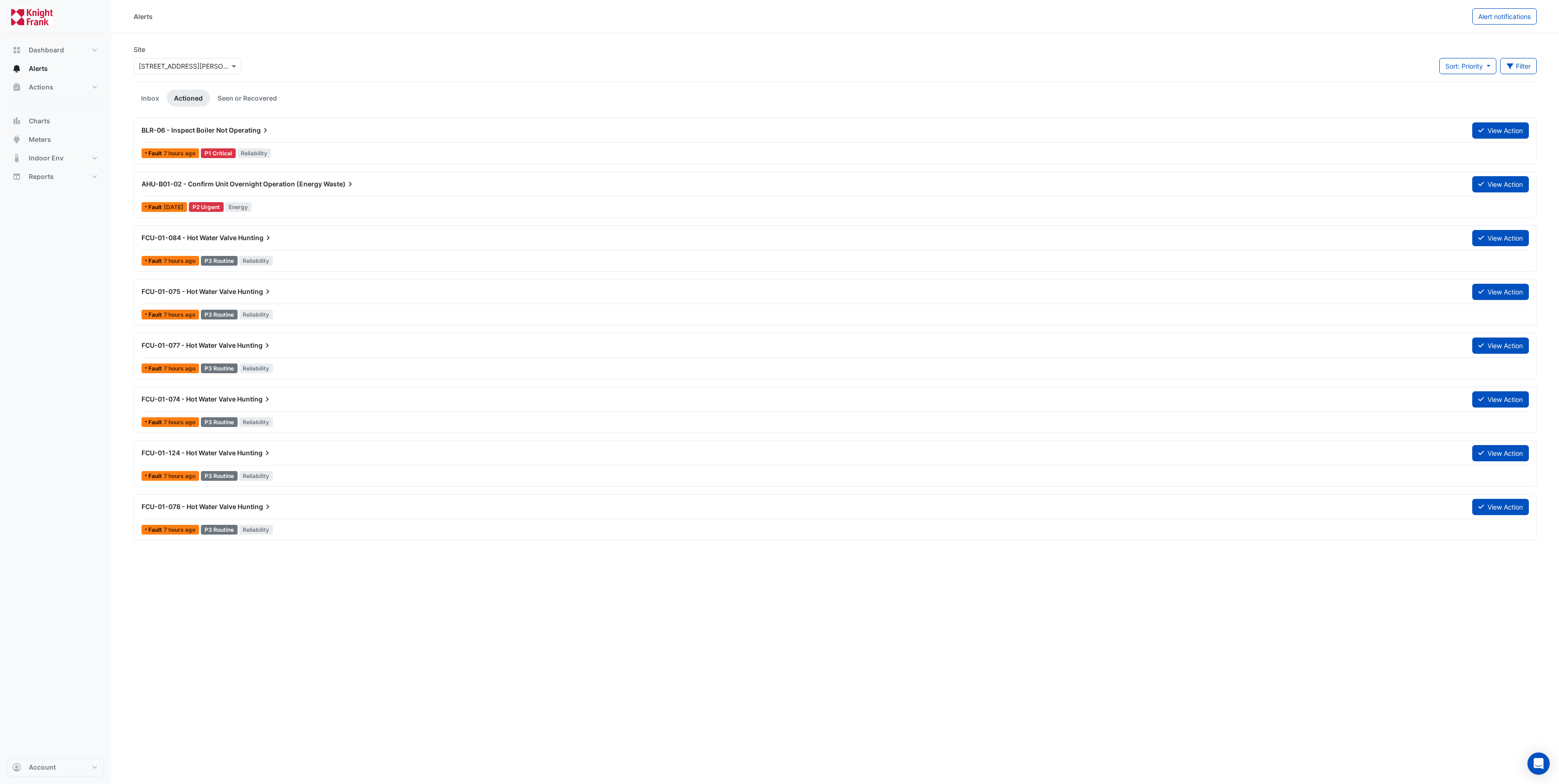
click at [245, 234] on span "Hunting" at bounding box center [255, 238] width 35 height 9
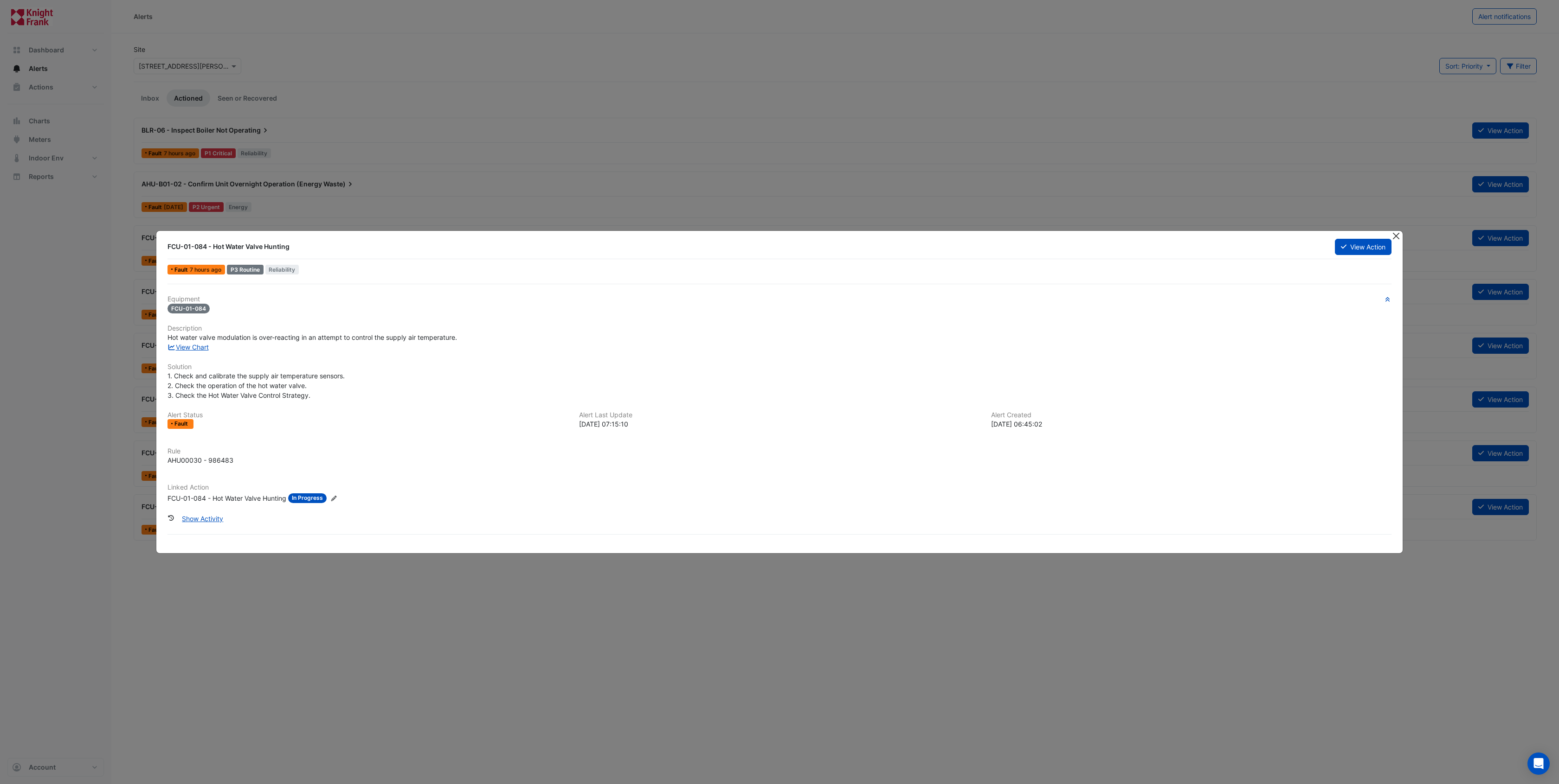
click at [1396, 233] on button "Close" at bounding box center [1396, 236] width 10 height 10
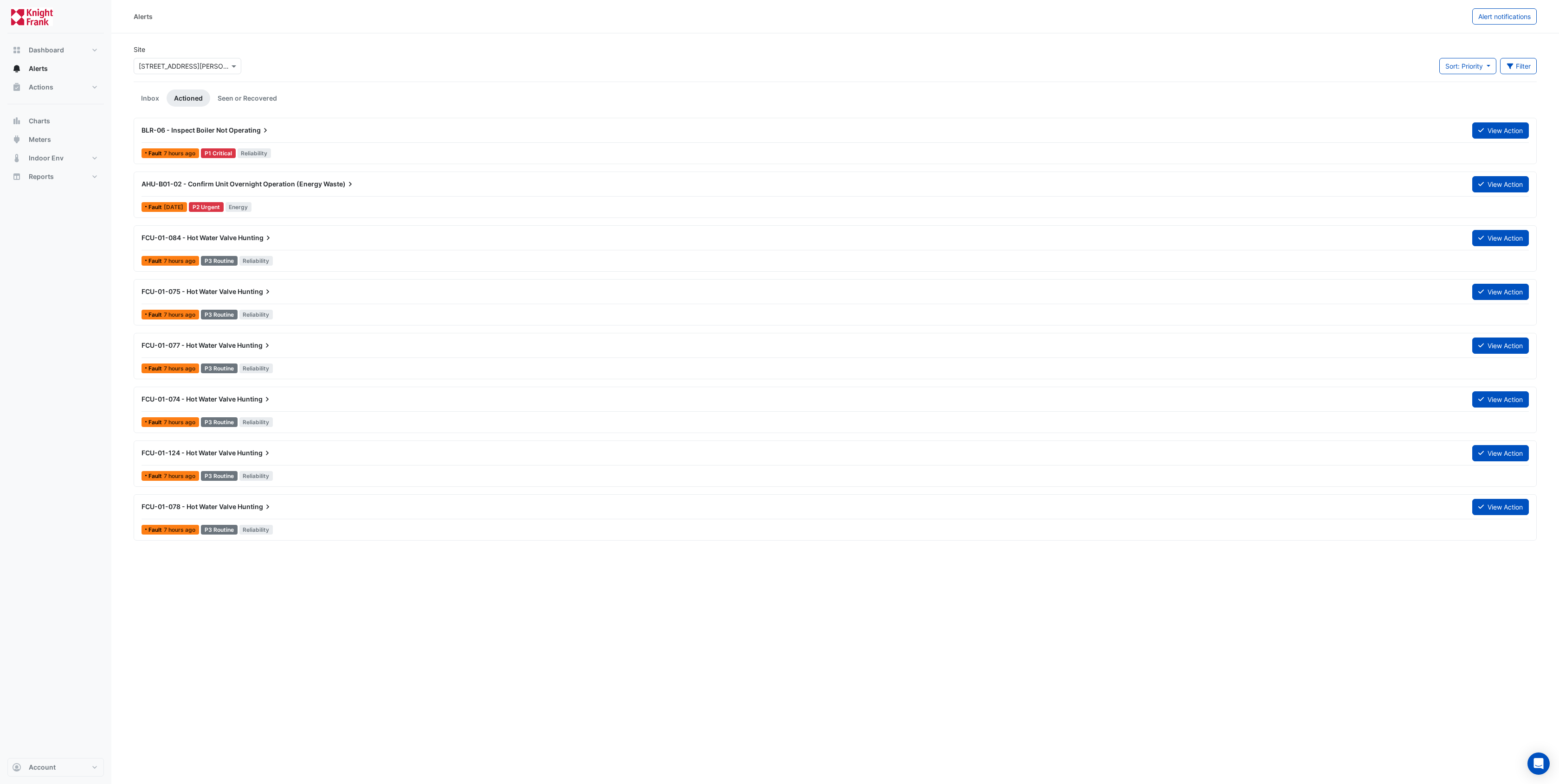
click at [245, 234] on span "Hunting" at bounding box center [255, 238] width 35 height 9
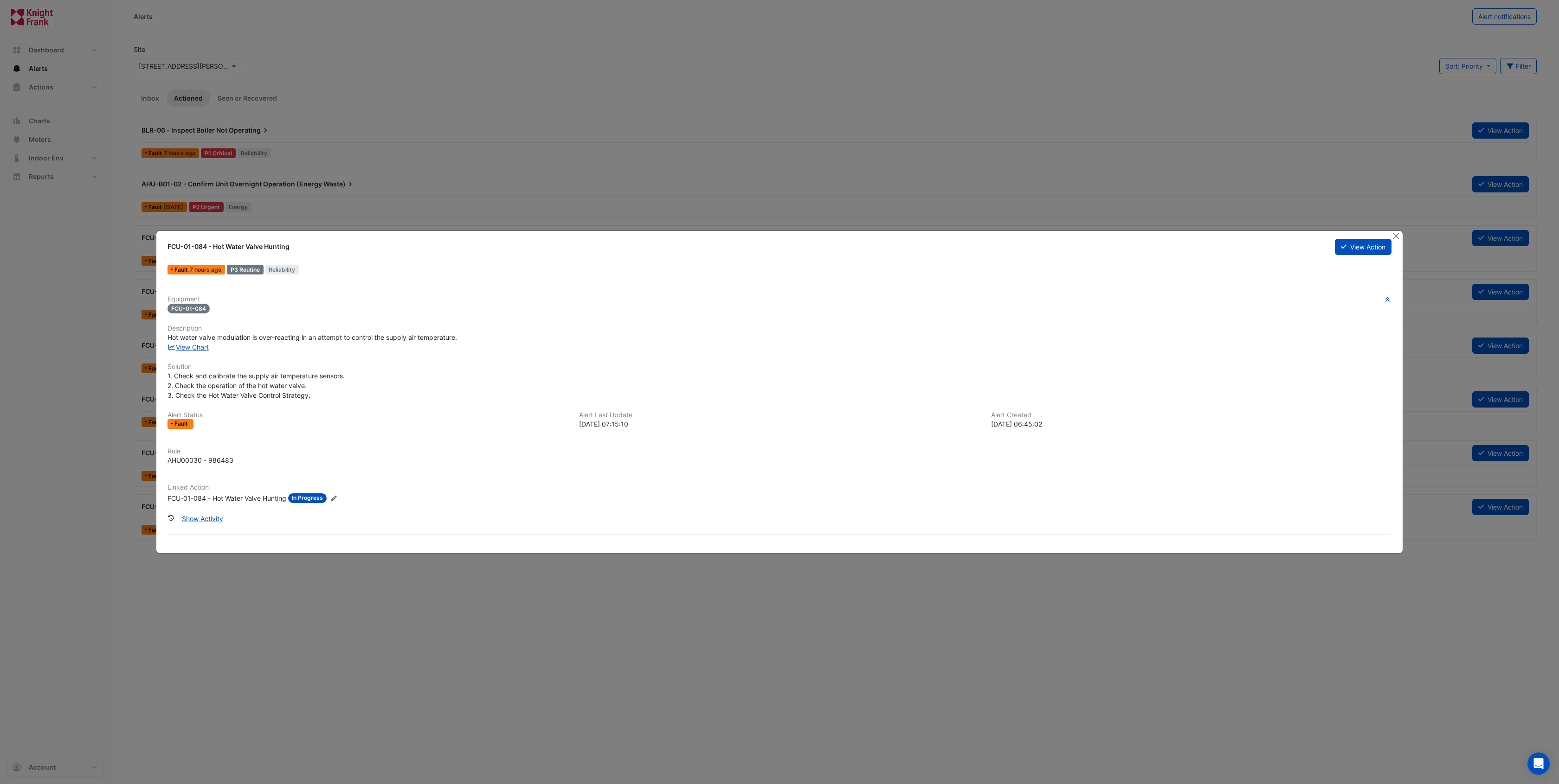
click at [333, 498] on icon "Edit Linked Action" at bounding box center [334, 498] width 7 height 5
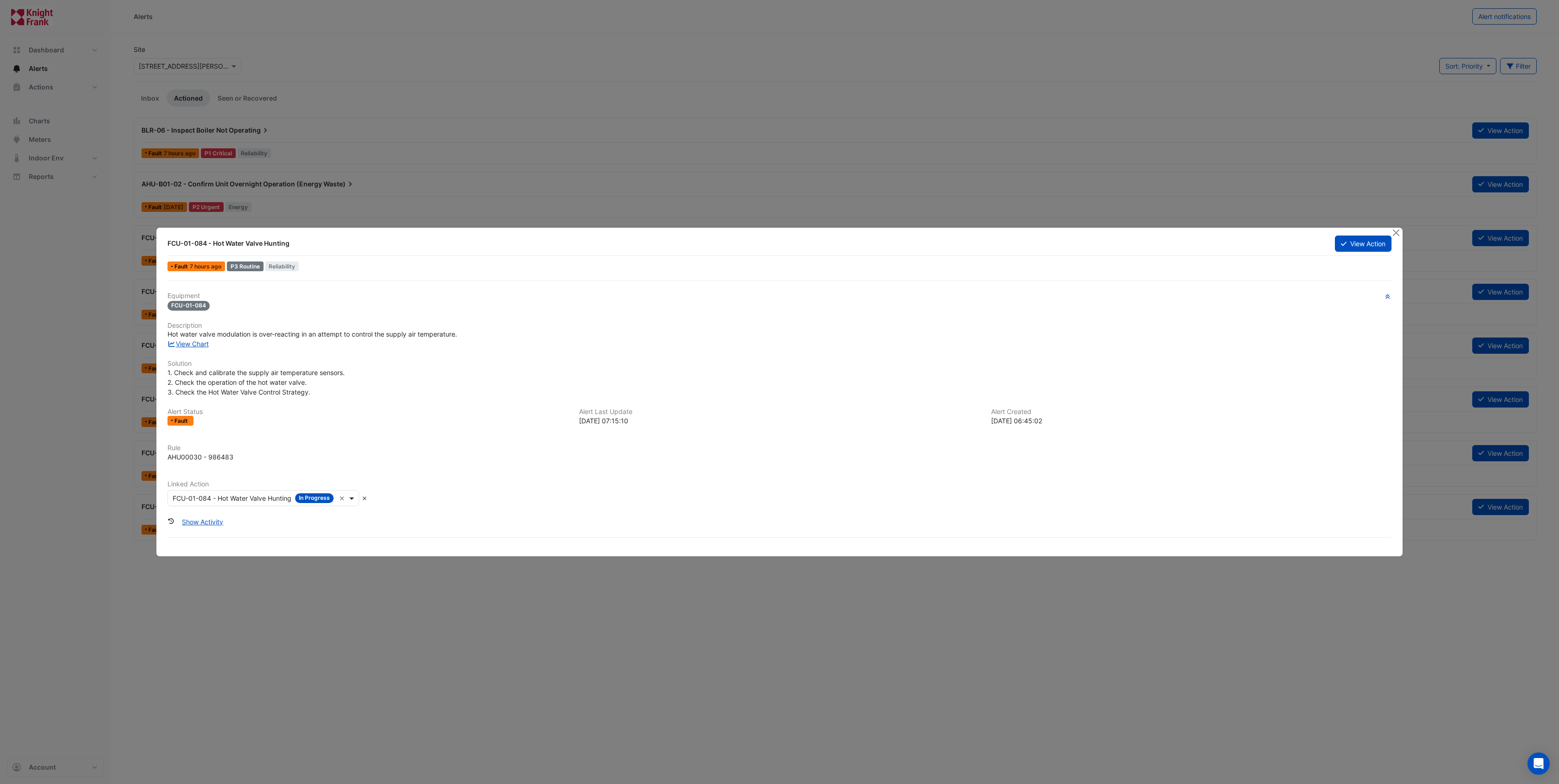
click at [350, 498] on span at bounding box center [352, 498] width 11 height 10
click at [285, 500] on input "text" at bounding box center [254, 498] width 163 height 10
click at [1395, 232] on button "Close" at bounding box center [1396, 232] width 10 height 10
